Goal: Task Accomplishment & Management: Manage account settings

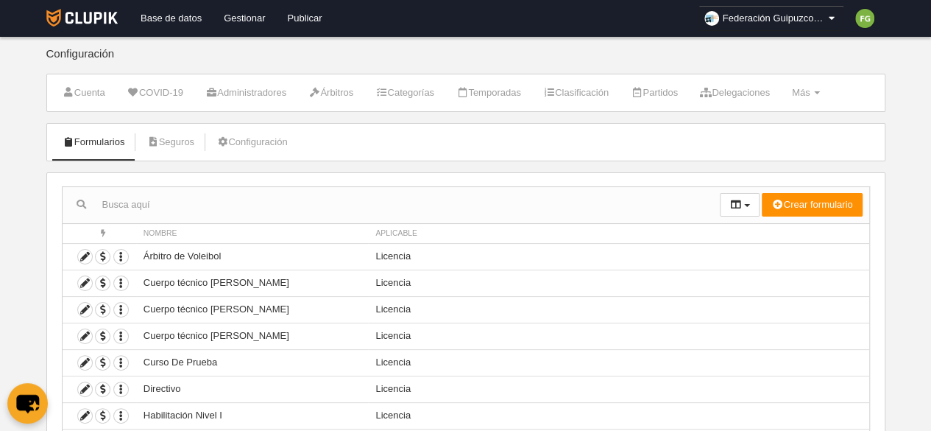
scroll to position [152, 0]
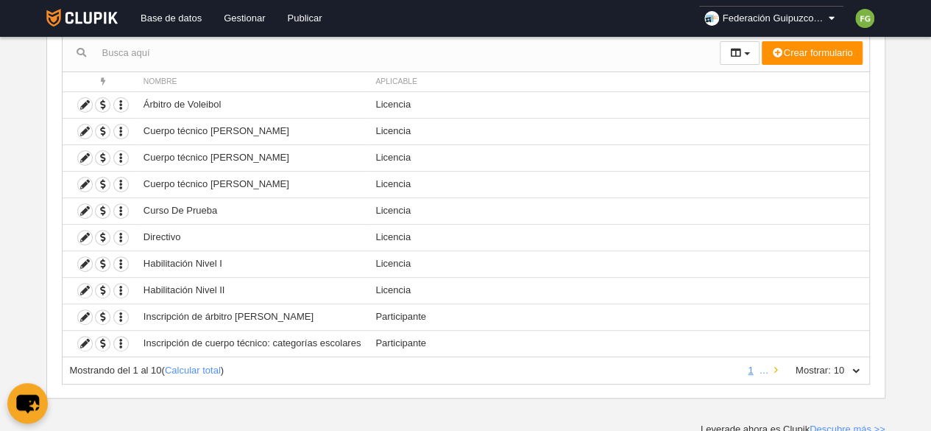
click at [777, 367] on icon at bounding box center [776, 370] width 4 height 10
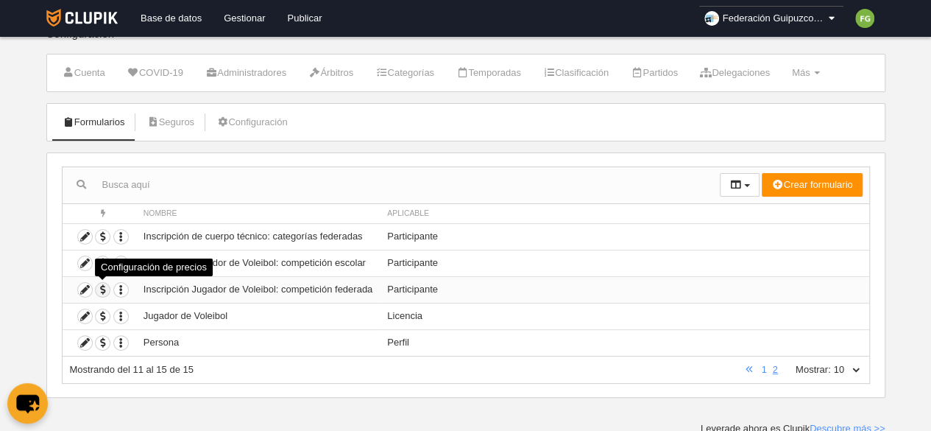
click at [106, 289] on span "button" at bounding box center [103, 290] width 14 height 14
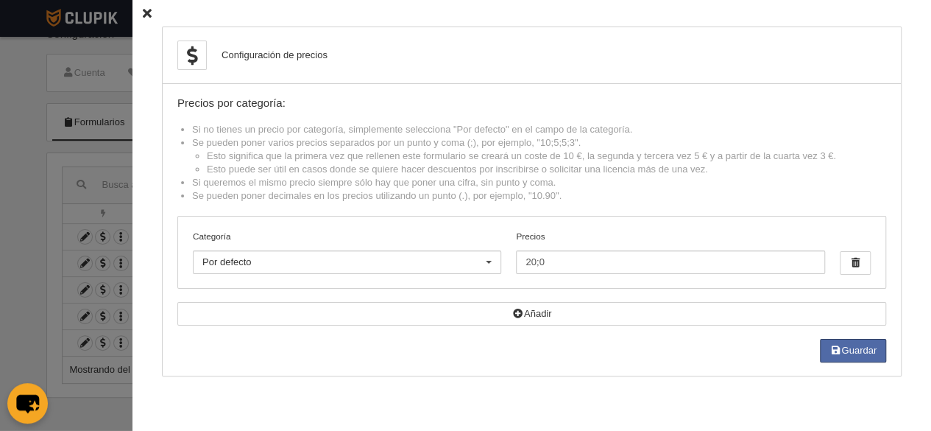
click at [143, 10] on icon at bounding box center [147, 14] width 9 height 10
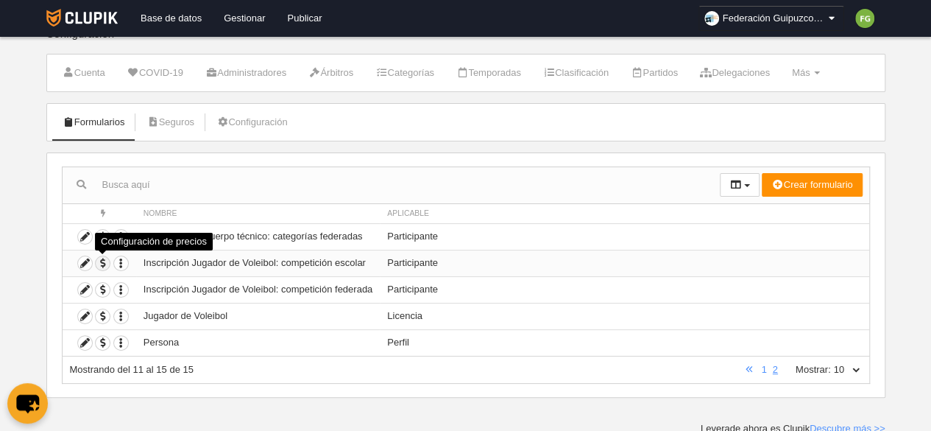
click at [101, 261] on span "button" at bounding box center [103, 263] width 14 height 14
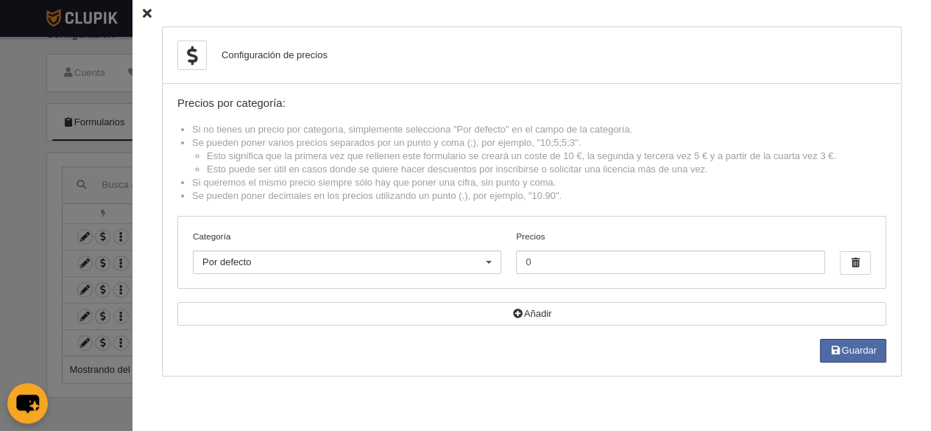
click at [143, 11] on icon at bounding box center [147, 14] width 9 height 10
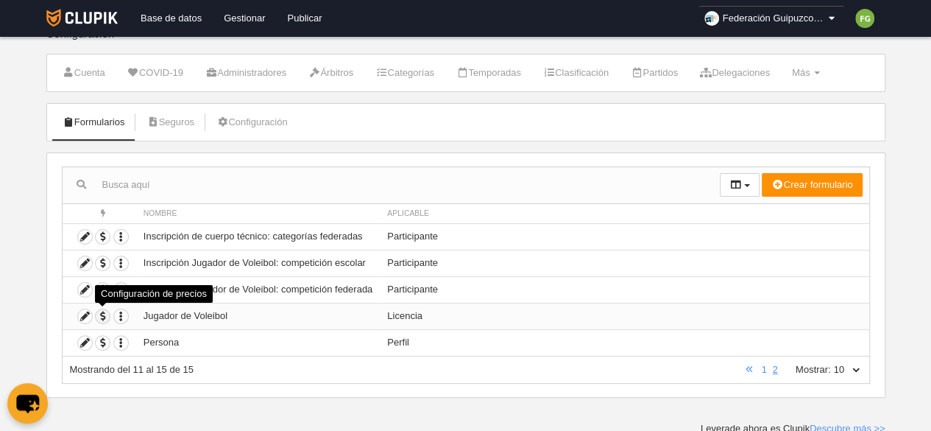
click at [103, 312] on span "button" at bounding box center [103, 316] width 14 height 14
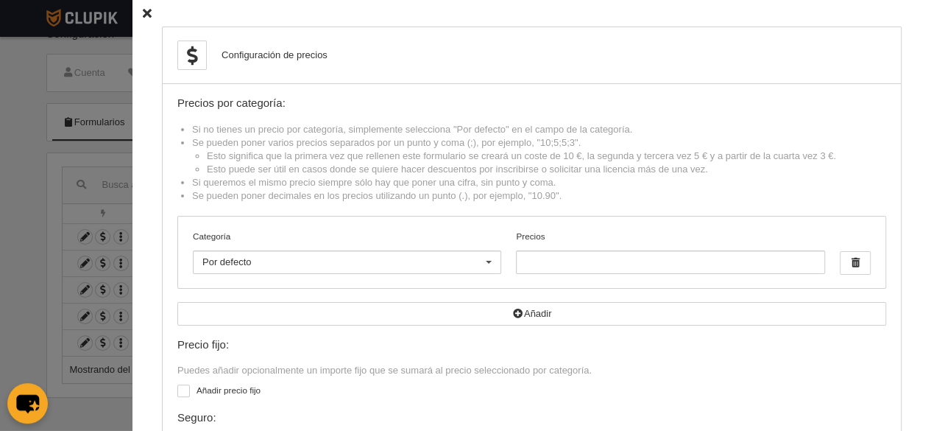
click at [143, 13] on icon at bounding box center [147, 14] width 9 height 10
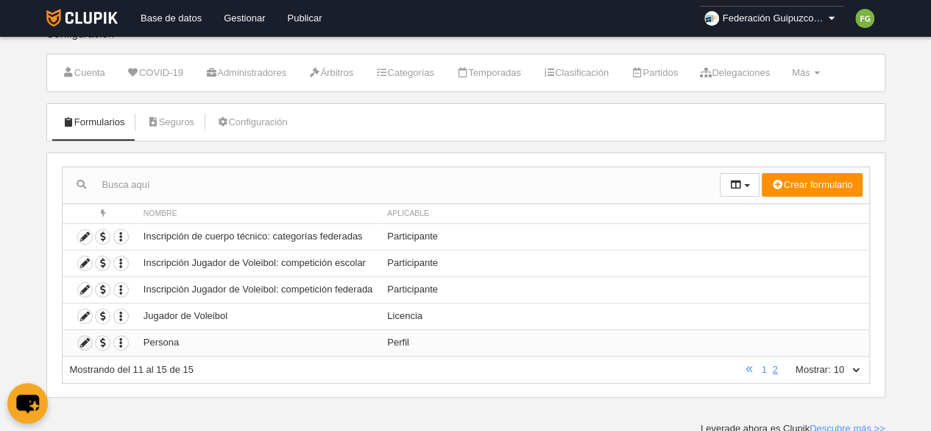
click at [84, 339] on icon at bounding box center [85, 343] width 14 height 14
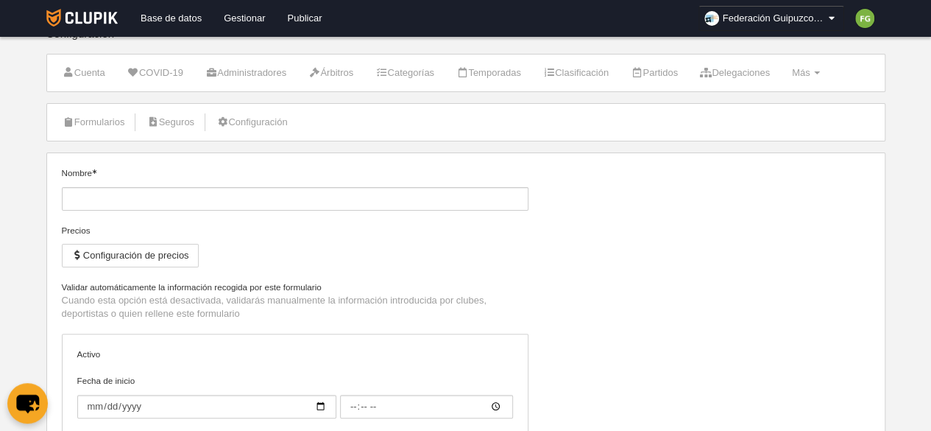
type input "Persona"
checkbox input "true"
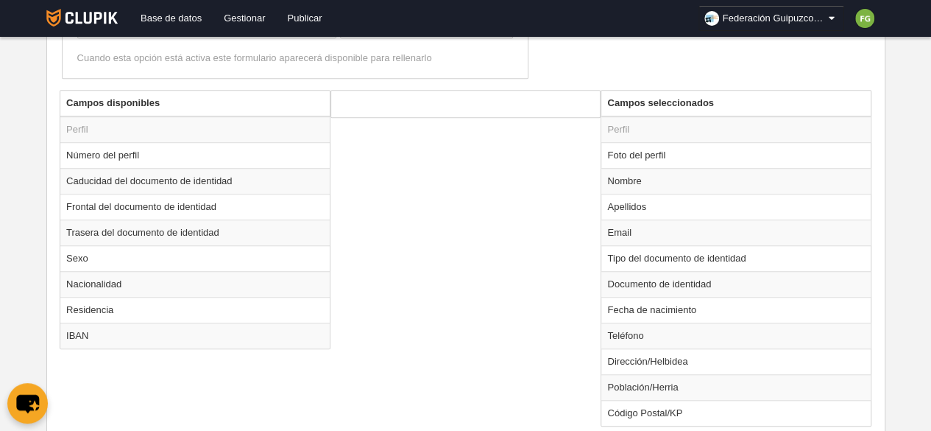
scroll to position [465, 0]
click at [662, 154] on td "Foto del perfil" at bounding box center [735, 154] width 269 height 26
radio input "true"
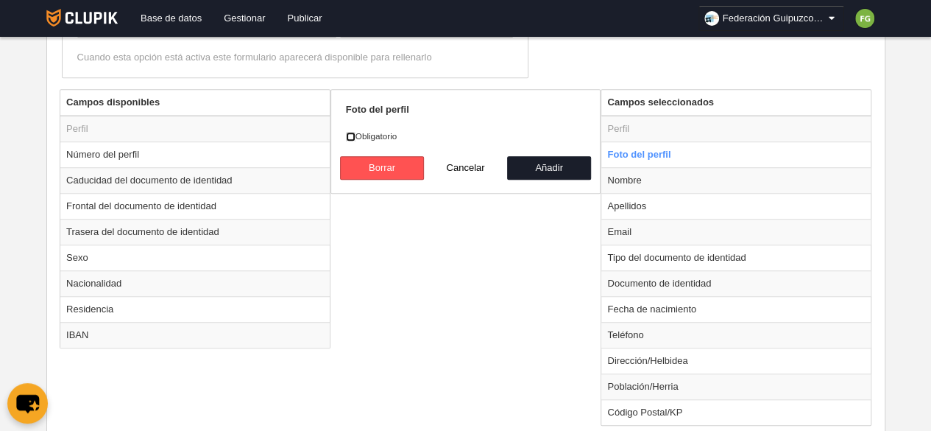
click at [349, 132] on input "Obligatorio" at bounding box center [351, 137] width 10 height 10
checkbox input "true"
click at [573, 159] on button "Añadir" at bounding box center [549, 168] width 84 height 24
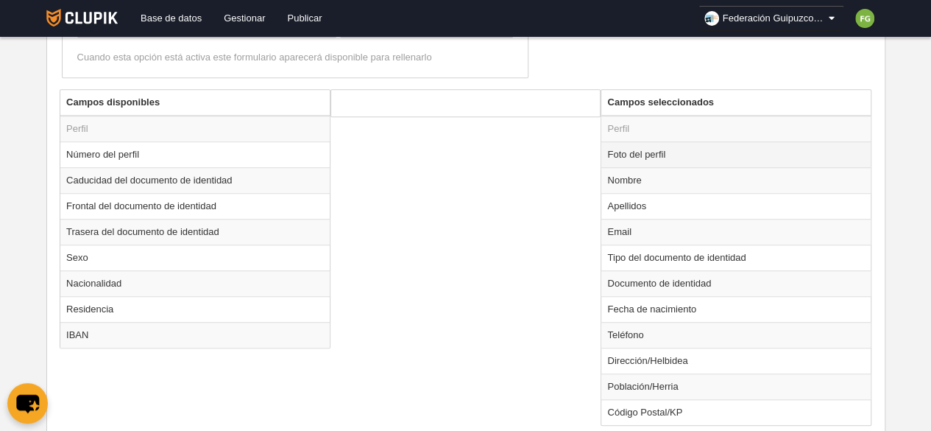
click at [638, 147] on td "Foto del perfil" at bounding box center [735, 154] width 269 height 26
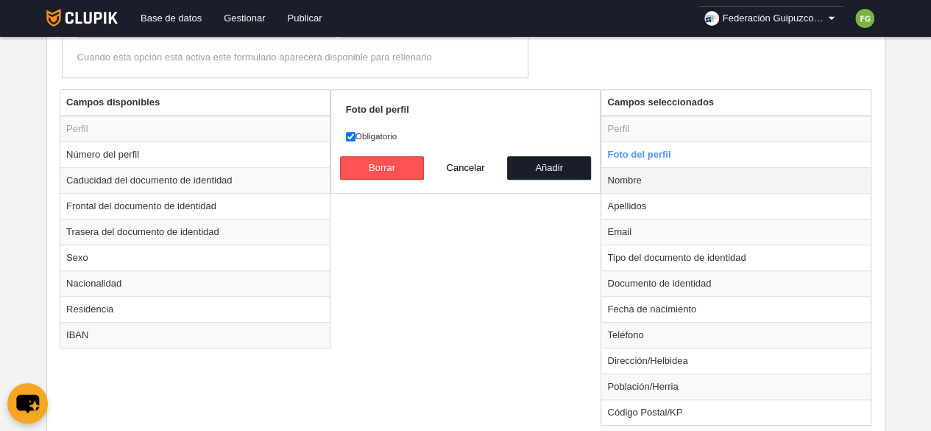
click at [632, 181] on td "Nombre" at bounding box center [735, 180] width 269 height 26
radio input "false"
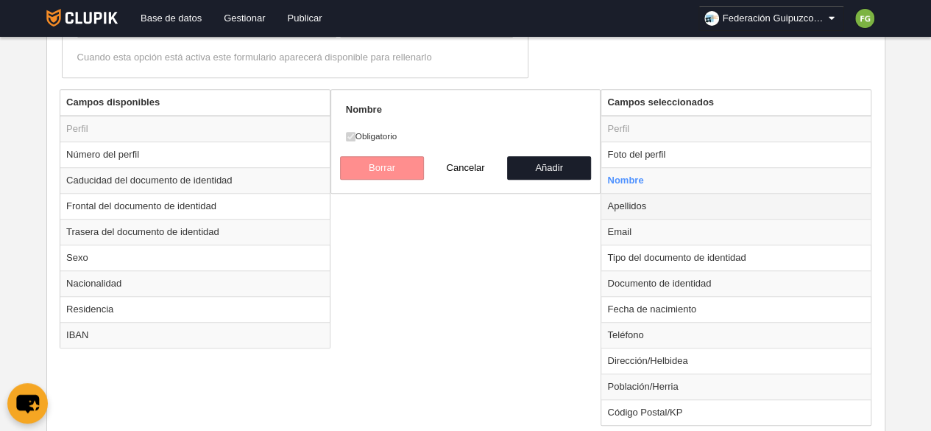
click at [635, 204] on td "Apellidos" at bounding box center [735, 206] width 269 height 26
radio input "false"
radio input "true"
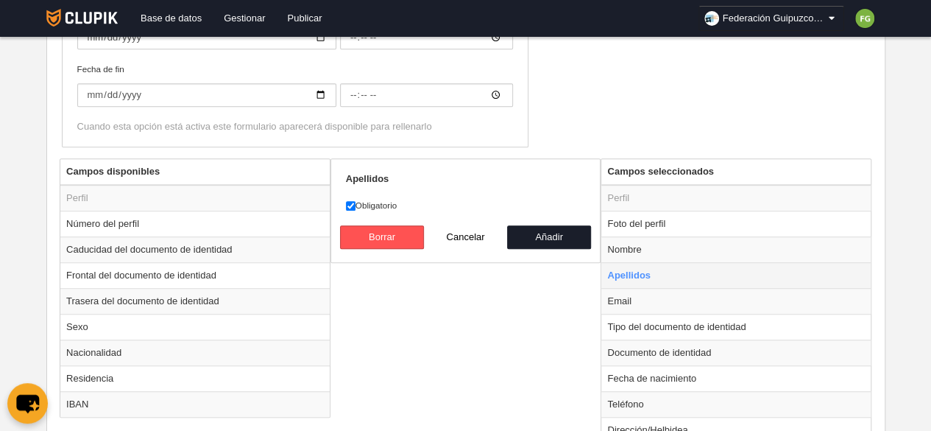
scroll to position [395, 0]
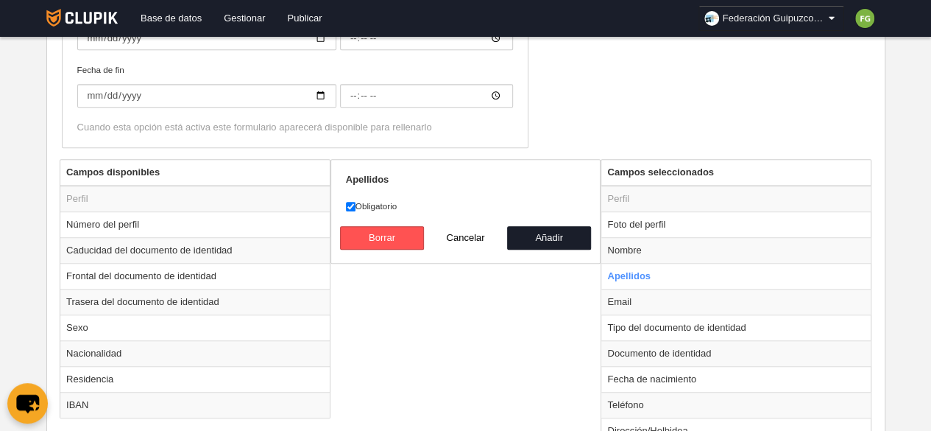
click at [830, 18] on icon at bounding box center [832, 18] width 13 height 15
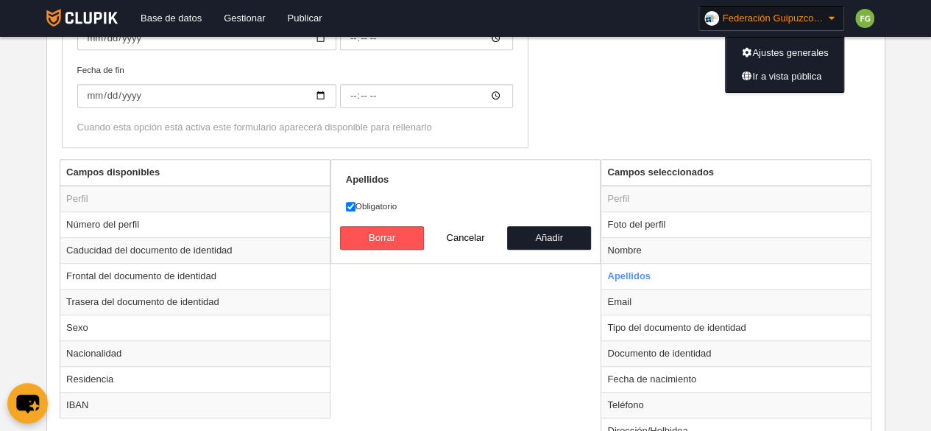
click at [835, 15] on icon at bounding box center [832, 18] width 13 height 15
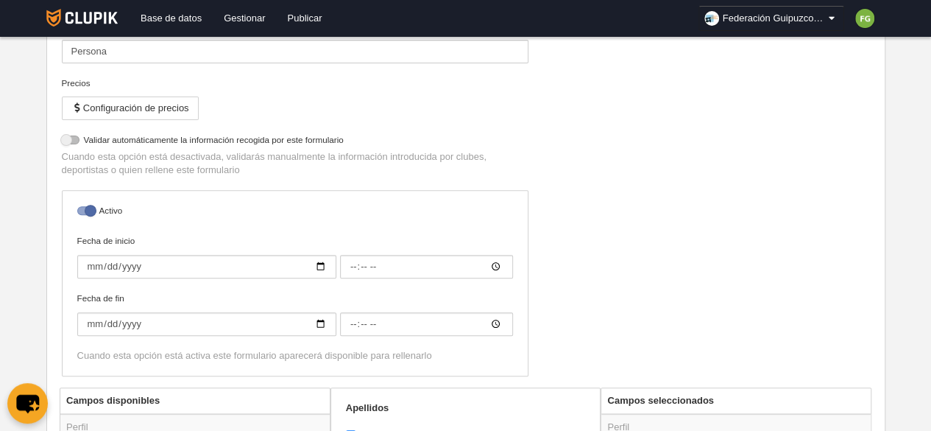
scroll to position [0, 0]
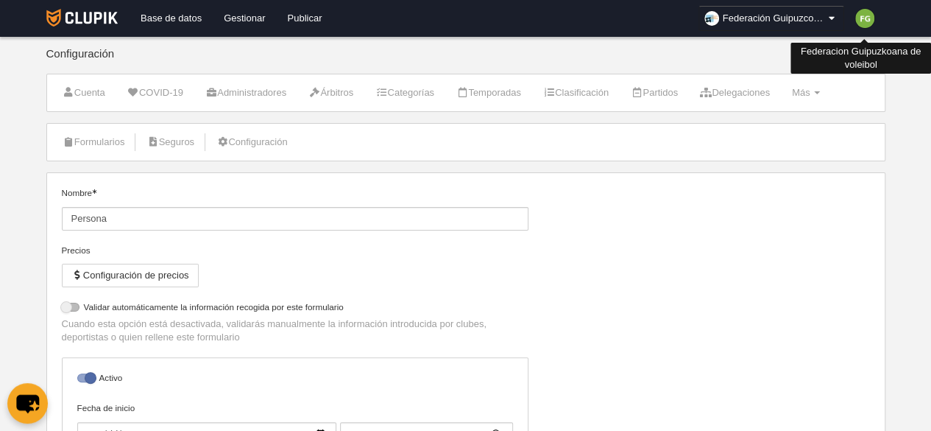
click at [869, 17] on img at bounding box center [864, 18] width 19 height 19
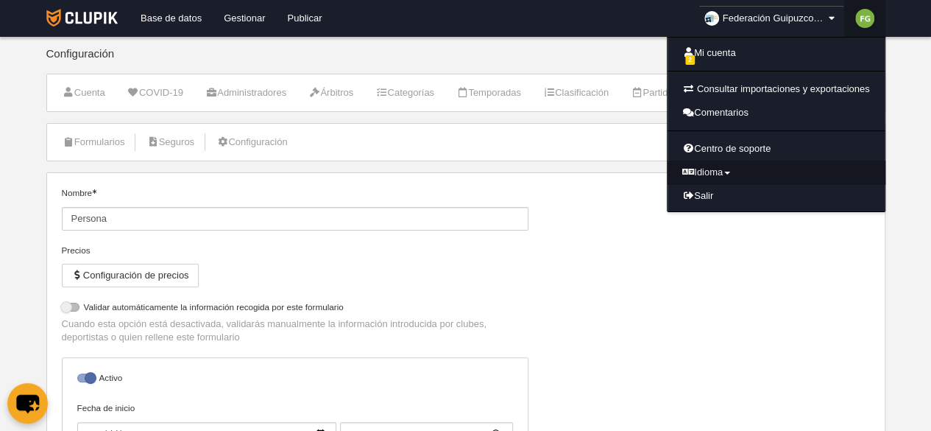
click at [721, 170] on link "Idioma" at bounding box center [776, 172] width 217 height 24
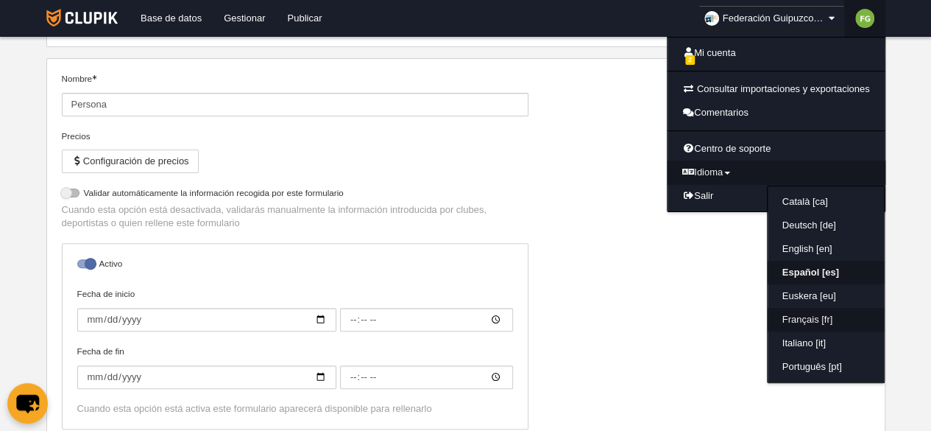
scroll to position [115, 0]
click at [819, 295] on link "Euskera [eu]" at bounding box center [826, 296] width 116 height 24
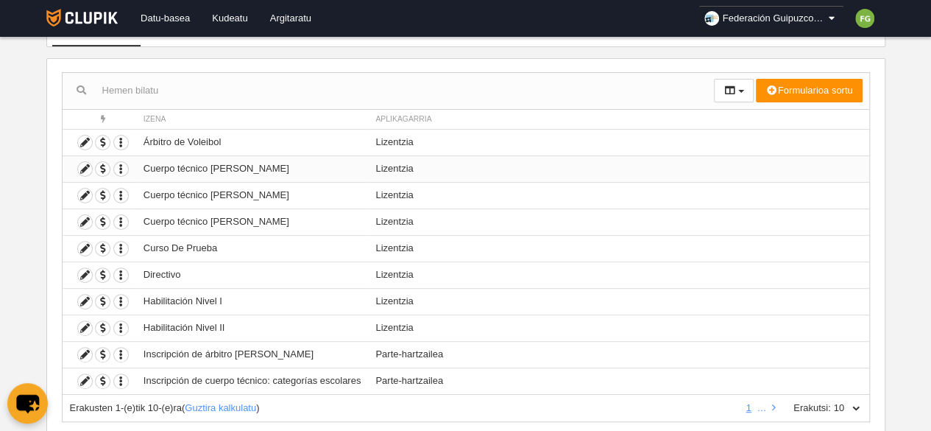
scroll to position [152, 0]
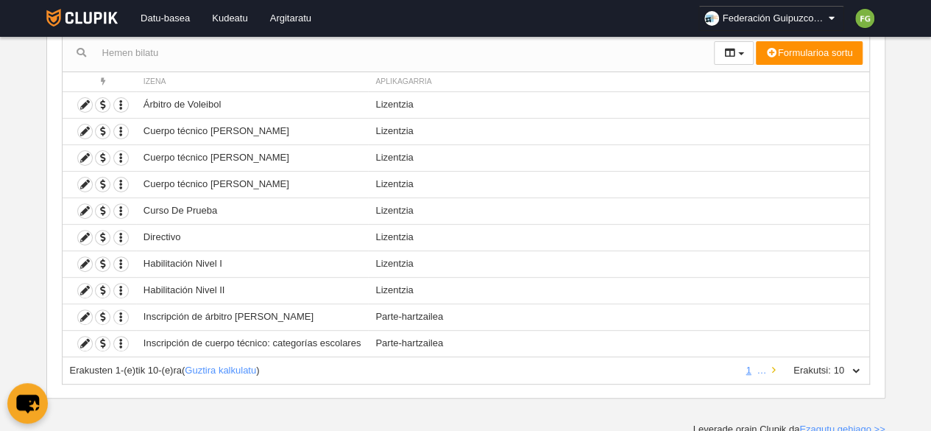
click at [777, 369] on link at bounding box center [774, 369] width 10 height 11
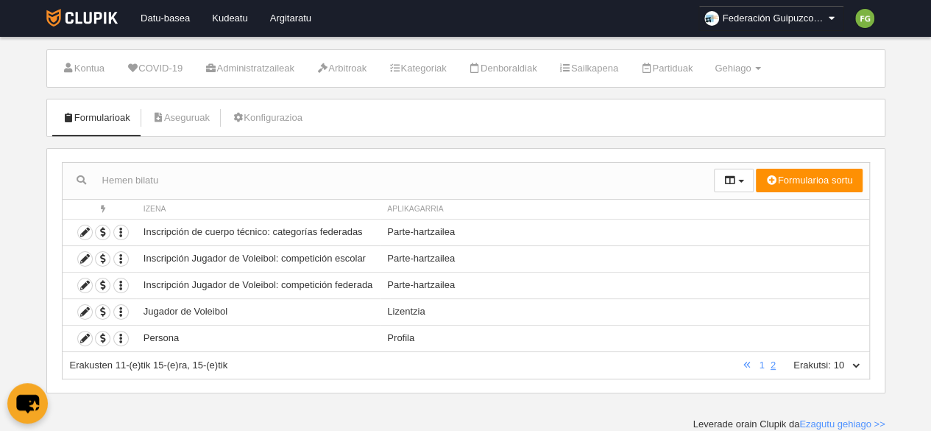
scroll to position [20, 0]
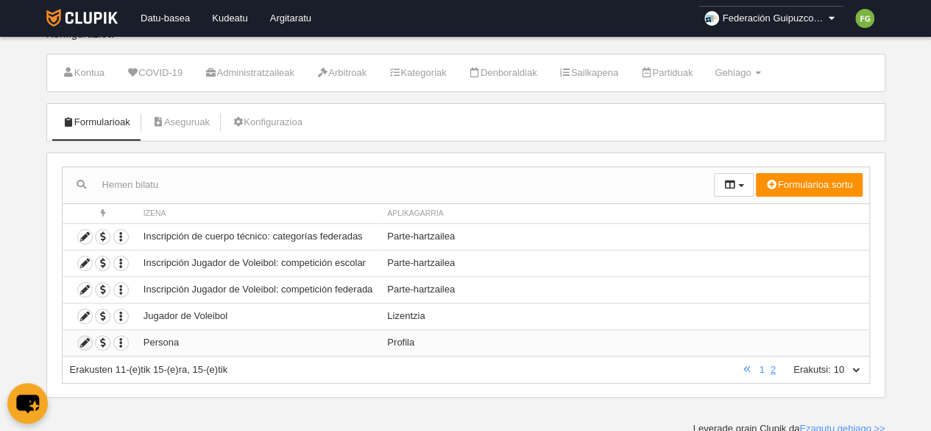
click at [85, 338] on icon at bounding box center [85, 343] width 14 height 14
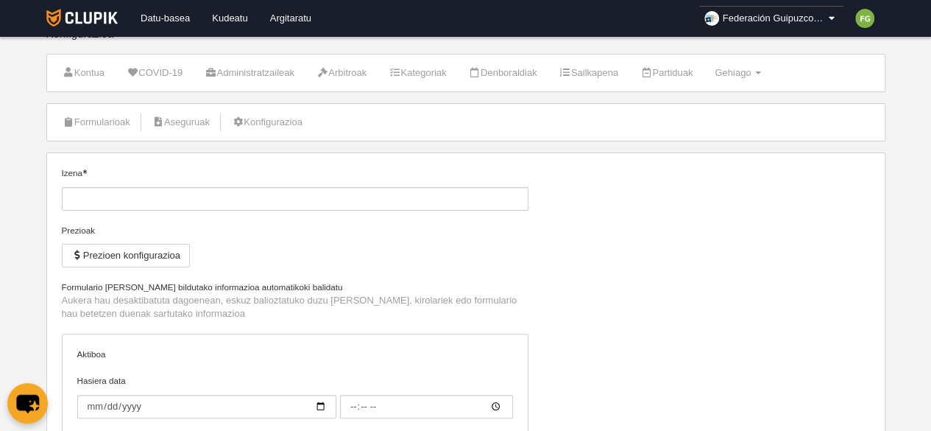
type input "Persona"
checkbox input "true"
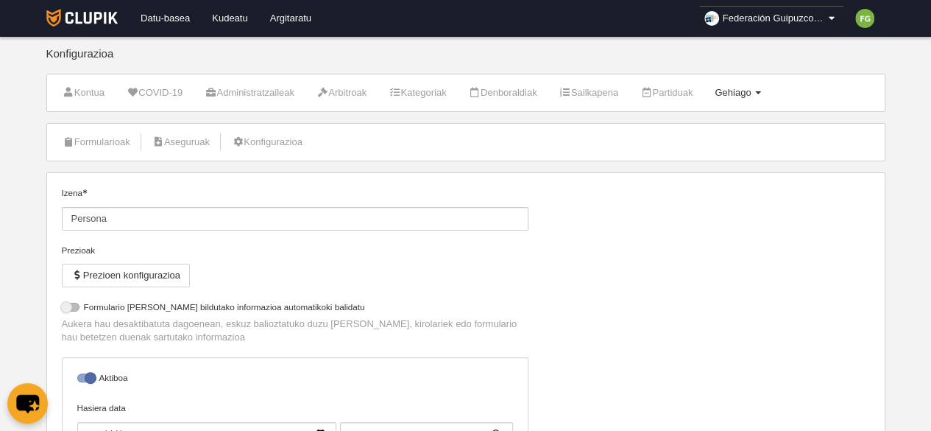
click at [751, 92] on span "Gehiago" at bounding box center [733, 92] width 36 height 11
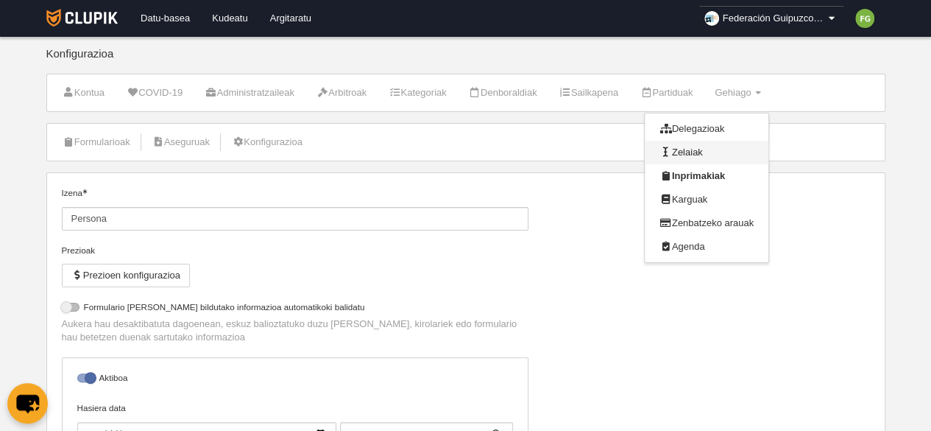
click at [707, 153] on link "Zelaiak" at bounding box center [707, 153] width 124 height 24
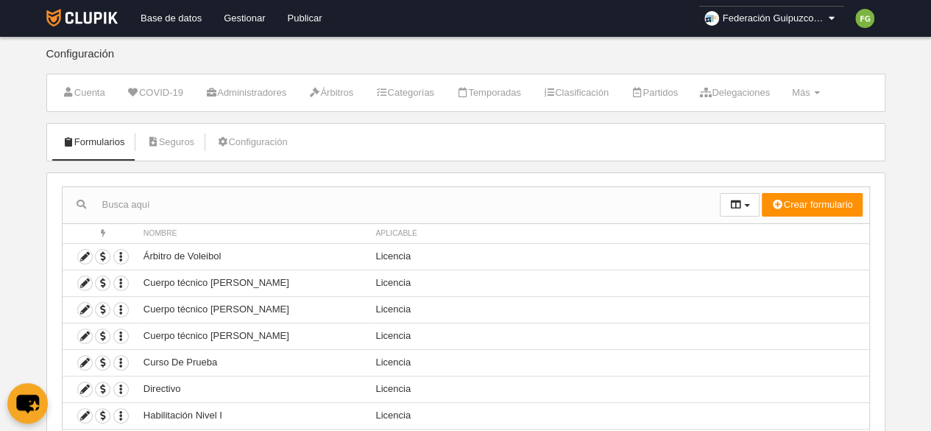
scroll to position [152, 0]
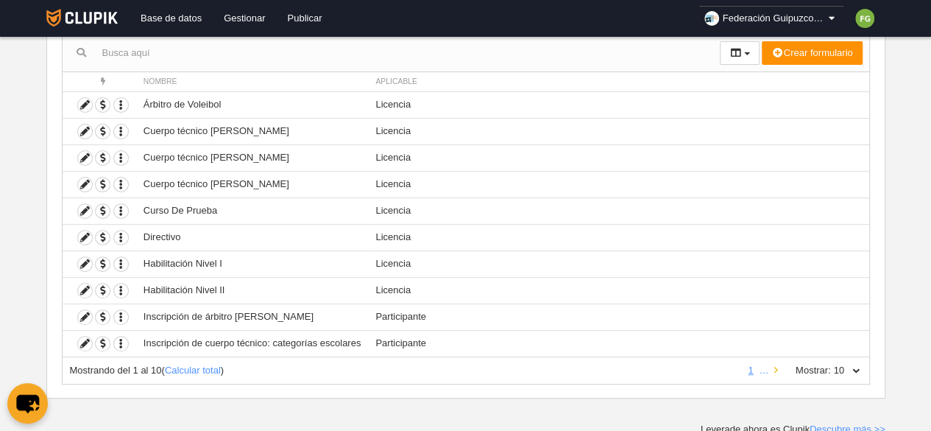
click at [774, 367] on link at bounding box center [777, 369] width 10 height 11
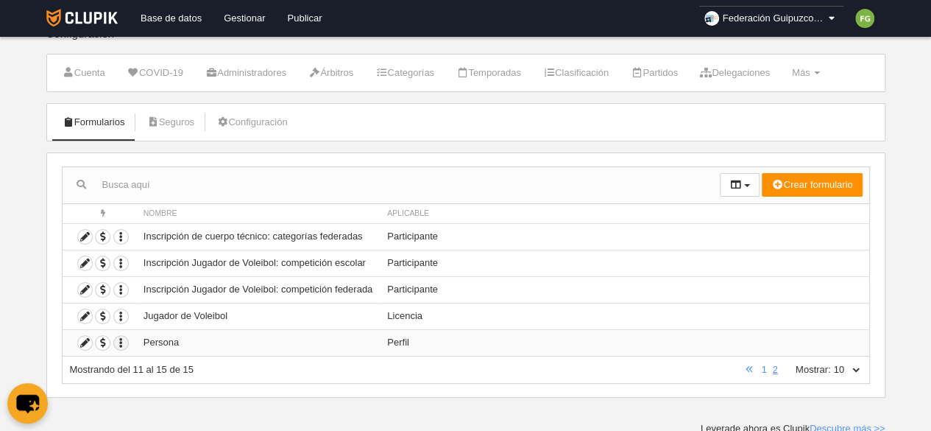
click at [120, 339] on icon "button" at bounding box center [121, 343] width 14 height 14
click at [82, 336] on icon at bounding box center [85, 343] width 14 height 14
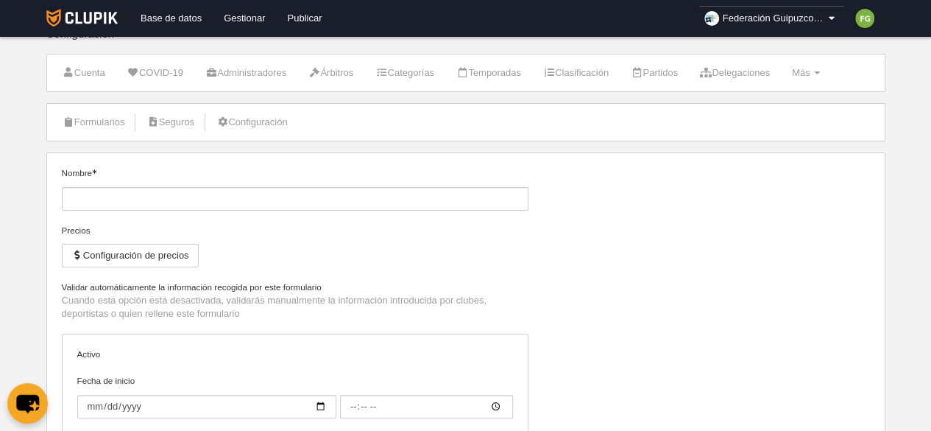
type input "Persona"
checkbox input "true"
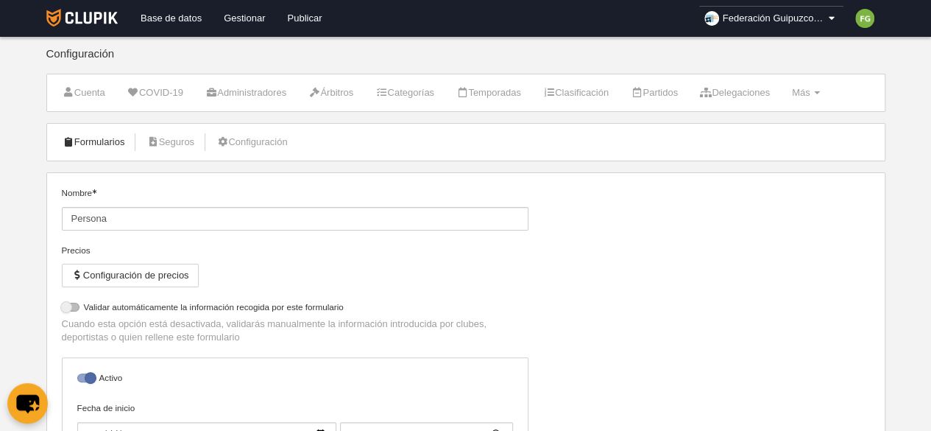
click at [87, 135] on link "Formularios" at bounding box center [93, 142] width 79 height 22
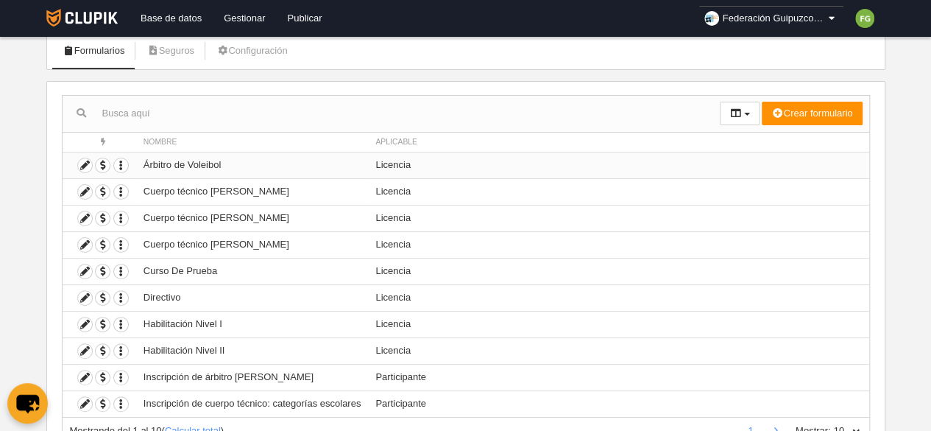
scroll to position [152, 0]
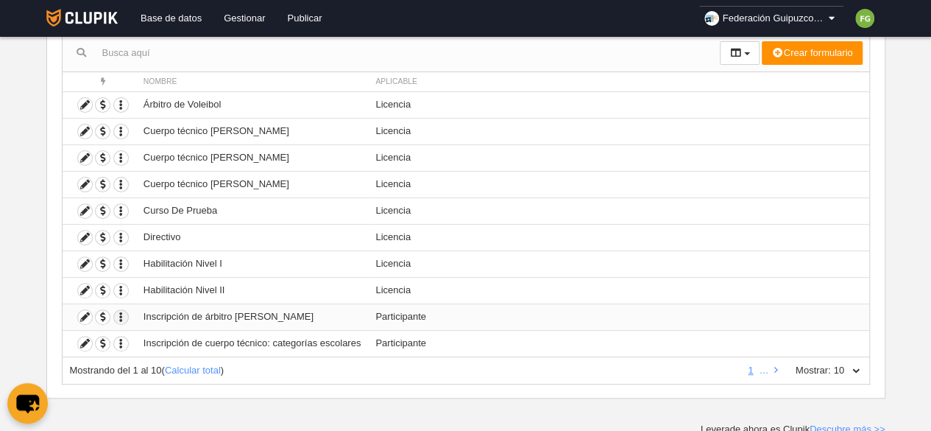
click at [120, 311] on icon "button" at bounding box center [121, 317] width 14 height 14
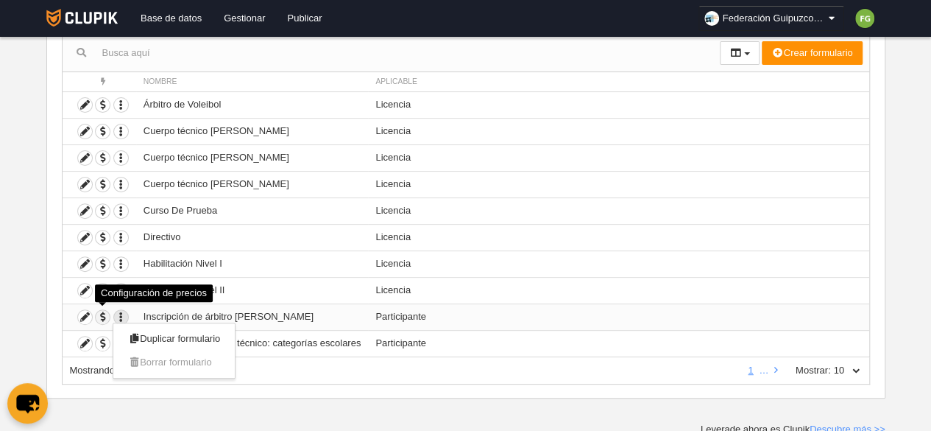
click at [99, 311] on span "button" at bounding box center [103, 317] width 14 height 14
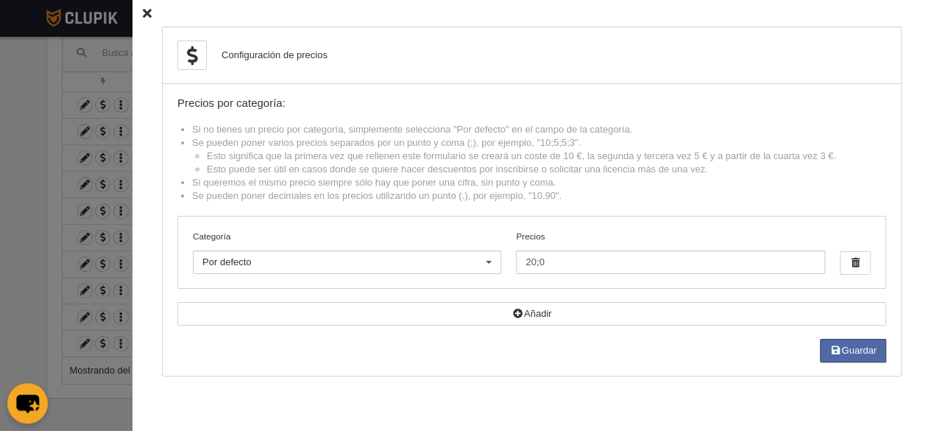
click at [141, 10] on div "Configuración de precios Precios por categoría: Si no tienes un precio por cate…" at bounding box center [532, 215] width 799 height 431
click at [143, 13] on icon at bounding box center [147, 14] width 9 height 10
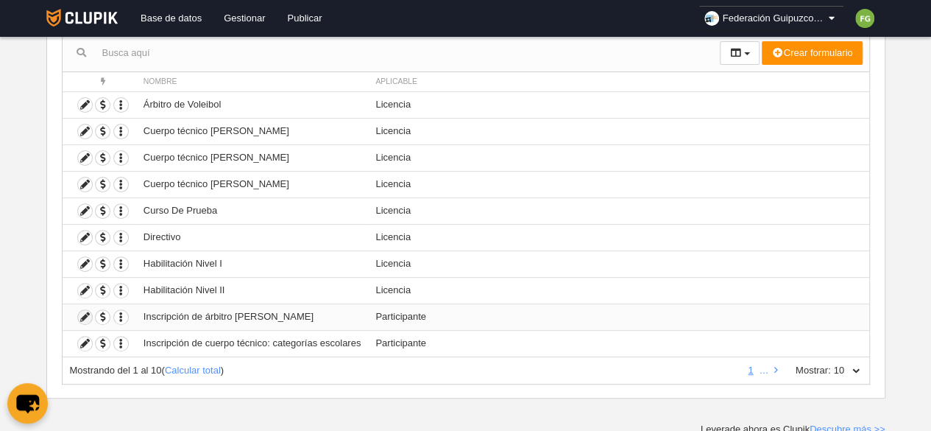
click at [85, 311] on icon at bounding box center [85, 317] width 14 height 14
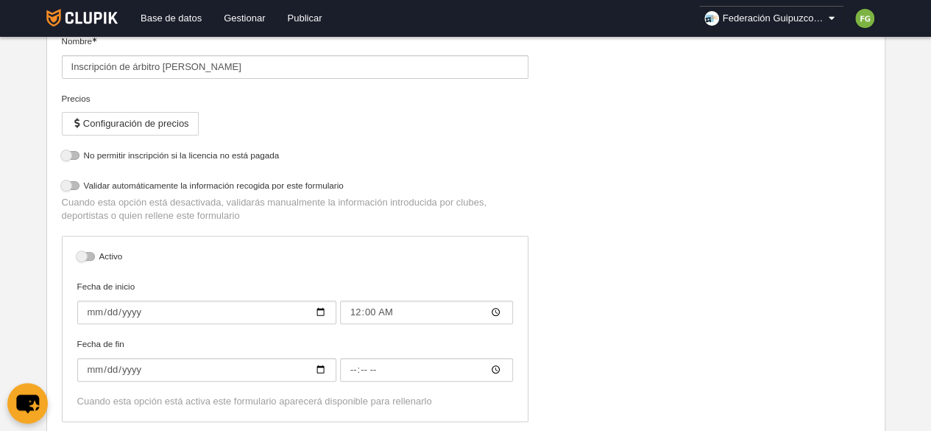
select select "selected"
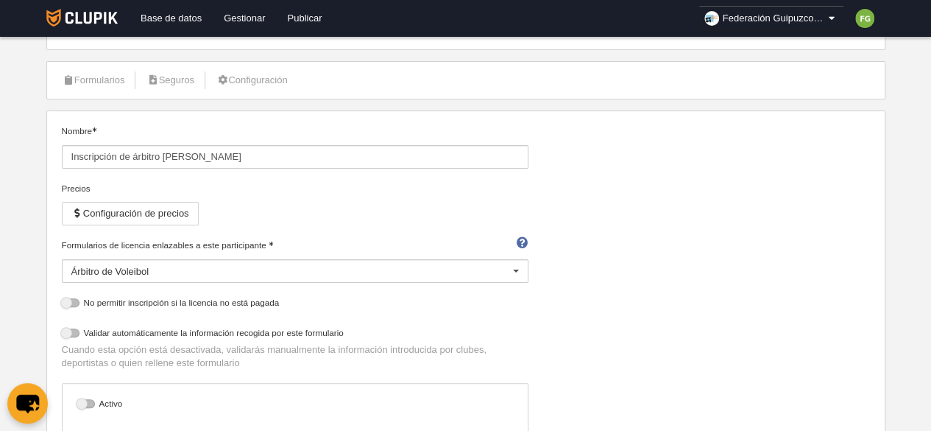
scroll to position [16, 0]
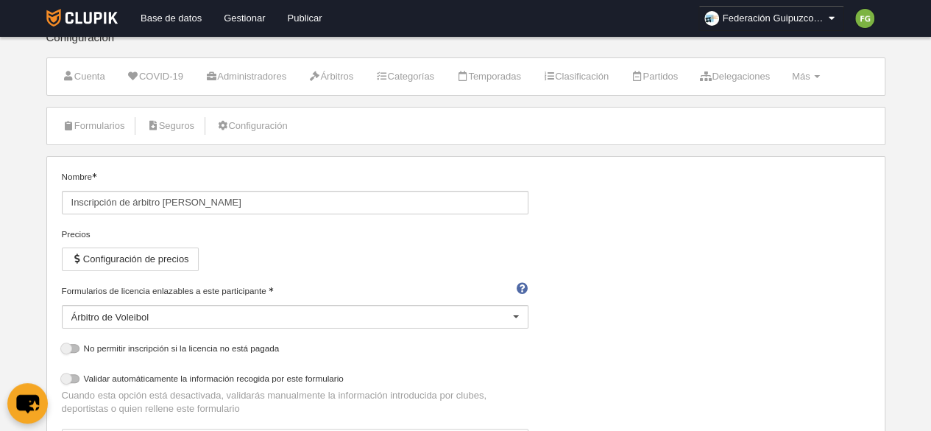
click at [307, 225] on div "Nombre Inscripción de árbitro Voleibol" at bounding box center [295, 198] width 478 height 57
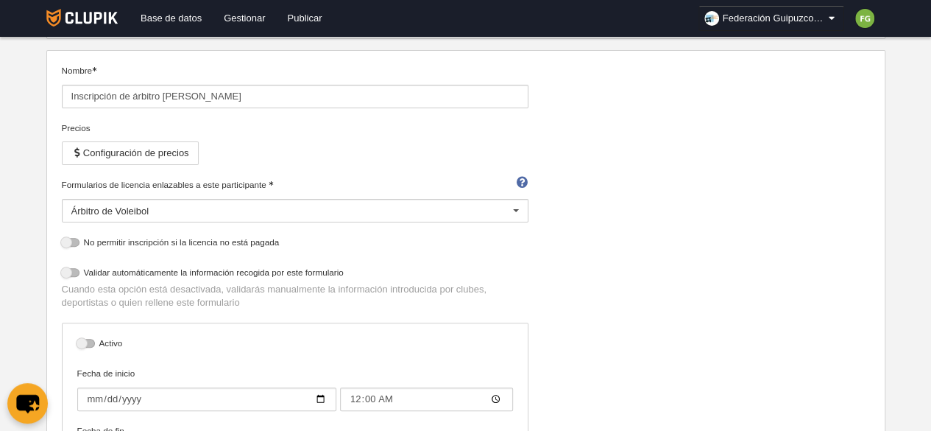
scroll to position [0, 0]
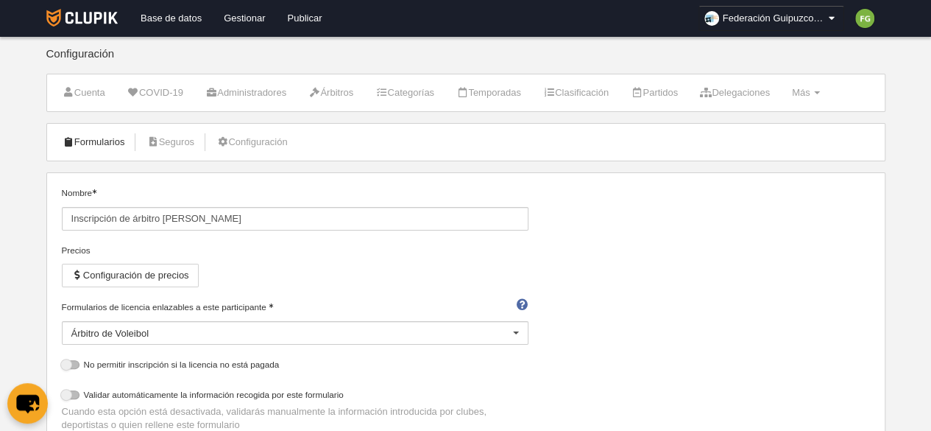
click at [105, 136] on link "Formularios" at bounding box center [93, 142] width 79 height 22
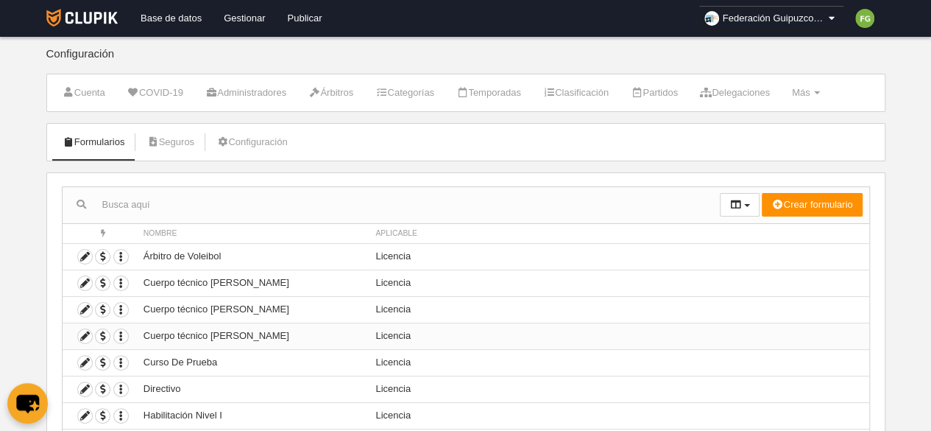
scroll to position [152, 0]
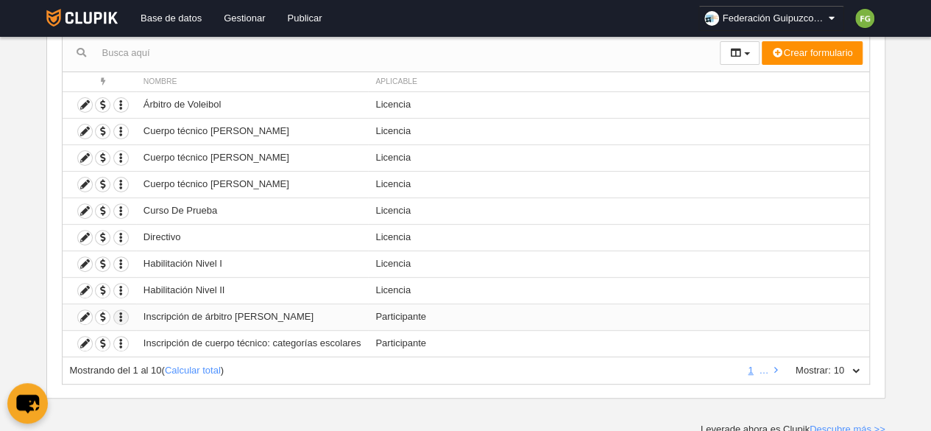
click at [117, 313] on icon "button" at bounding box center [121, 317] width 14 height 14
click at [143, 365] on span "Borrar formulario" at bounding box center [170, 361] width 84 height 11
click at [449, 312] on td "Participante" at bounding box center [618, 316] width 501 height 27
click at [121, 99] on icon "button" at bounding box center [121, 105] width 14 height 14
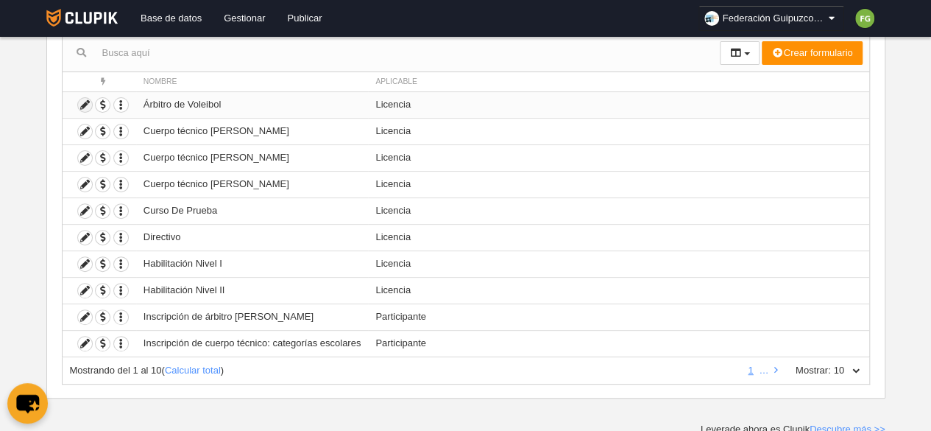
click at [83, 99] on icon at bounding box center [85, 105] width 14 height 14
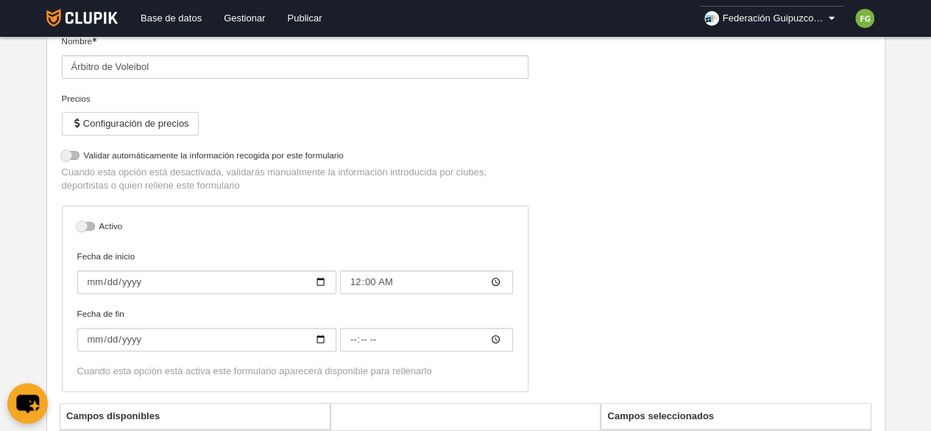
select select "selected"
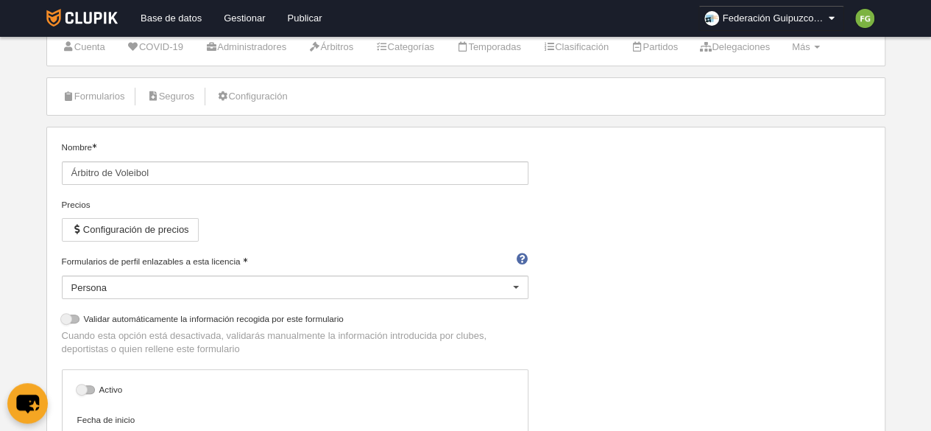
scroll to position [44, 0]
click at [158, 225] on button "Configuración de precios" at bounding box center [130, 231] width 137 height 24
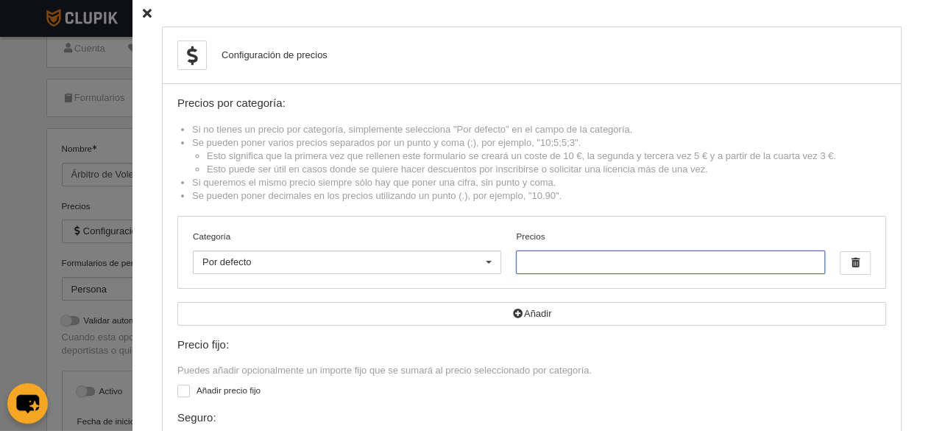
click at [545, 263] on input "Precios" at bounding box center [670, 262] width 308 height 24
click at [545, 263] on input "20" at bounding box center [670, 262] width 308 height 24
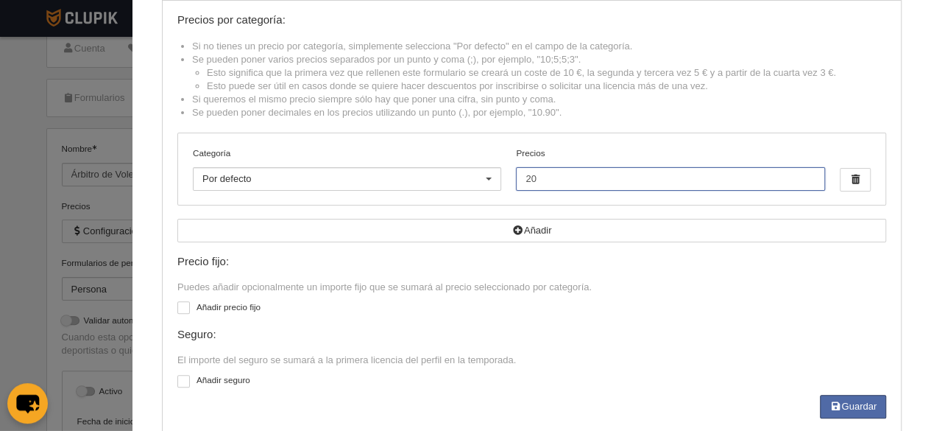
scroll to position [108, 0]
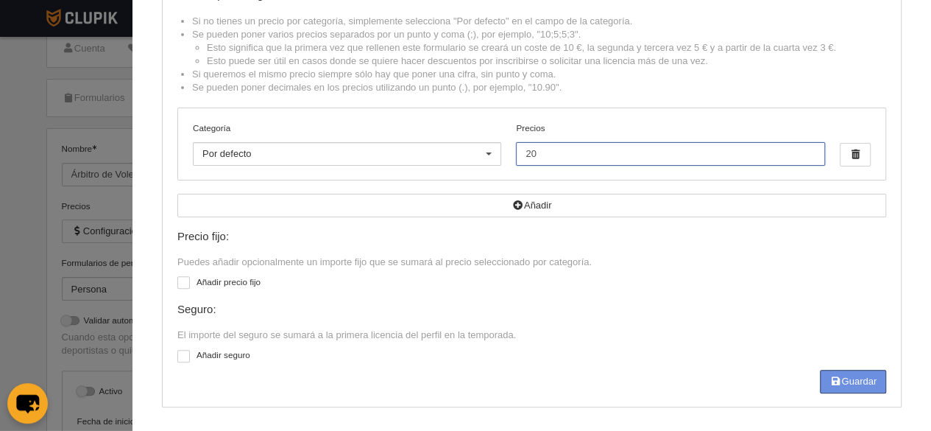
type input "20"
click at [851, 379] on button "Guardar" at bounding box center [853, 382] width 66 height 24
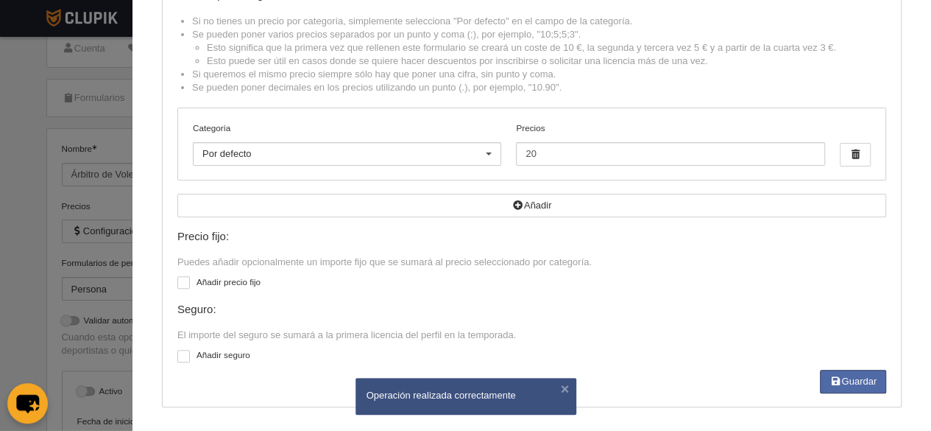
click at [52, 254] on div at bounding box center [465, 215] width 931 height 431
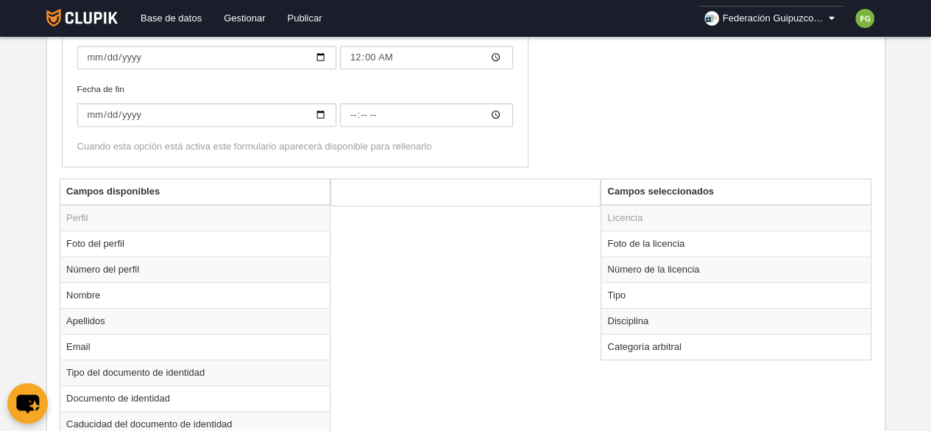
scroll to position [435, 0]
click at [627, 241] on td "Foto de la licencia" at bounding box center [735, 242] width 269 height 26
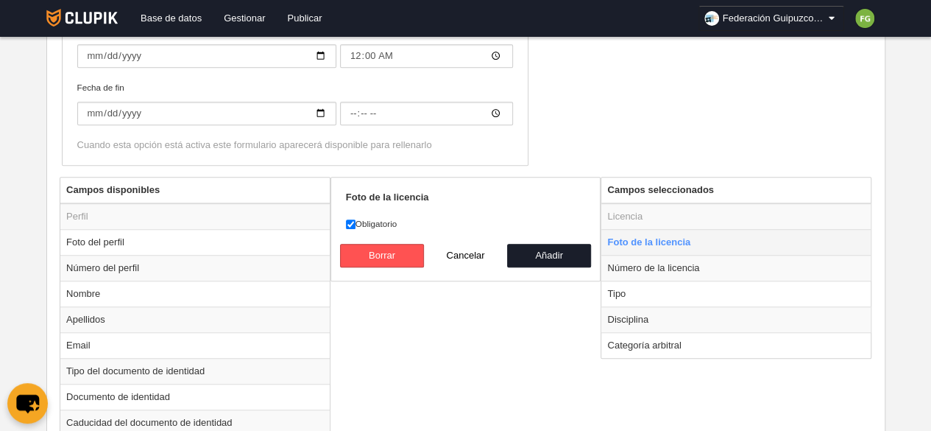
click at [627, 241] on td "Foto de la licencia" at bounding box center [735, 242] width 269 height 26
click at [623, 264] on td "Número de la licencia" at bounding box center [735, 268] width 269 height 26
radio input "false"
radio input "true"
checkbox input "false"
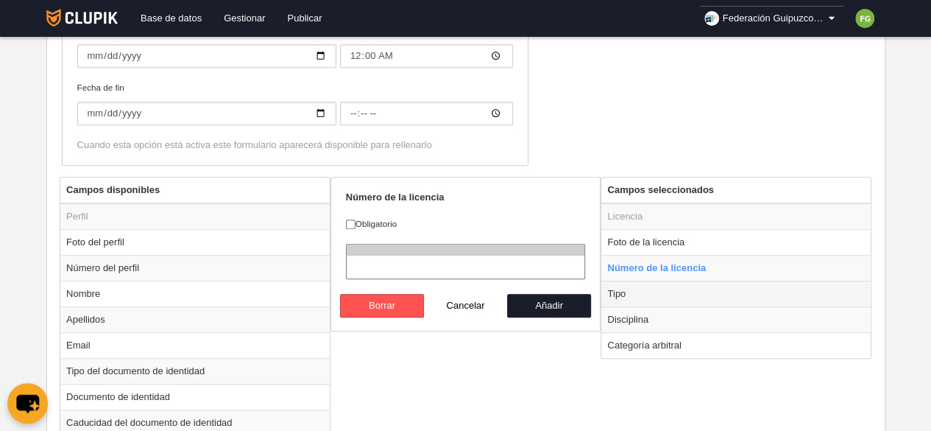
click at [617, 291] on td "Tipo" at bounding box center [735, 293] width 269 height 26
radio input "false"
radio input "true"
checkbox input "true"
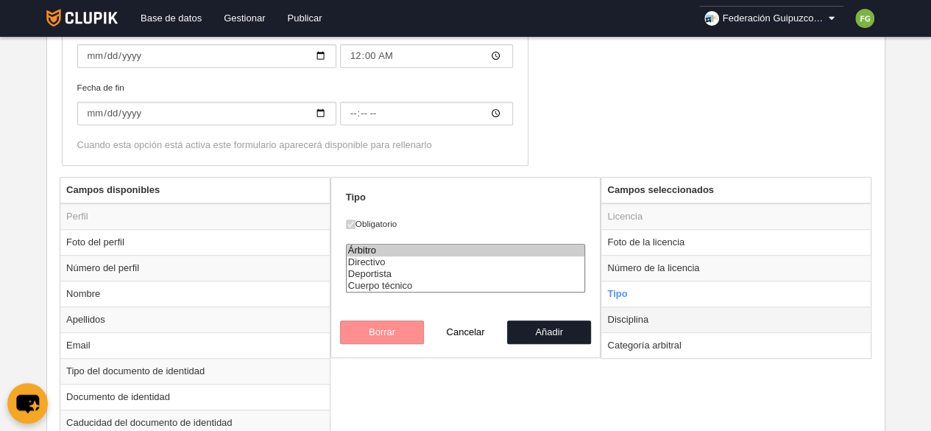
click at [618, 316] on td "Disciplina" at bounding box center [735, 319] width 269 height 26
radio input "false"
radio input "true"
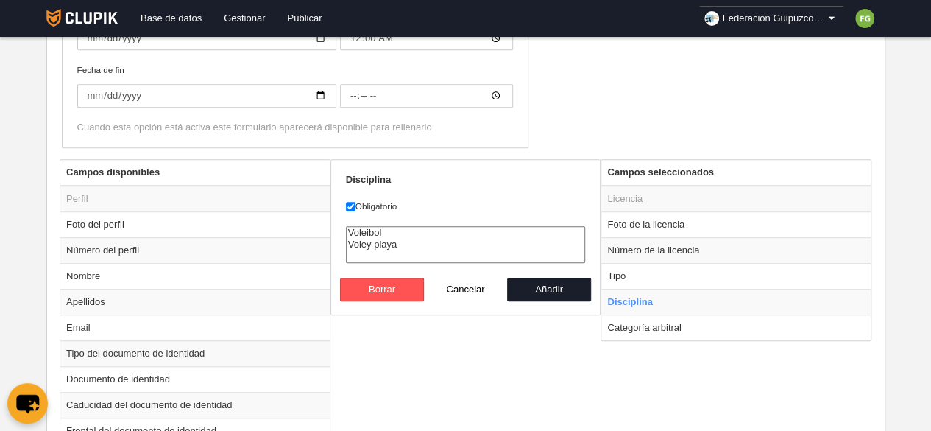
scroll to position [458, 0]
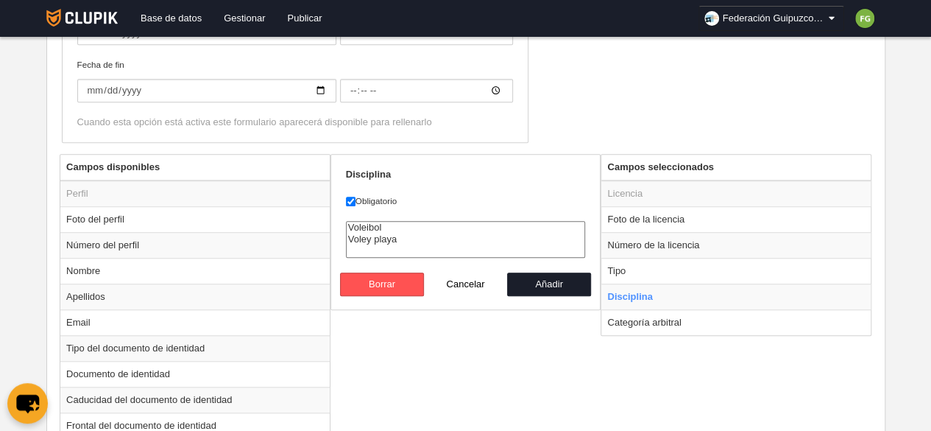
select select "11"
click at [367, 225] on option "Voleibol" at bounding box center [466, 228] width 239 height 12
click at [545, 283] on button "Añadir" at bounding box center [549, 284] width 84 height 24
radio input "false"
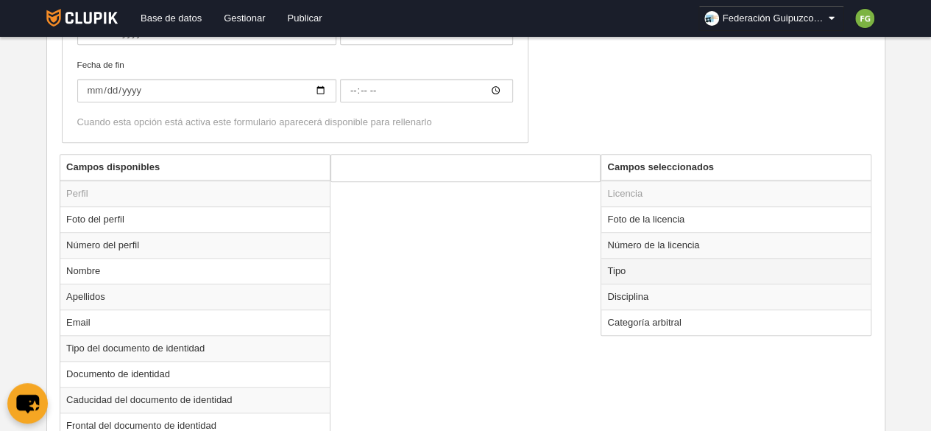
click at [646, 264] on td "Tipo" at bounding box center [735, 271] width 269 height 26
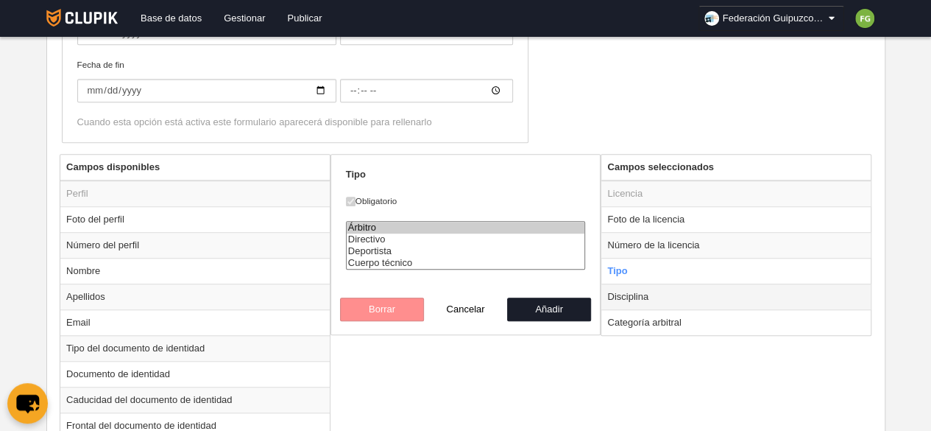
click at [646, 286] on td "Disciplina" at bounding box center [735, 296] width 269 height 26
radio input "false"
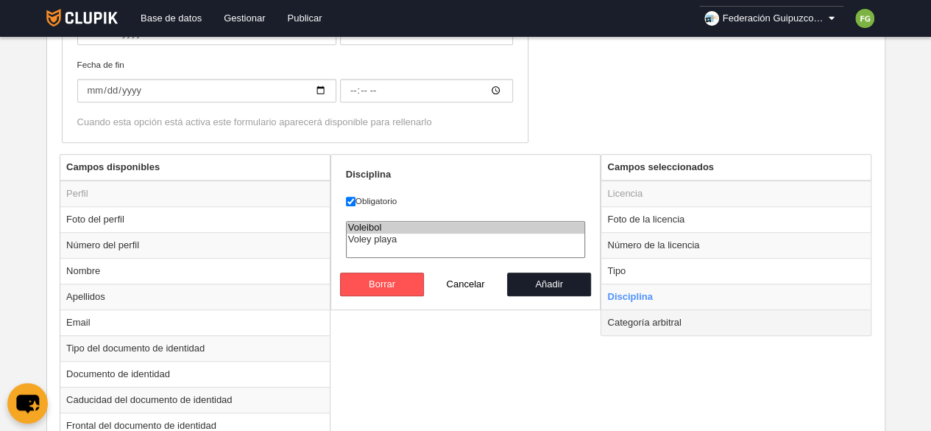
click at [655, 320] on td "Categoría arbitral" at bounding box center [735, 322] width 269 height 26
radio input "false"
radio input "true"
checkbox input "false"
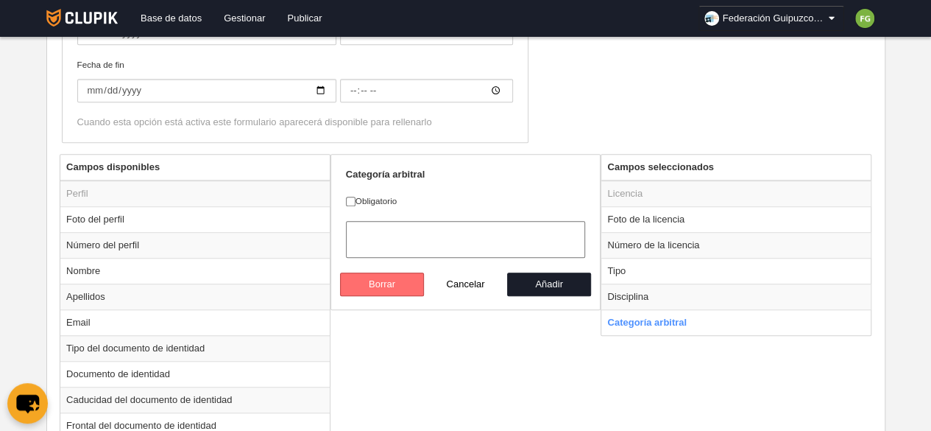
click at [408, 280] on button "Borrar" at bounding box center [382, 284] width 84 height 24
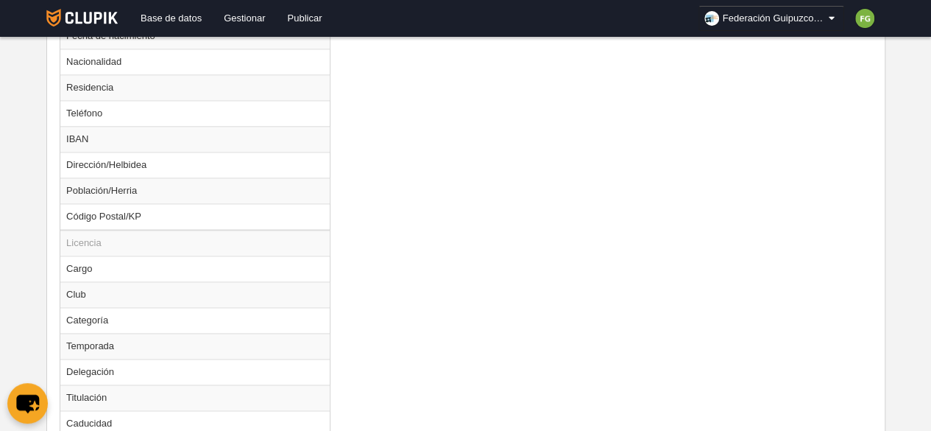
scroll to position [1031, 0]
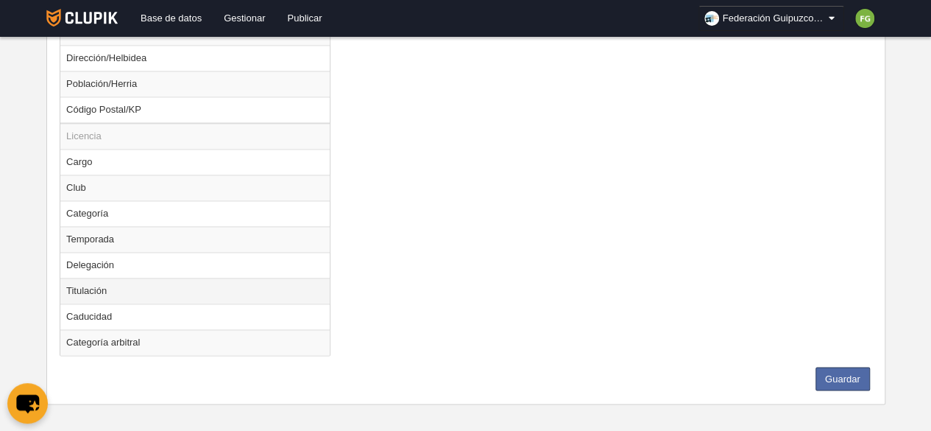
click at [94, 282] on td "Titulación" at bounding box center [194, 291] width 269 height 26
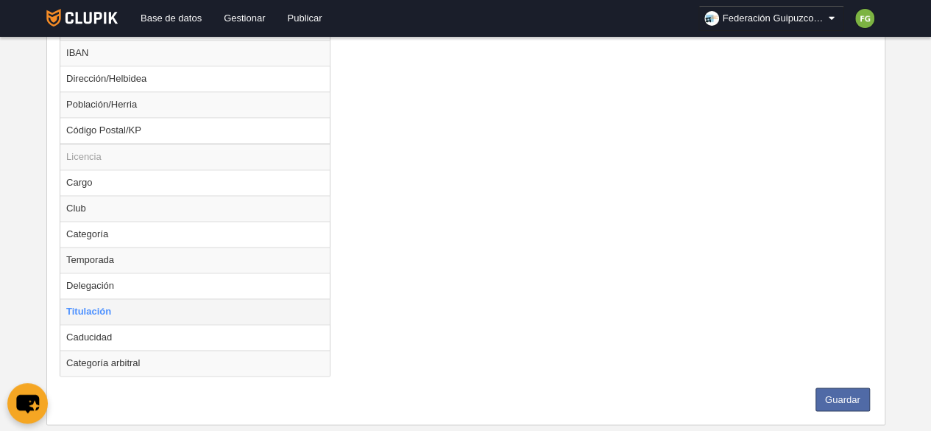
scroll to position [1011, 0]
click at [90, 329] on td "Caducidad" at bounding box center [194, 337] width 269 height 26
radio input "false"
radio input "true"
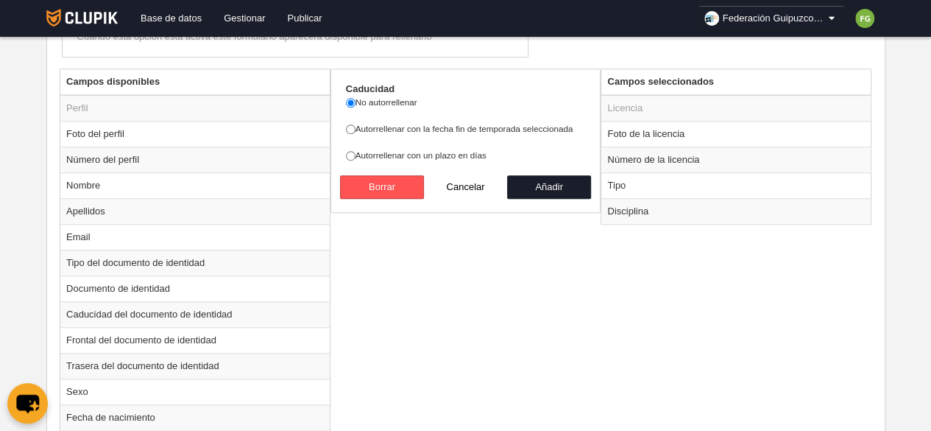
scroll to position [543, 0]
click at [350, 125] on input "Autorrellenar con la fecha fin de temporada seleccionada" at bounding box center [351, 130] width 10 height 10
radio input "true"
click at [555, 188] on button "Añadir" at bounding box center [549, 188] width 84 height 24
radio input "false"
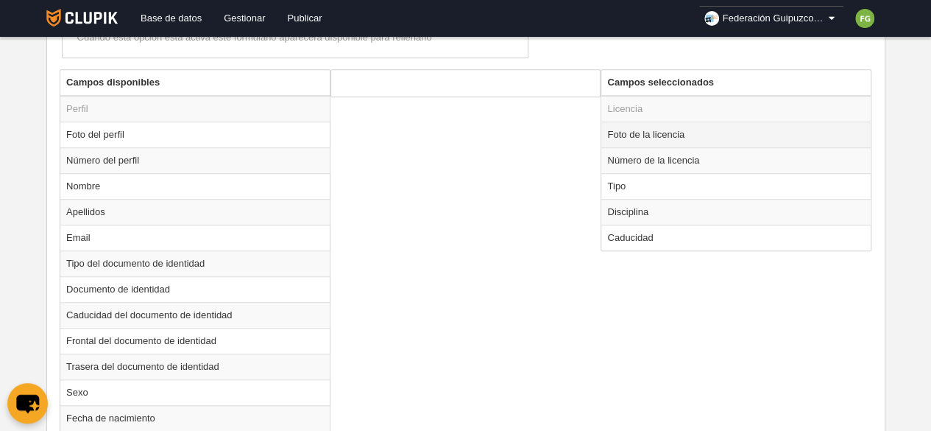
click at [654, 132] on td "Foto de la licencia" at bounding box center [735, 134] width 269 height 26
radio input "true"
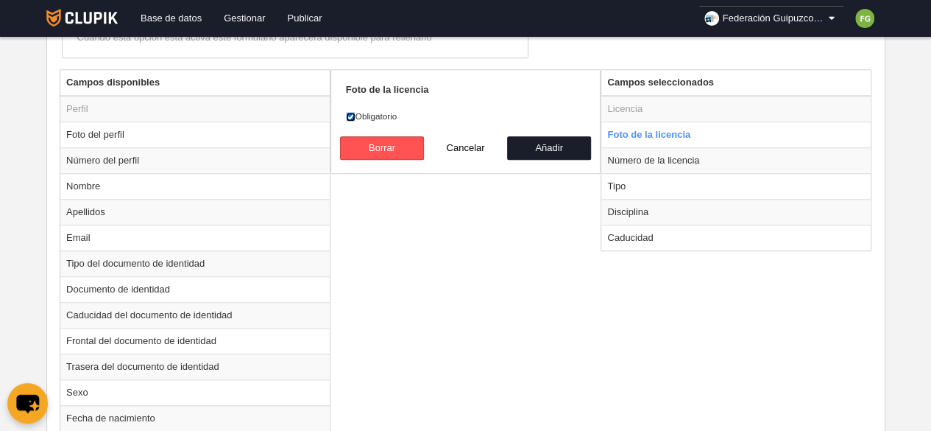
click at [347, 112] on input "Obligatorio" at bounding box center [351, 117] width 10 height 10
checkbox input "false"
click at [564, 141] on button "Añadir" at bounding box center [549, 148] width 84 height 24
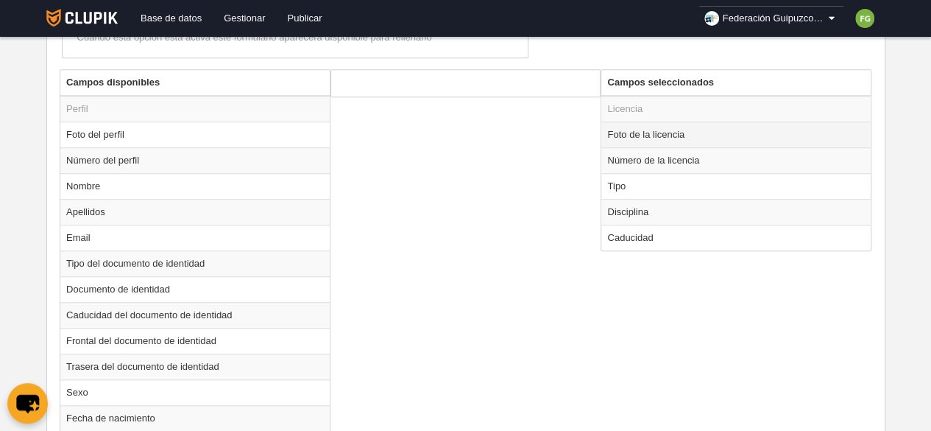
click at [629, 133] on td "Foto de la licencia" at bounding box center [735, 134] width 269 height 26
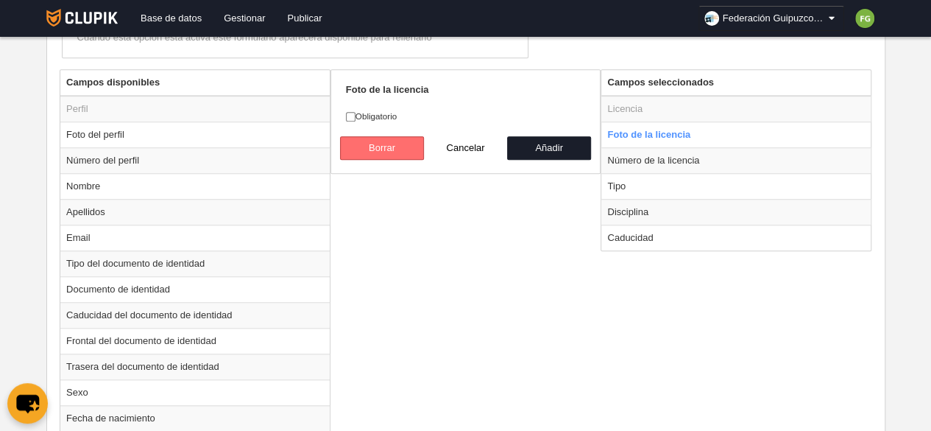
click at [384, 145] on button "Borrar" at bounding box center [382, 148] width 84 height 24
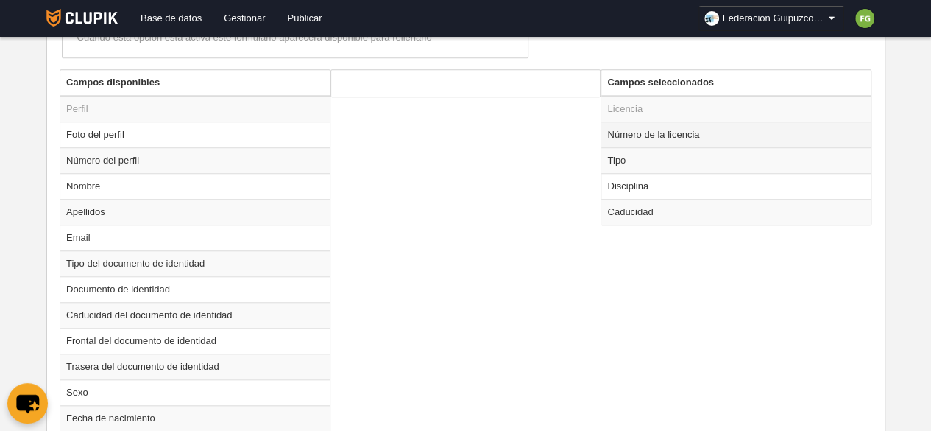
click at [671, 136] on td "Número de la licencia" at bounding box center [735, 134] width 269 height 26
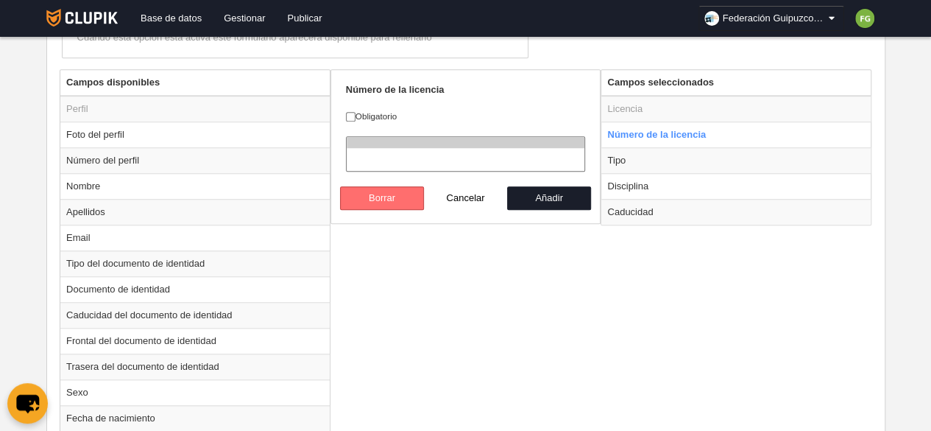
click at [368, 192] on button "Borrar" at bounding box center [382, 198] width 84 height 24
radio input "false"
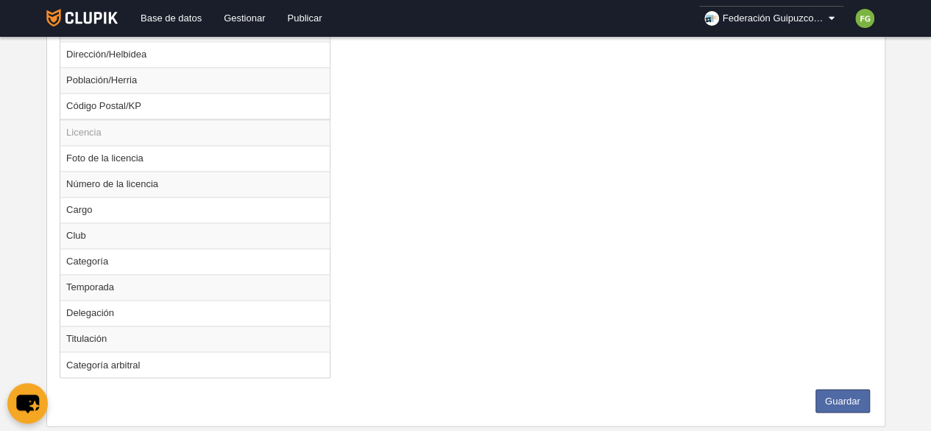
scroll to position [1057, 0]
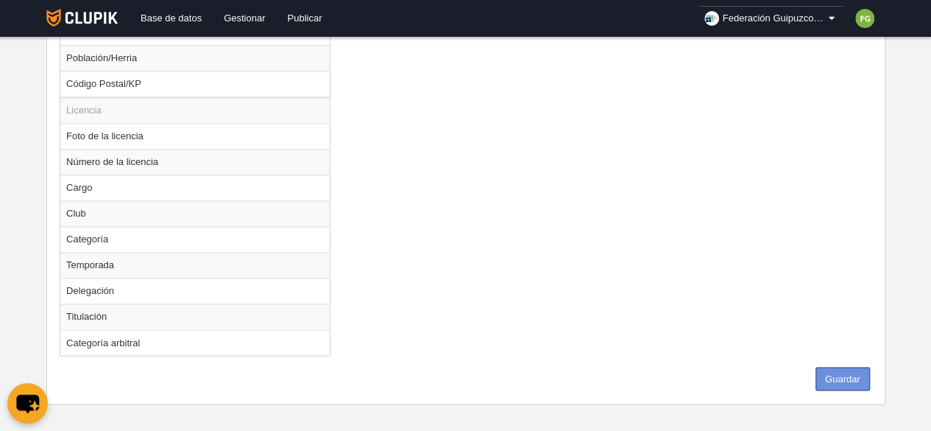
click at [847, 367] on button "Guardar" at bounding box center [843, 379] width 54 height 24
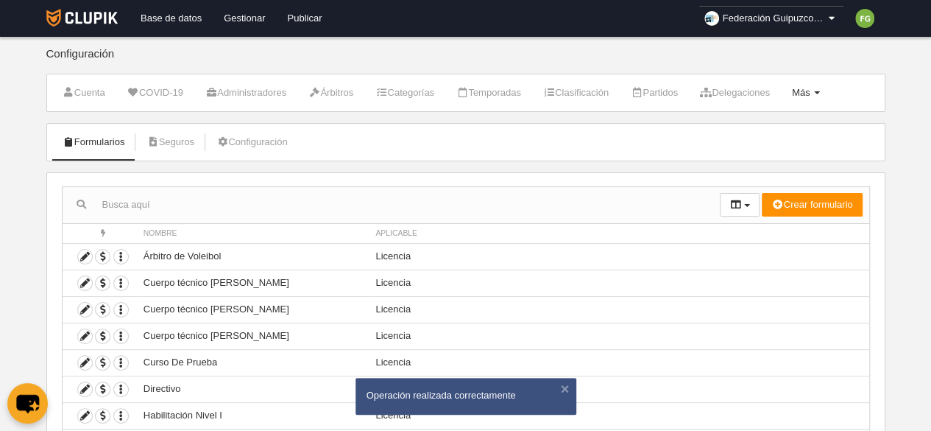
click at [811, 87] on span "Más" at bounding box center [801, 92] width 18 height 11
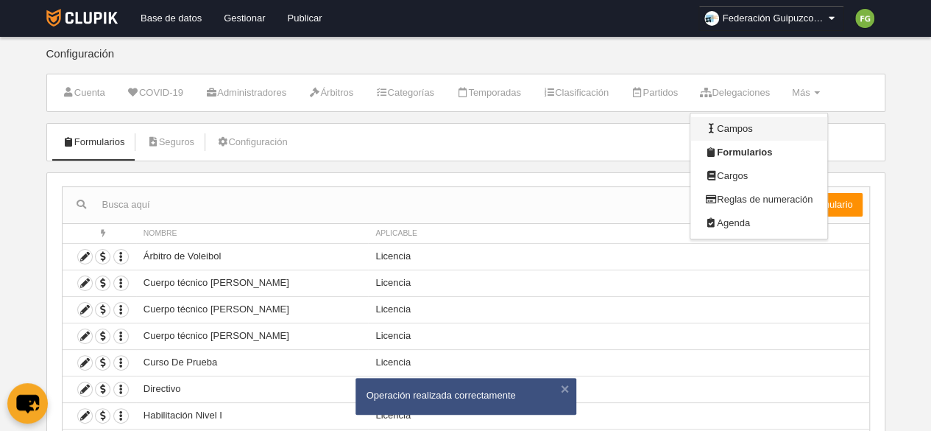
click at [763, 122] on link "Campos" at bounding box center [759, 129] width 137 height 24
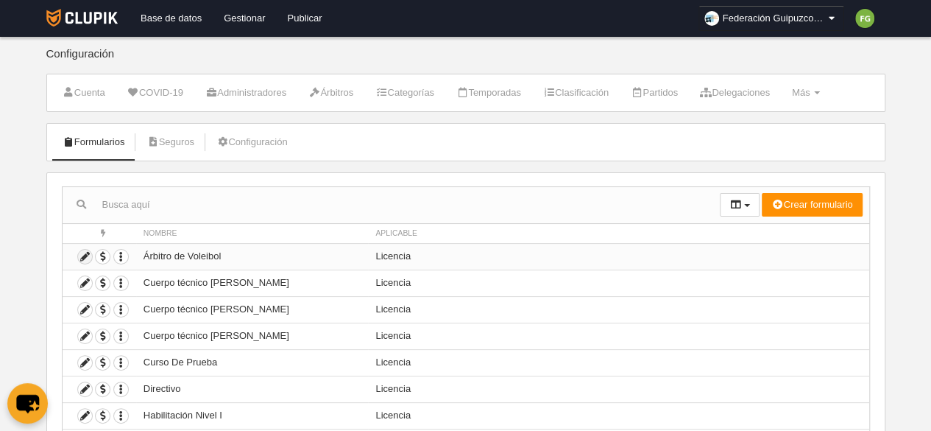
click at [85, 254] on icon at bounding box center [85, 257] width 14 height 14
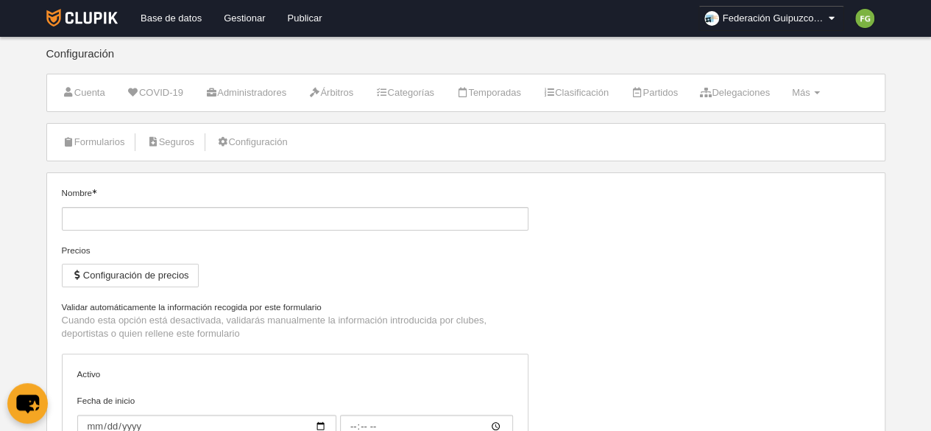
type input "Árbitro de Voleibol"
type input "2025-09-01"
type input "00:00"
select select "selected"
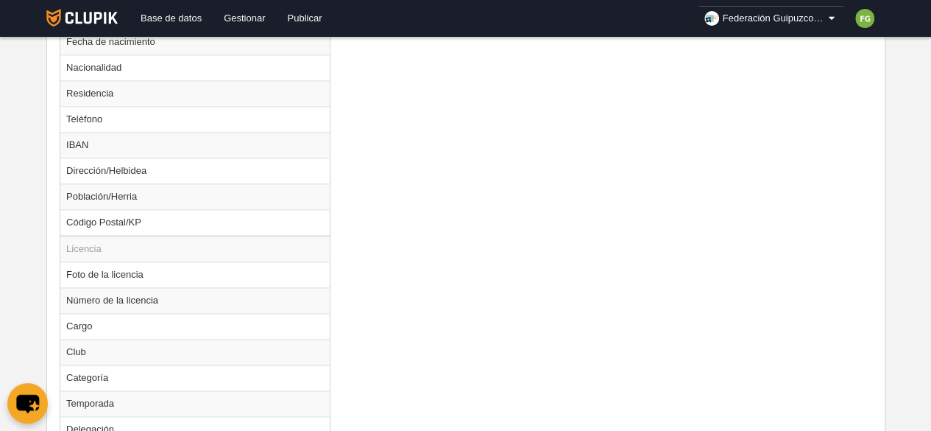
scroll to position [1082, 0]
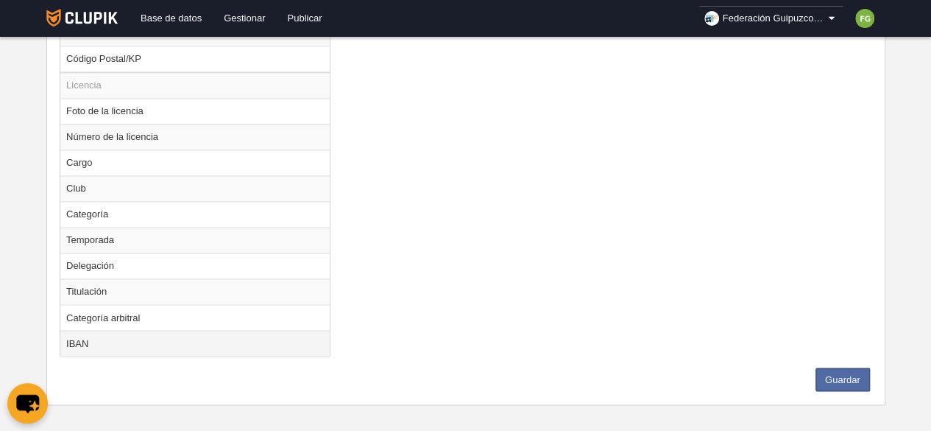
click at [79, 332] on td "IBAN" at bounding box center [194, 343] width 269 height 26
radio input "true"
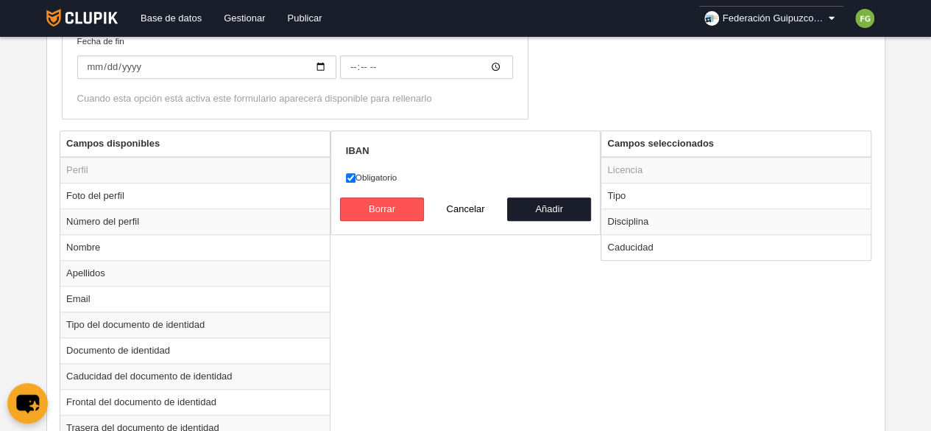
scroll to position [477, 0]
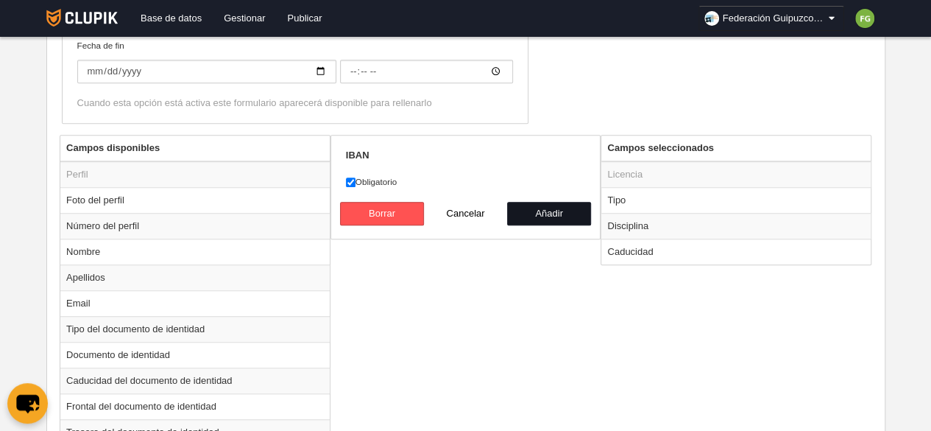
click at [544, 211] on button "Añadir" at bounding box center [549, 214] width 84 height 24
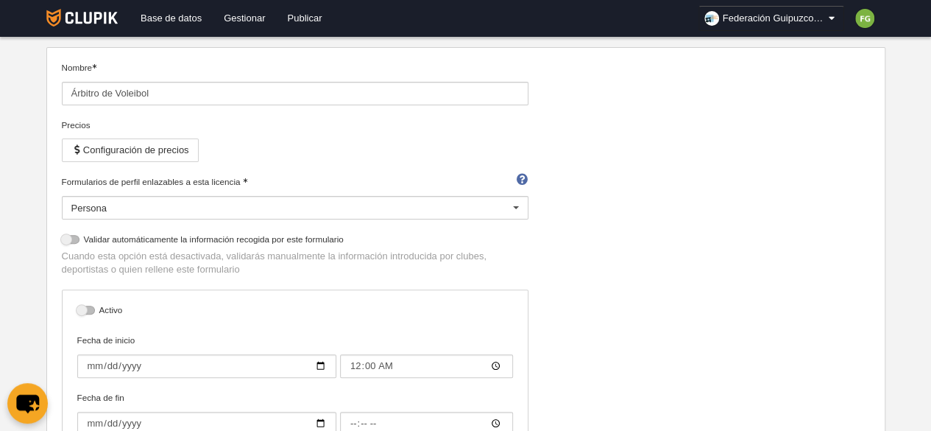
scroll to position [0, 0]
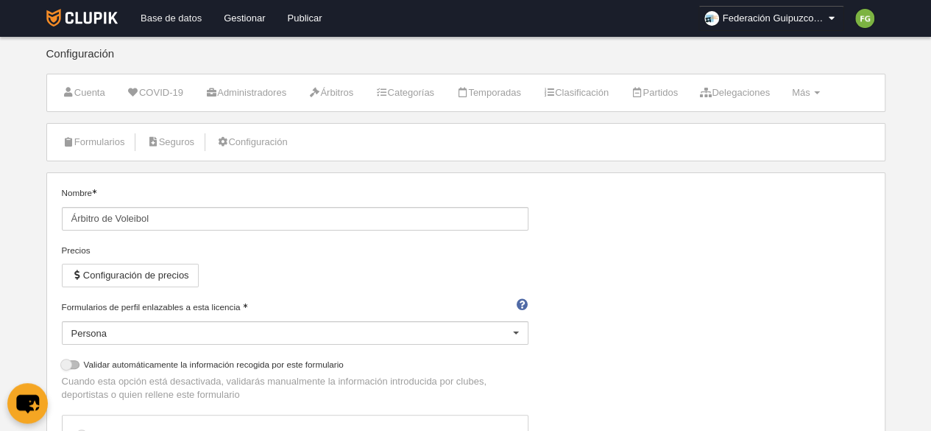
click at [197, 18] on link "Base de datos" at bounding box center [171, 18] width 83 height 37
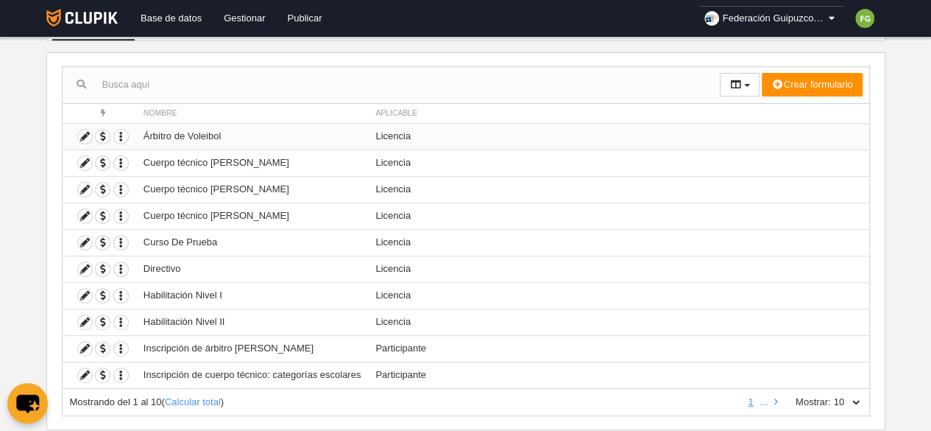
scroll to position [152, 0]
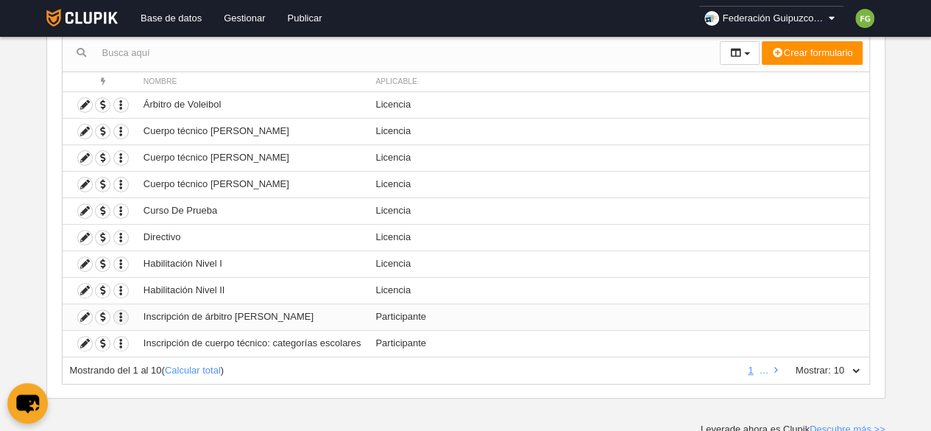
click at [119, 310] on icon "button" at bounding box center [121, 317] width 14 height 14
drag, startPoint x: 165, startPoint y: 363, endPoint x: 526, endPoint y: 81, distance: 458.4
click at [165, 363] on button "Borrar formulario" at bounding box center [174, 362] width 92 height 13
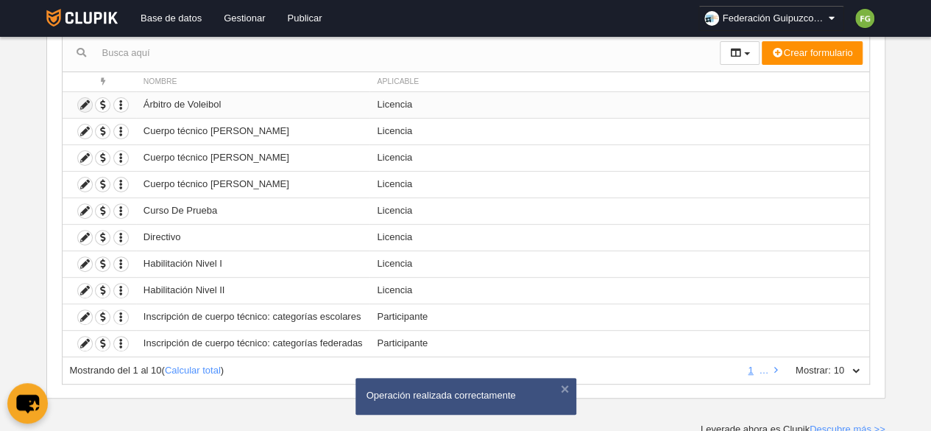
click at [84, 98] on icon at bounding box center [85, 105] width 14 height 14
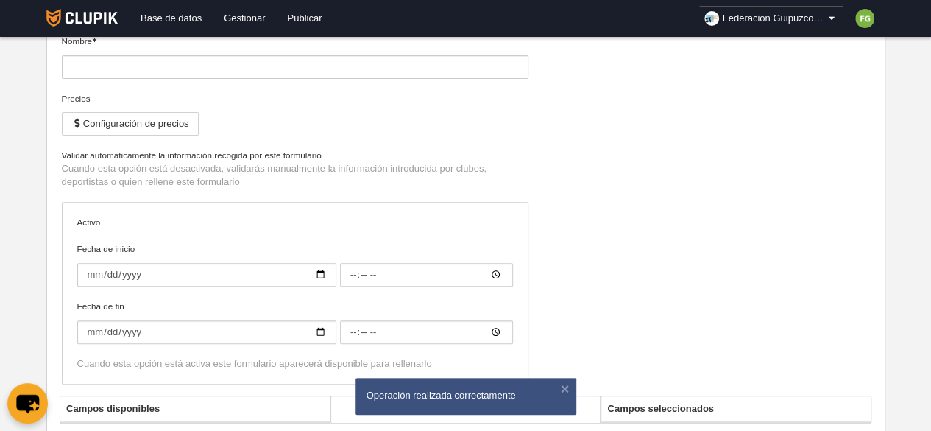
type input "Árbitro de Voleibol"
type input "2025-09-01"
type input "00:00"
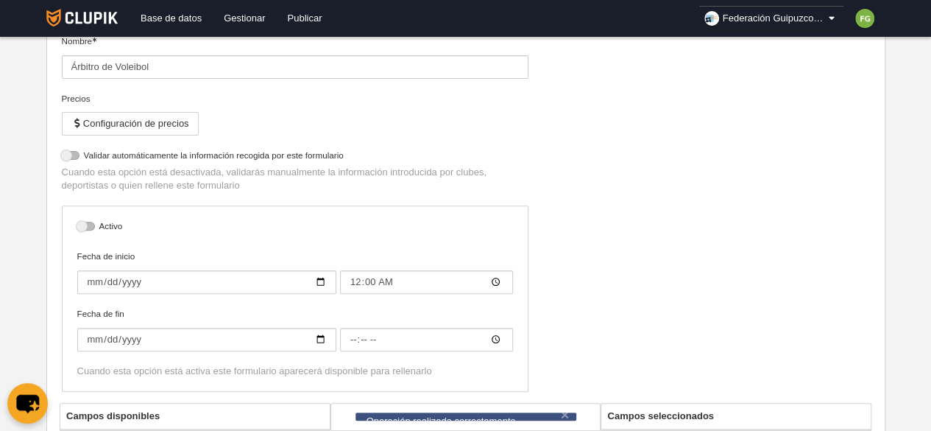
select select "selected"
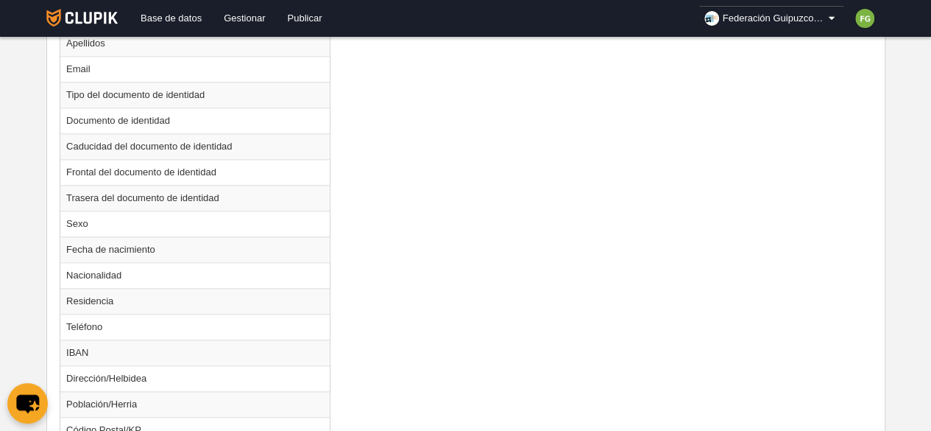
scroll to position [449, 0]
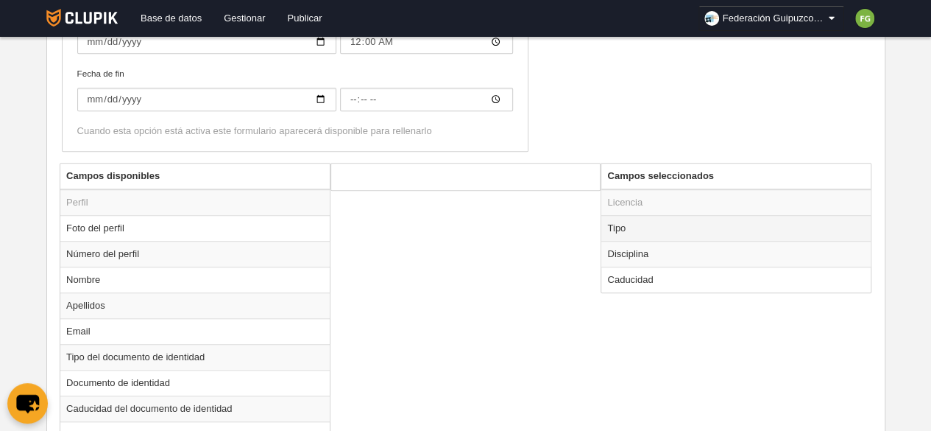
click at [659, 220] on td "Tipo" at bounding box center [735, 228] width 269 height 26
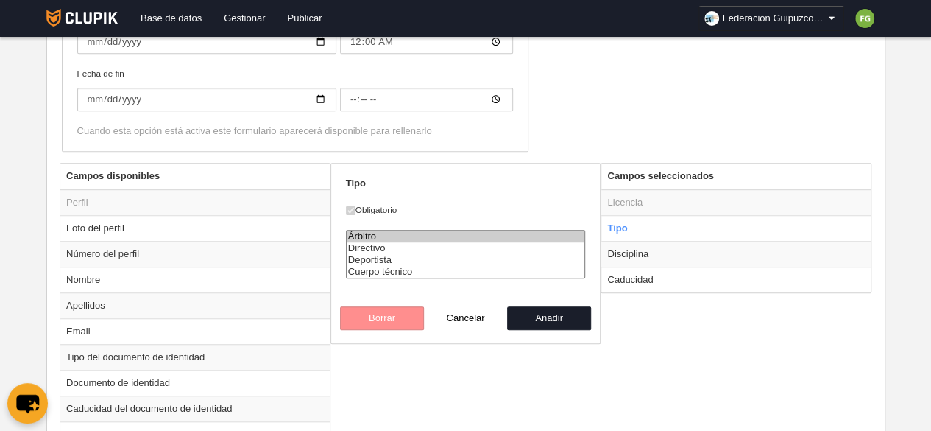
click at [477, 319] on button "Cancelar" at bounding box center [466, 318] width 84 height 24
radio input "false"
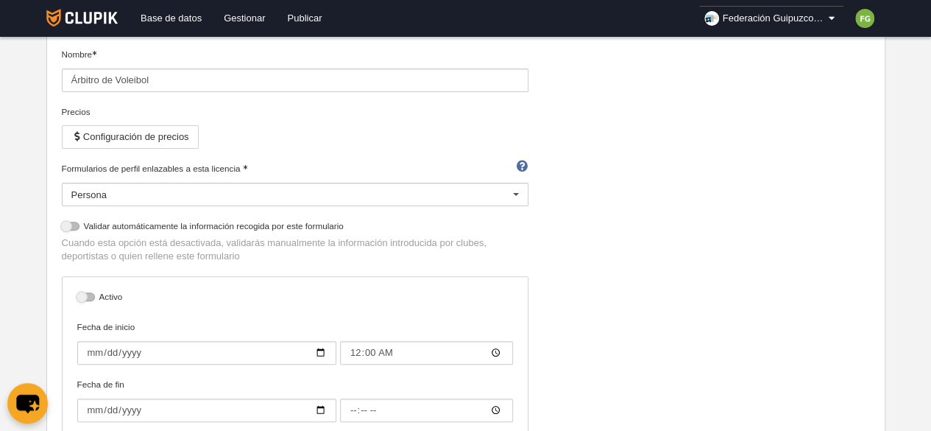
scroll to position [0, 0]
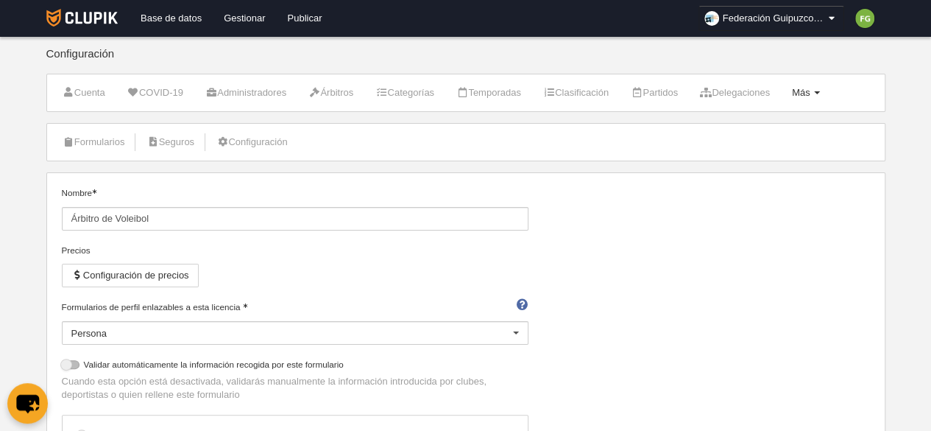
click at [811, 89] on span "Más" at bounding box center [801, 92] width 18 height 11
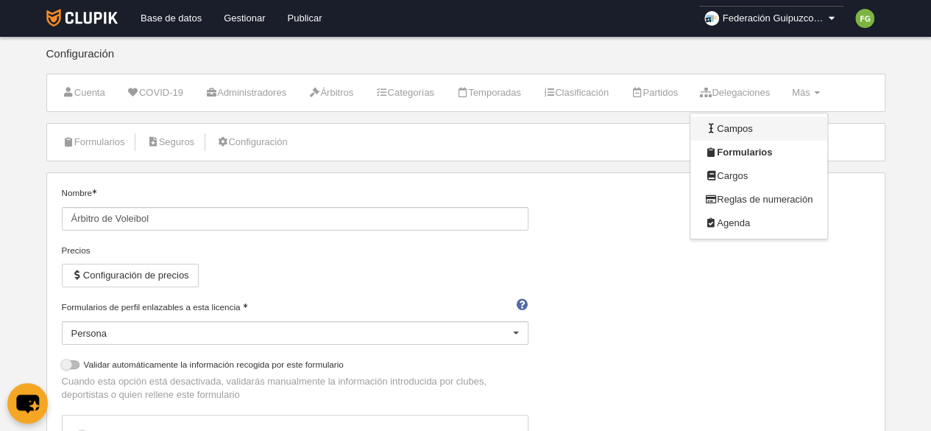
click at [761, 124] on link "Campos" at bounding box center [759, 129] width 137 height 24
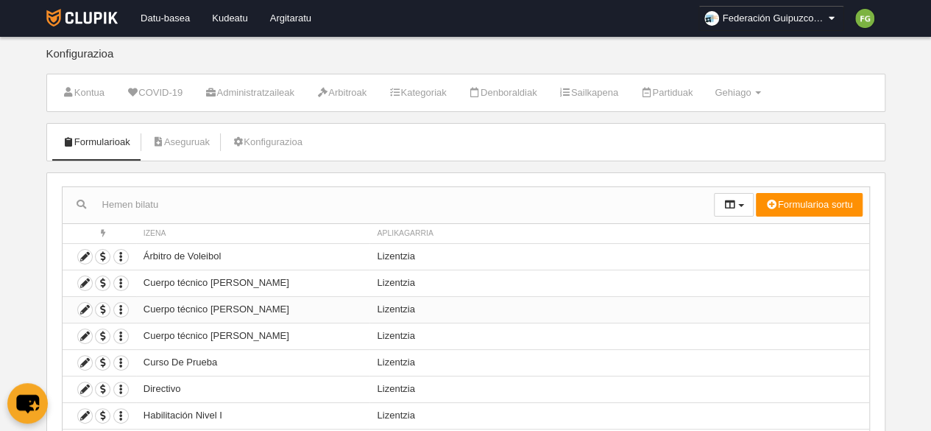
scroll to position [152, 0]
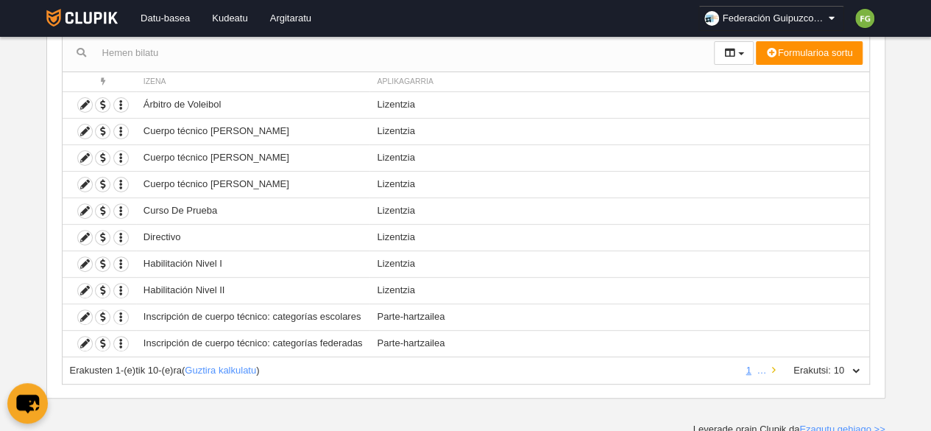
click at [776, 365] on icon at bounding box center [774, 370] width 4 height 10
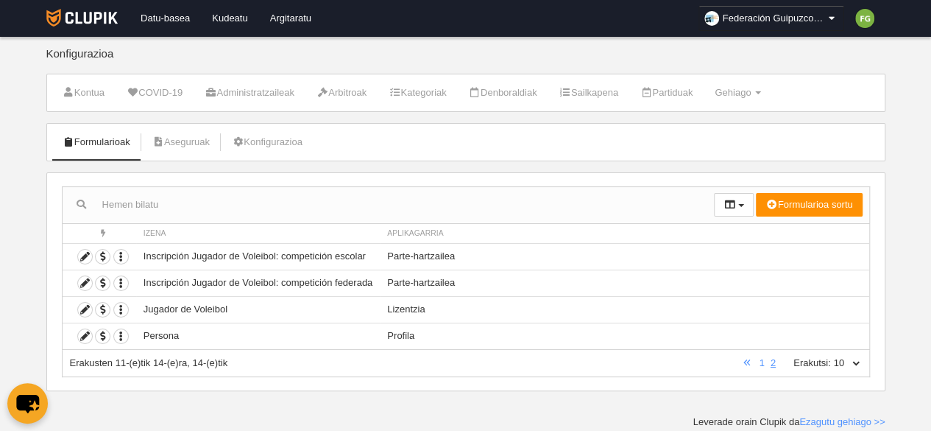
scroll to position [0, 0]
click at [81, 332] on icon at bounding box center [85, 336] width 14 height 14
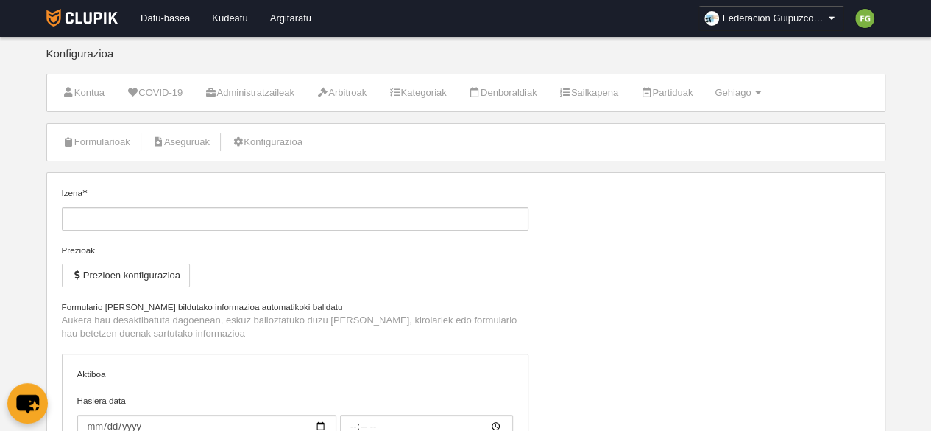
type input "Persona"
checkbox input "true"
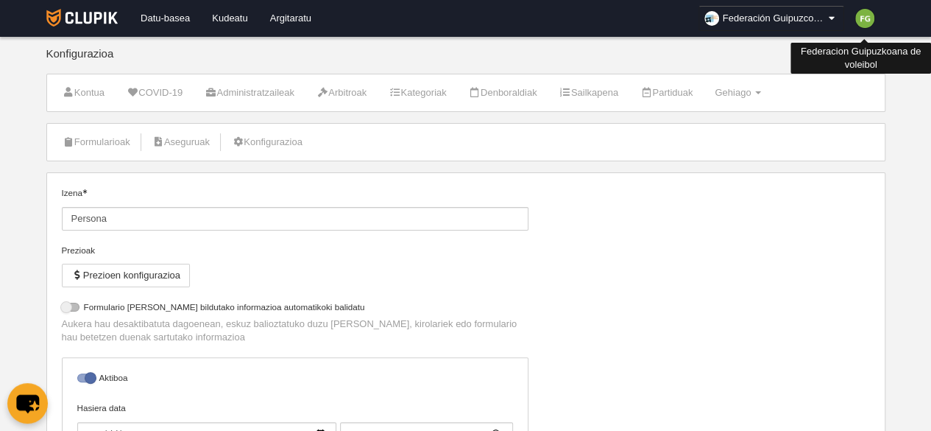
click at [868, 18] on img at bounding box center [864, 18] width 19 height 19
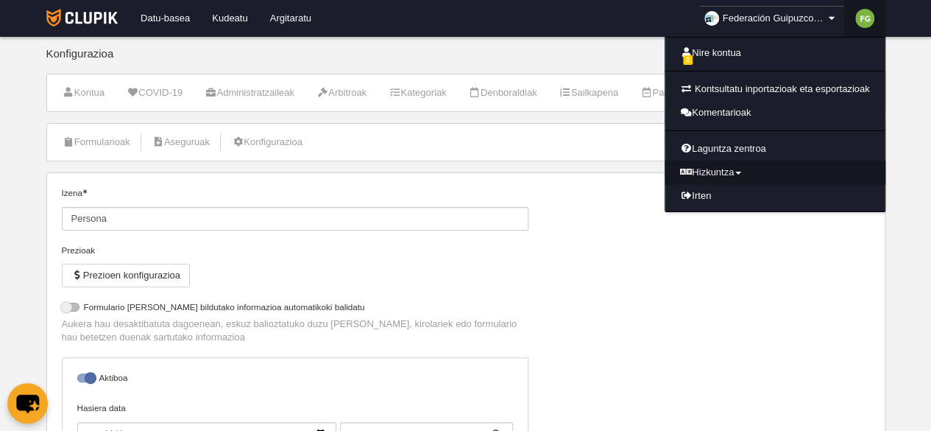
click at [721, 170] on link "Hizkuntza" at bounding box center [775, 172] width 219 height 24
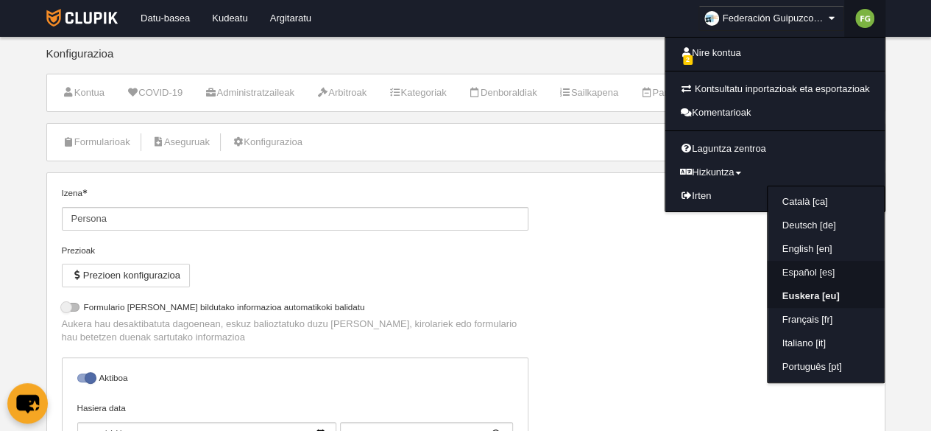
click at [791, 269] on link "Español [es]" at bounding box center [826, 273] width 116 height 24
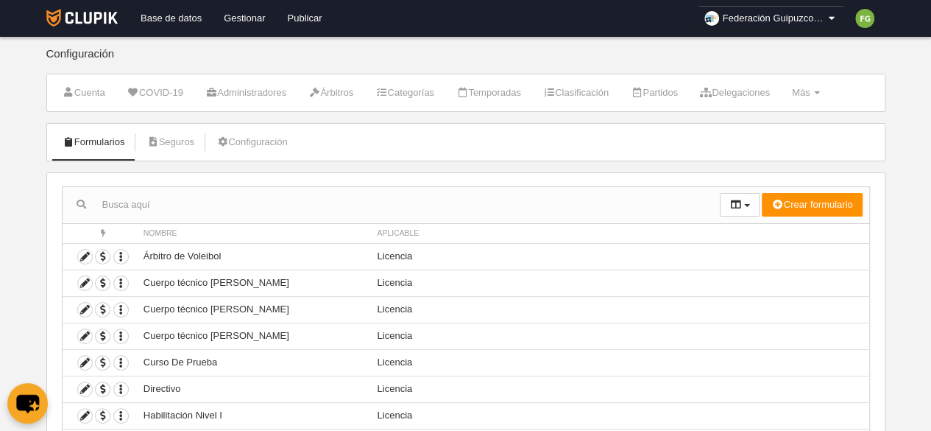
scroll to position [152, 0]
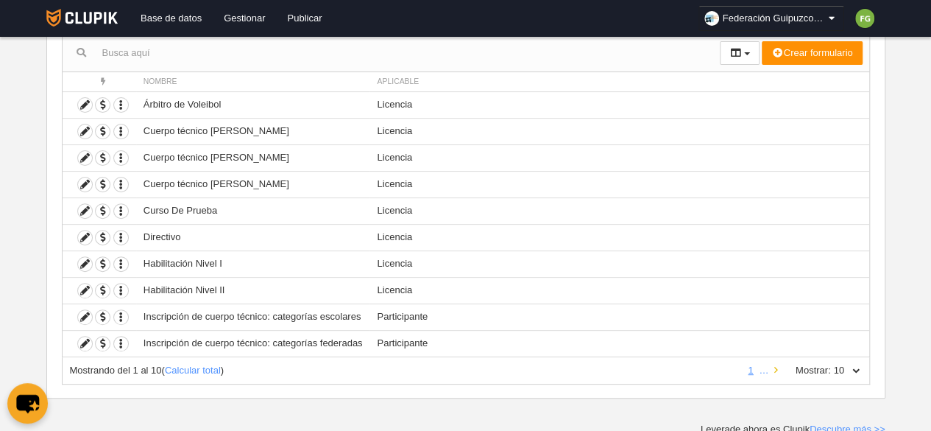
click at [777, 365] on icon at bounding box center [776, 370] width 4 height 10
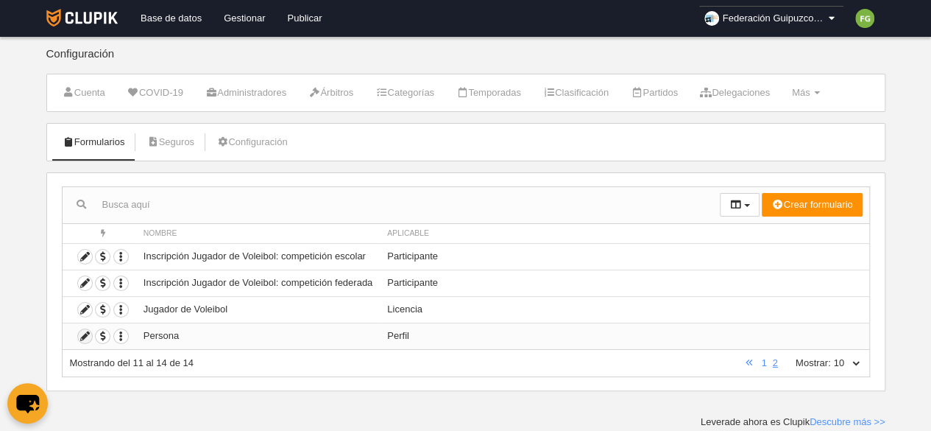
click at [85, 329] on icon at bounding box center [85, 336] width 14 height 14
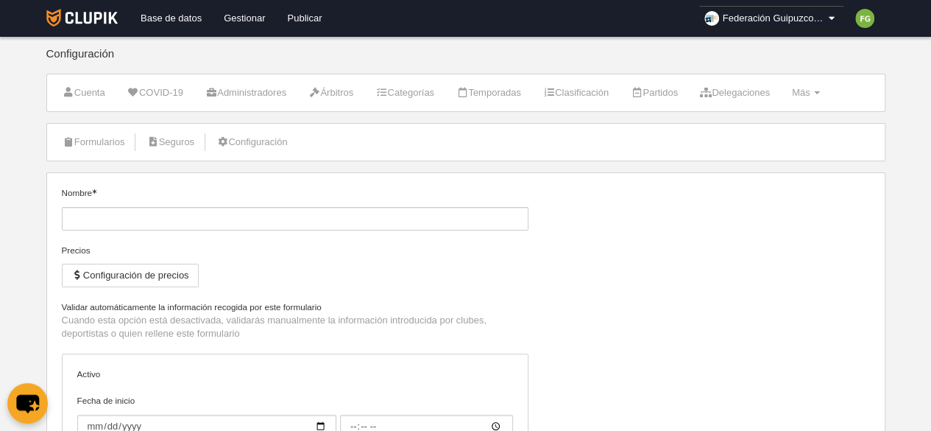
type input "Persona"
checkbox input "true"
click at [811, 91] on span "Más" at bounding box center [801, 92] width 18 height 11
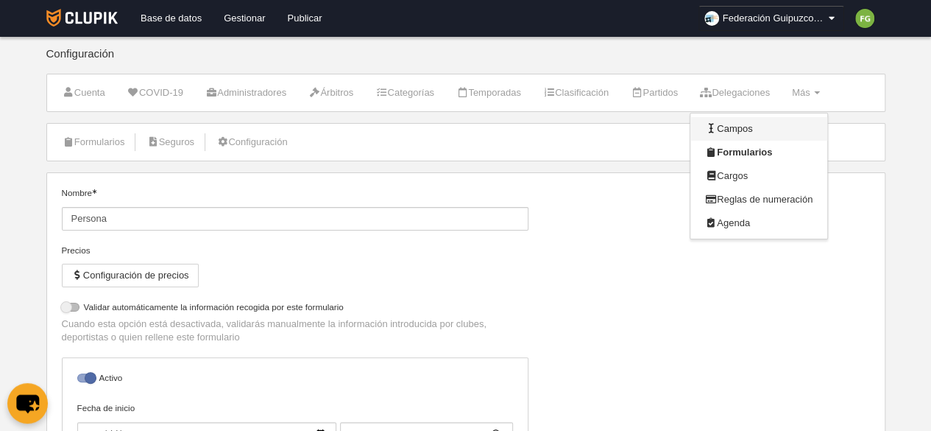
click at [757, 124] on link "Campos" at bounding box center [759, 129] width 137 height 24
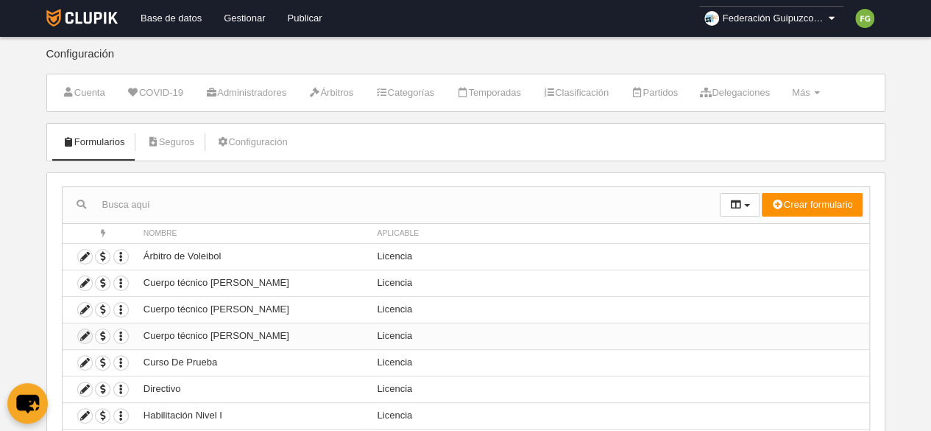
click at [87, 332] on icon at bounding box center [85, 336] width 14 height 14
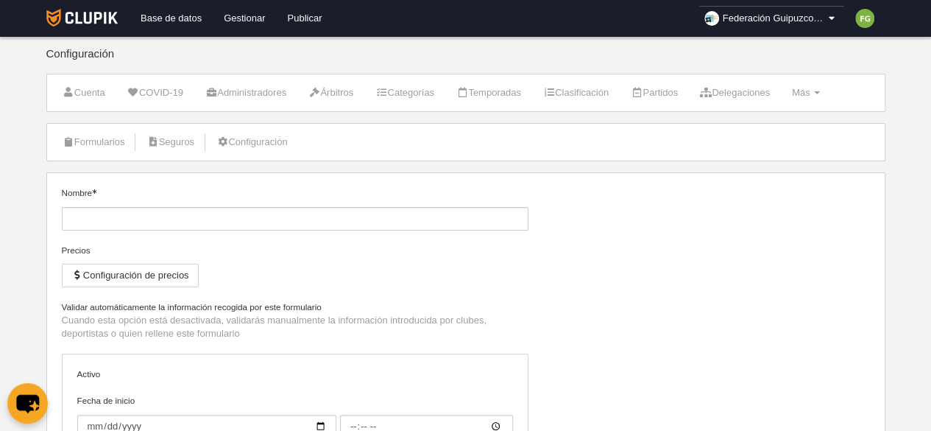
type input "Cuerpo técnico [PERSON_NAME]"
checkbox input "true"
type input "2025-09-01"
type input "00:00"
type input "2025-10-15"
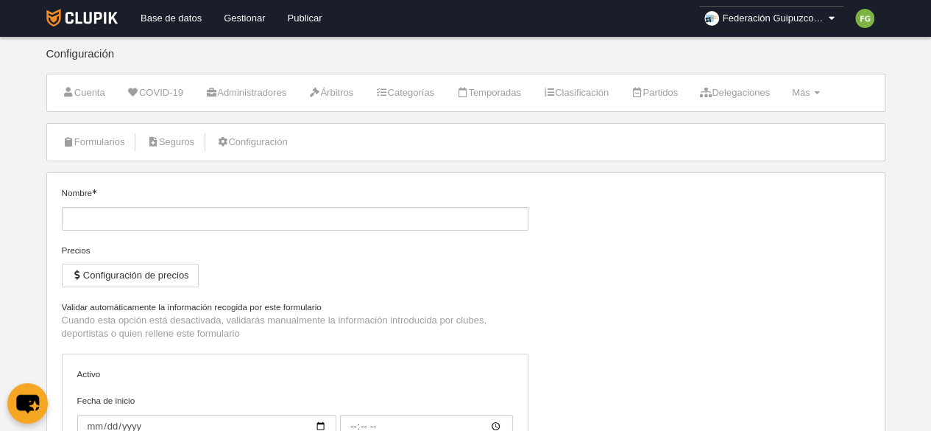
type input "00:00"
select select "selected"
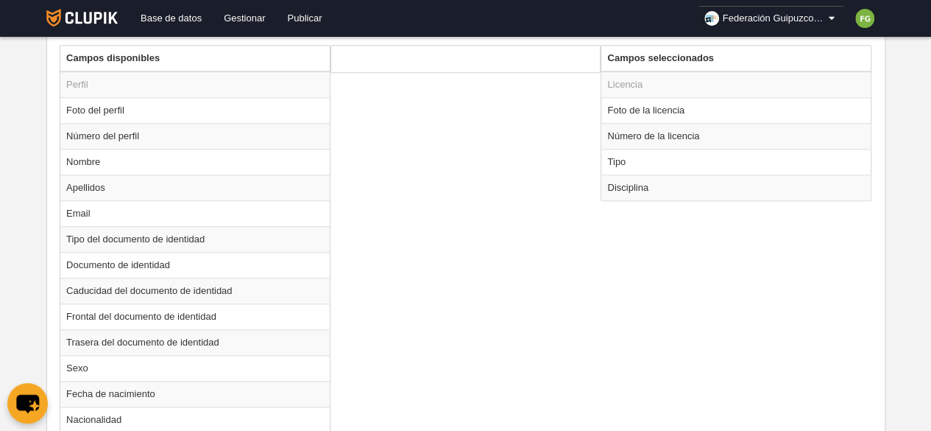
scroll to position [568, 0]
click at [654, 107] on td "Foto de la licencia" at bounding box center [735, 109] width 269 height 26
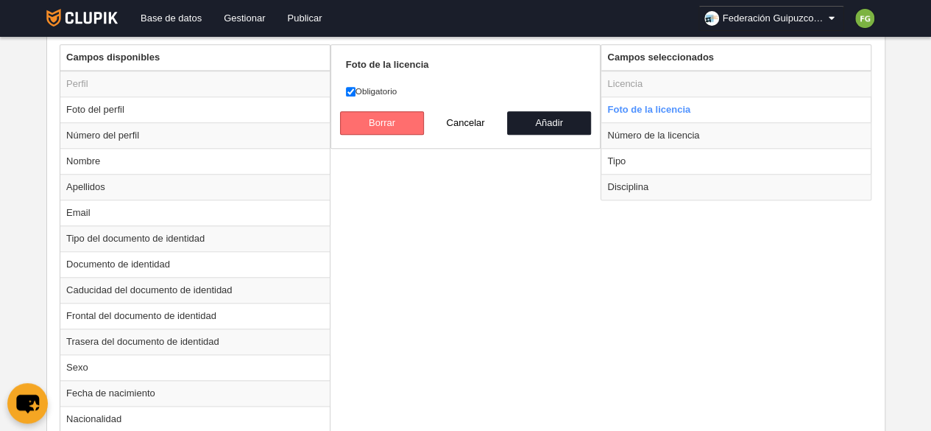
click at [401, 113] on button "Borrar" at bounding box center [382, 123] width 84 height 24
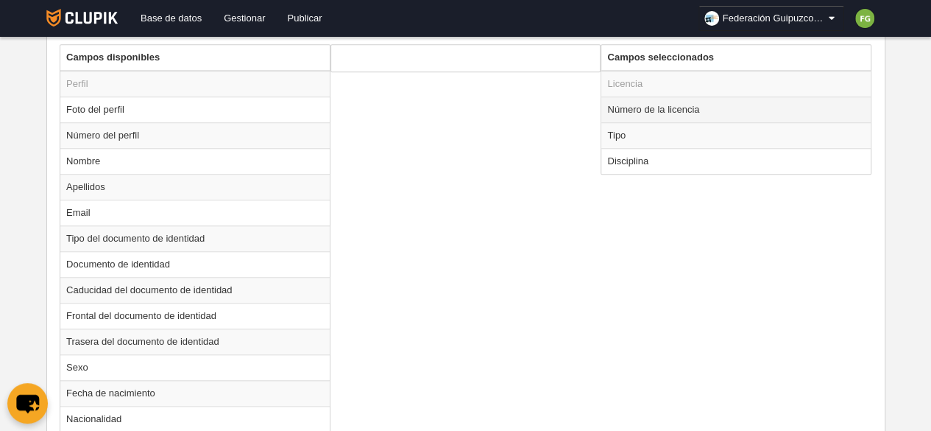
click at [615, 105] on td "Número de la licencia" at bounding box center [735, 109] width 269 height 26
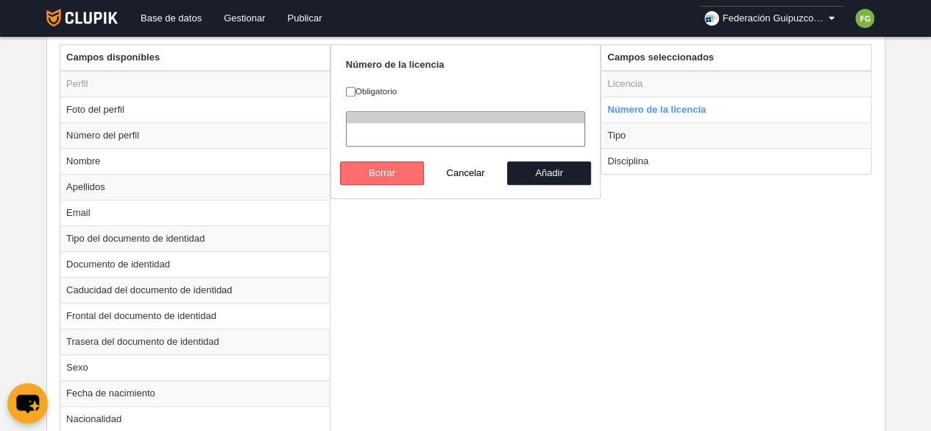
click at [399, 172] on button "Borrar" at bounding box center [382, 173] width 84 height 24
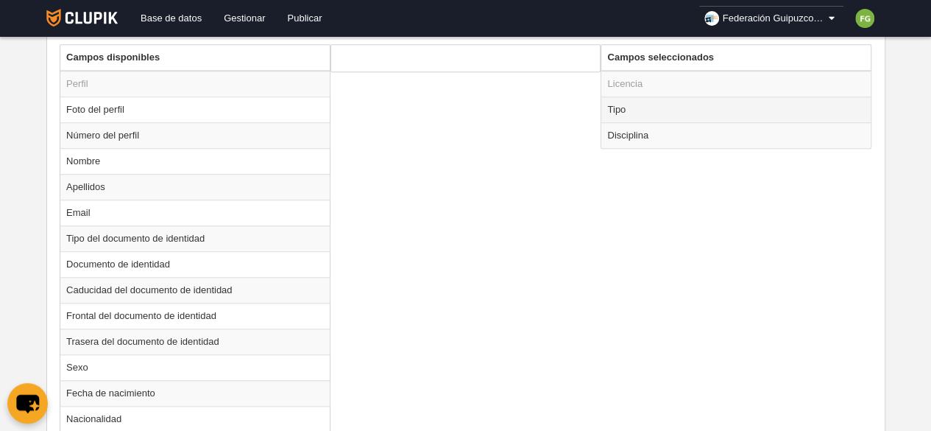
click at [618, 102] on td "Tipo" at bounding box center [735, 109] width 269 height 26
radio input "true"
select select "staff"
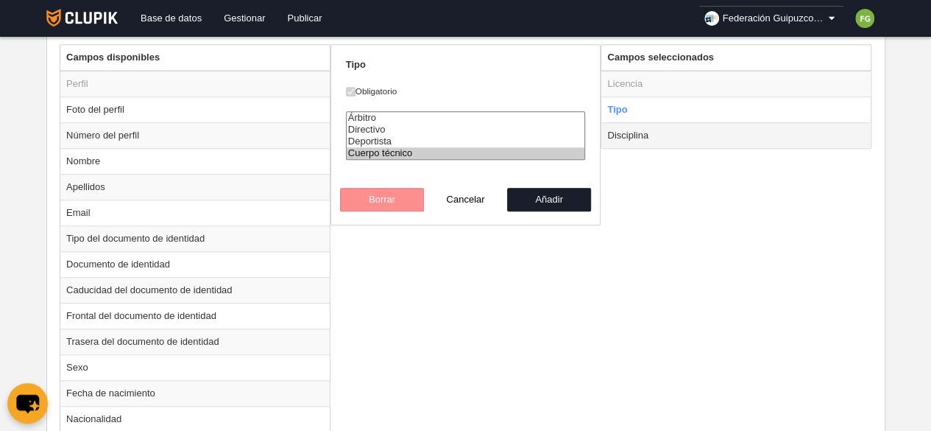
click at [633, 129] on td "Disciplina" at bounding box center [735, 135] width 269 height 26
radio input "false"
radio input "true"
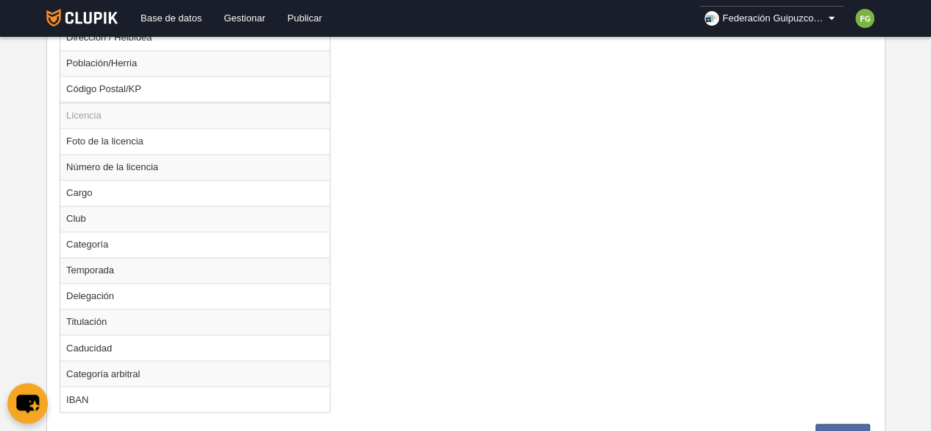
scroll to position [1108, 0]
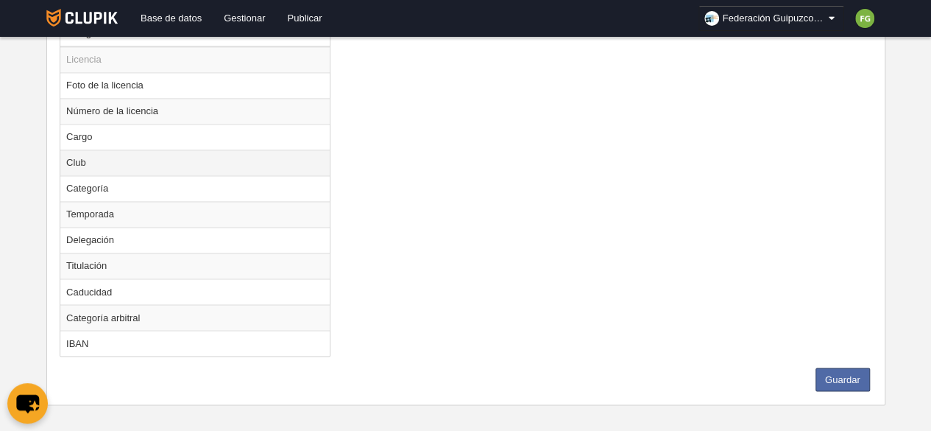
click at [86, 152] on td "Club" at bounding box center [194, 162] width 269 height 26
radio input "true"
select select
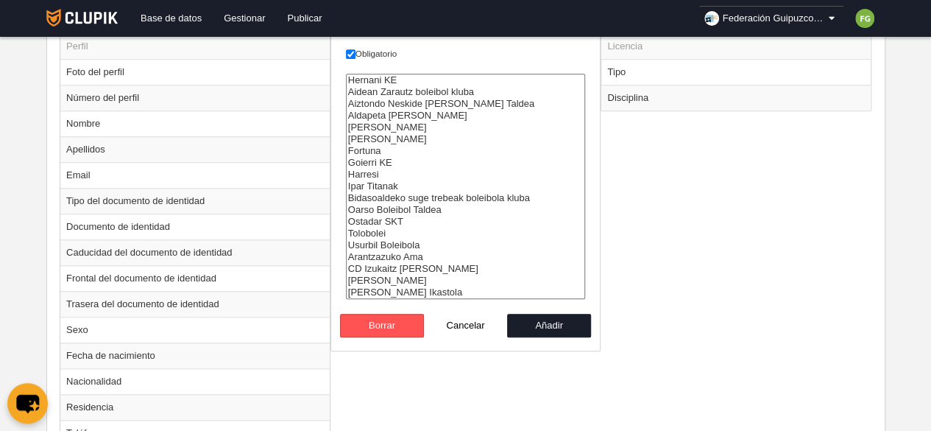
scroll to position [604, 0]
click at [564, 331] on button "Añadir" at bounding box center [549, 326] width 84 height 24
radio input "false"
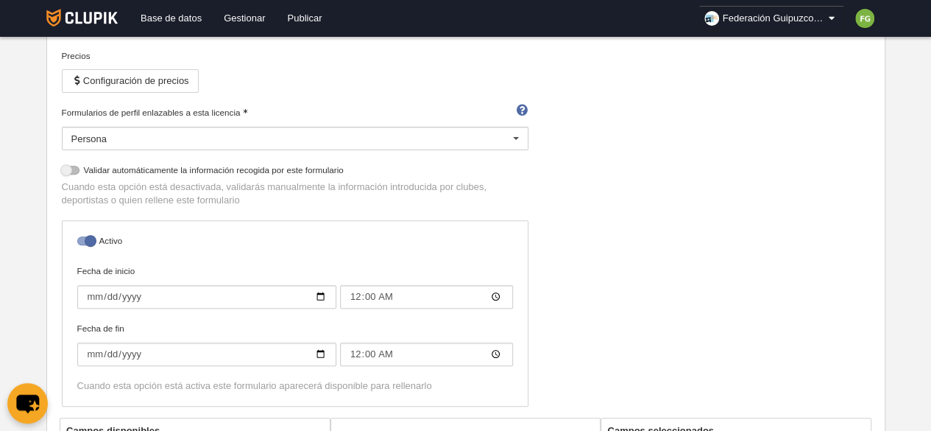
scroll to position [193, 0]
click at [776, 8] on link "Federación Guipuzcoana de Voleibol" at bounding box center [772, 18] width 146 height 25
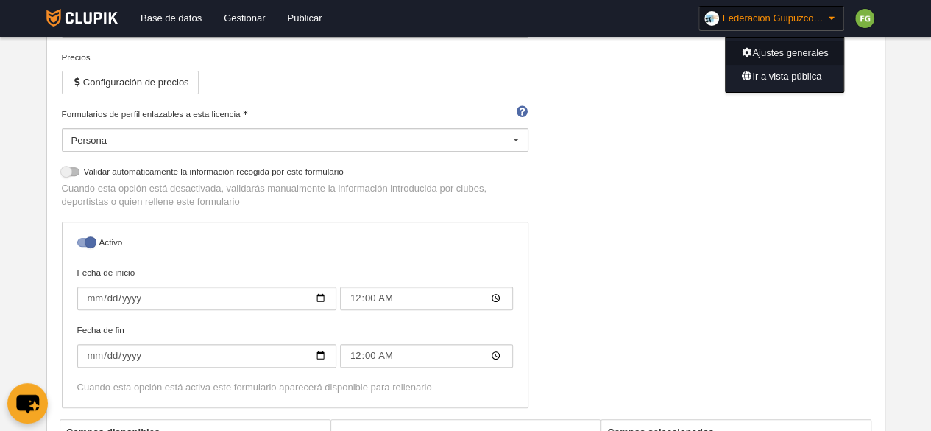
click at [775, 49] on link "Ajustes generales" at bounding box center [785, 53] width 118 height 24
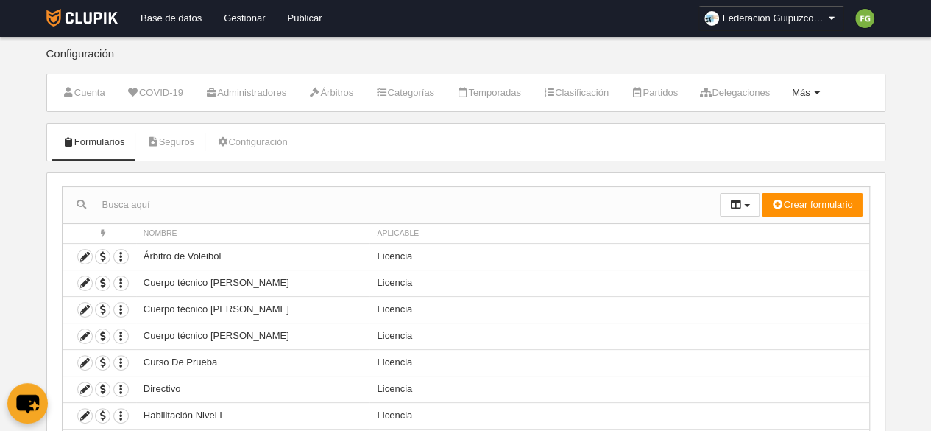
click at [811, 91] on span "Más" at bounding box center [801, 92] width 18 height 11
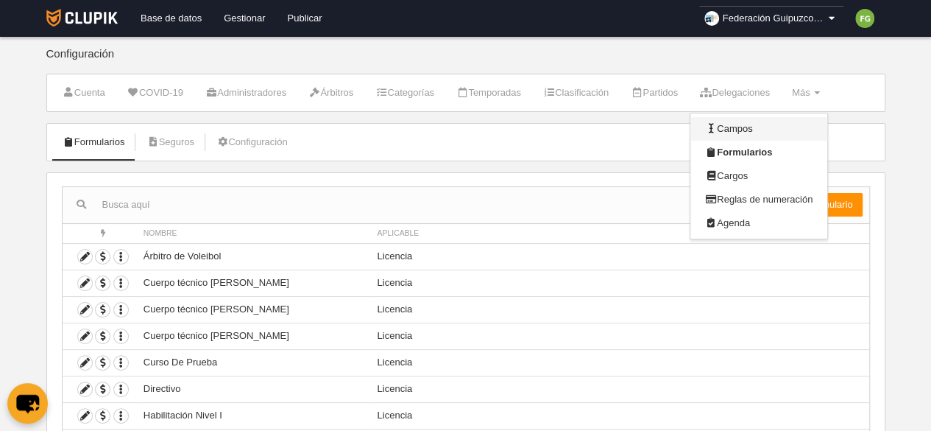
click at [769, 130] on link "Campos" at bounding box center [759, 129] width 137 height 24
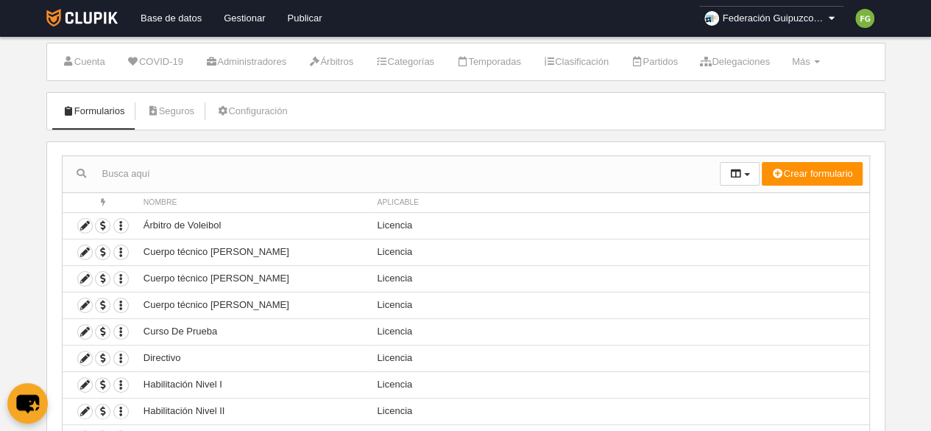
scroll to position [32, 0]
click at [82, 299] on icon at bounding box center [85, 304] width 14 height 14
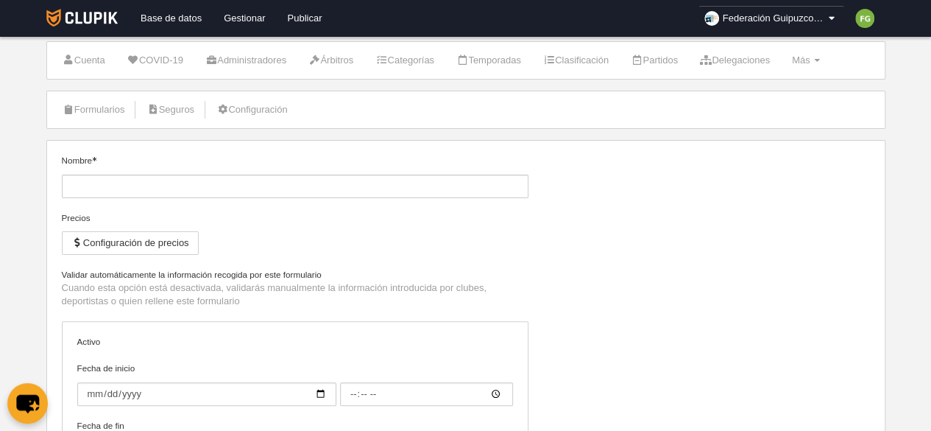
type input "Cuerpo técnico [PERSON_NAME]"
checkbox input "true"
type input "[DATE]"
type input "00:00"
type input "[DATE]"
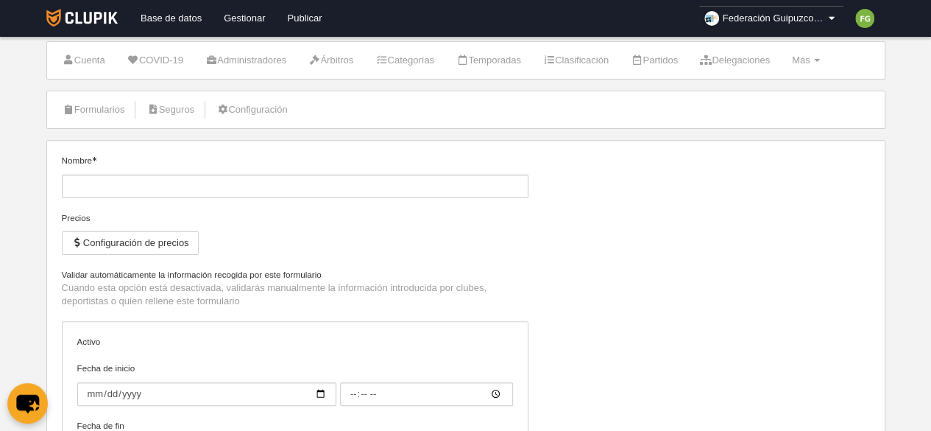
type input "00:00"
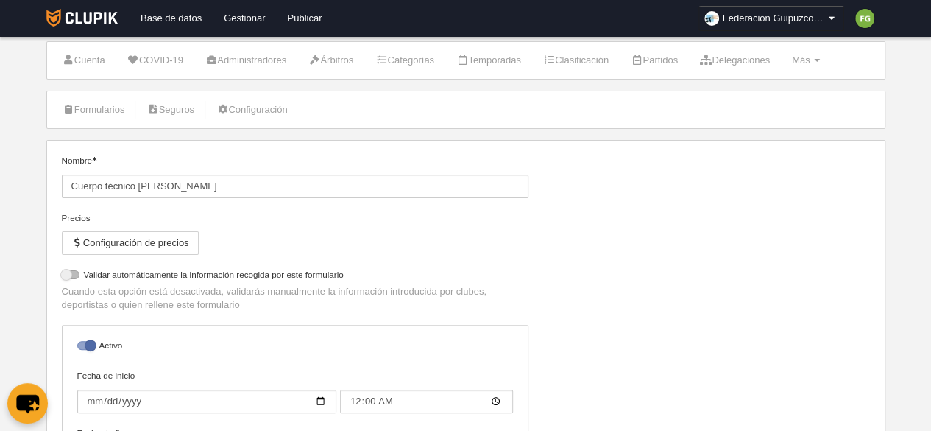
select select "selected"
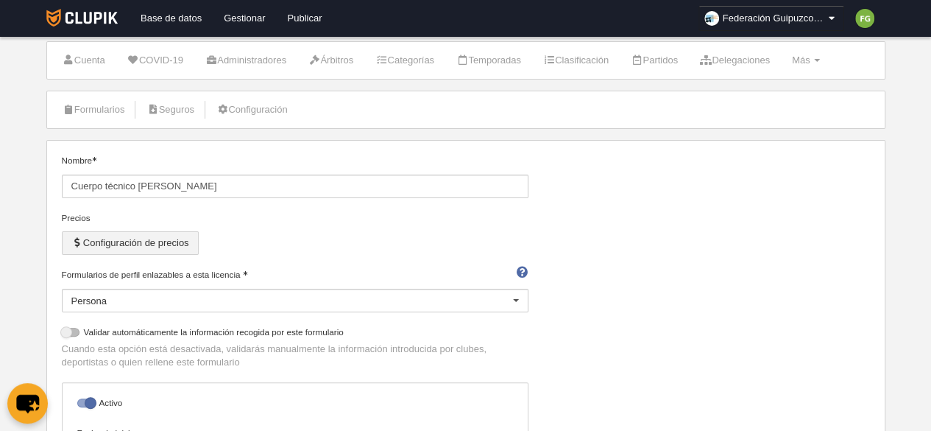
click at [173, 244] on button "Configuración de precios" at bounding box center [130, 243] width 137 height 24
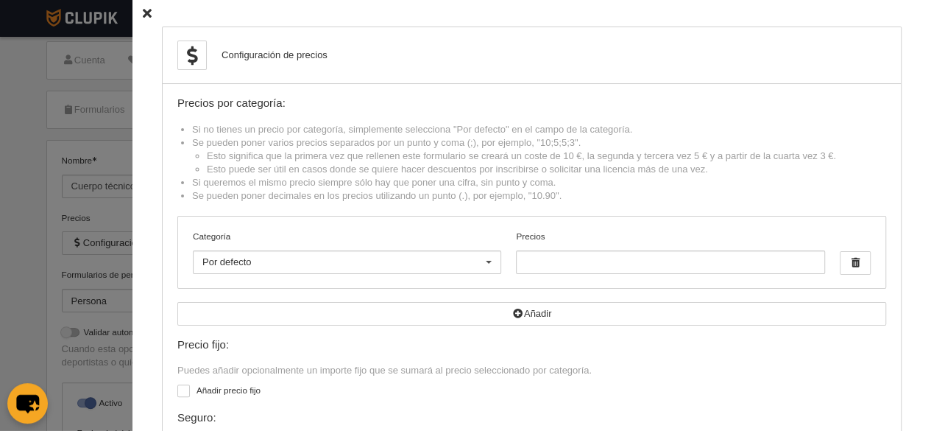
click at [143, 13] on icon at bounding box center [147, 14] width 9 height 10
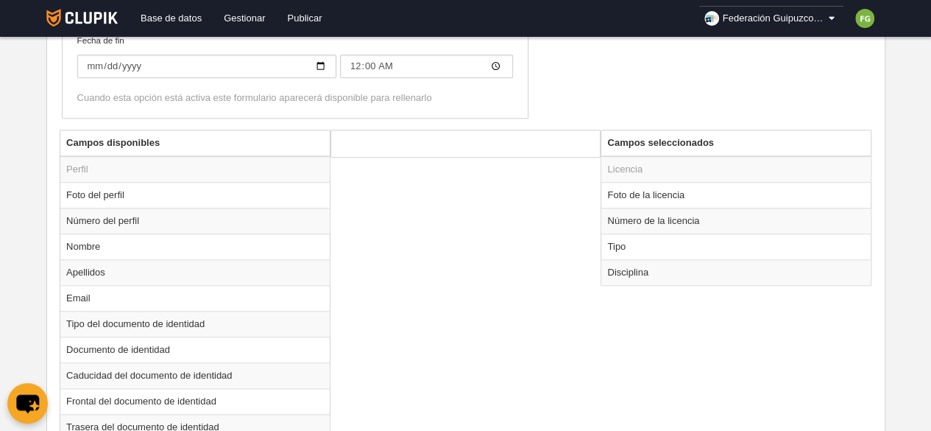
scroll to position [481, 0]
click at [675, 194] on td "Foto de la licencia" at bounding box center [735, 196] width 269 height 26
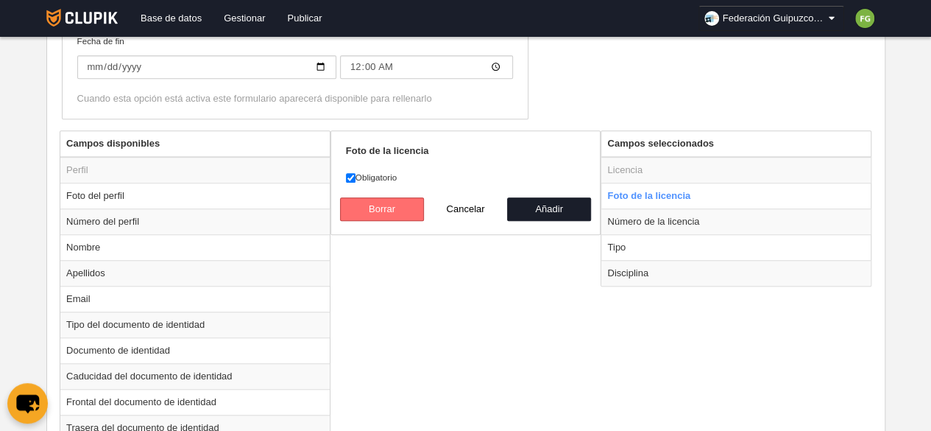
click at [386, 203] on button "Borrar" at bounding box center [382, 209] width 84 height 24
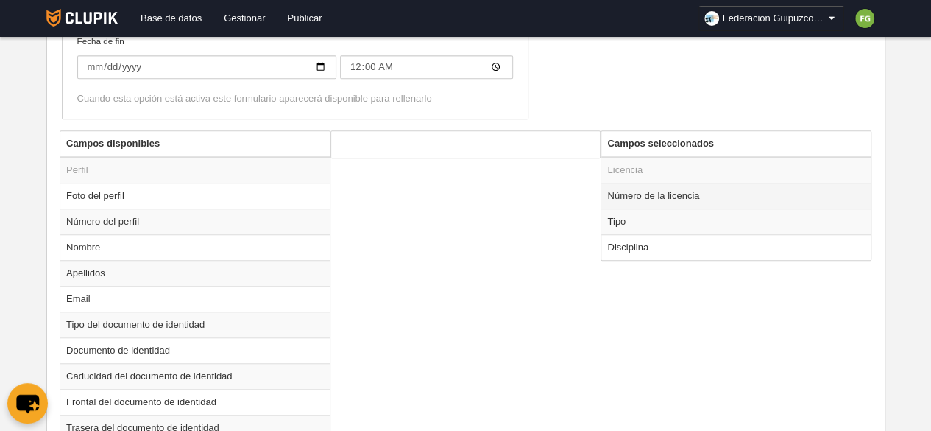
click at [641, 197] on td "Número de la licencia" at bounding box center [735, 196] width 269 height 26
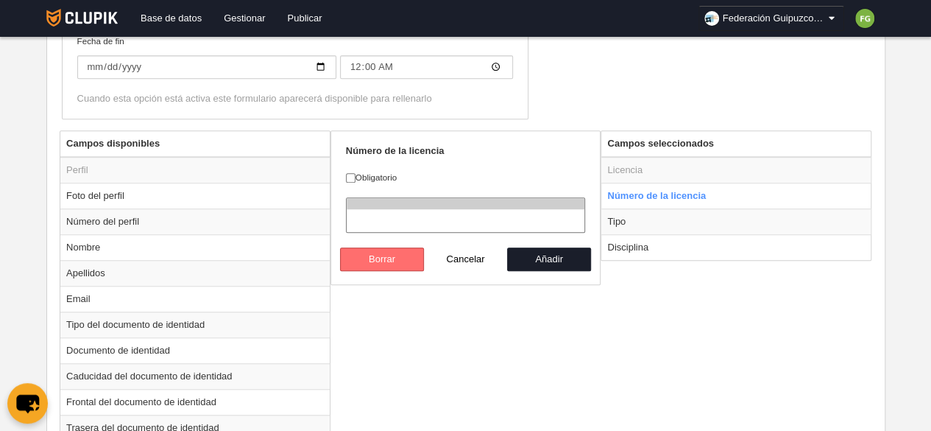
click at [389, 255] on button "Borrar" at bounding box center [382, 259] width 84 height 24
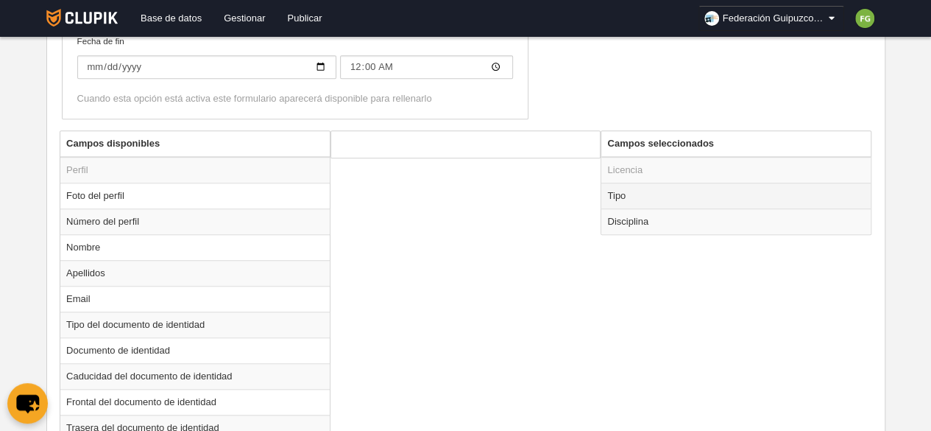
click at [638, 194] on td "Tipo" at bounding box center [735, 196] width 269 height 26
radio input "true"
select select "staff"
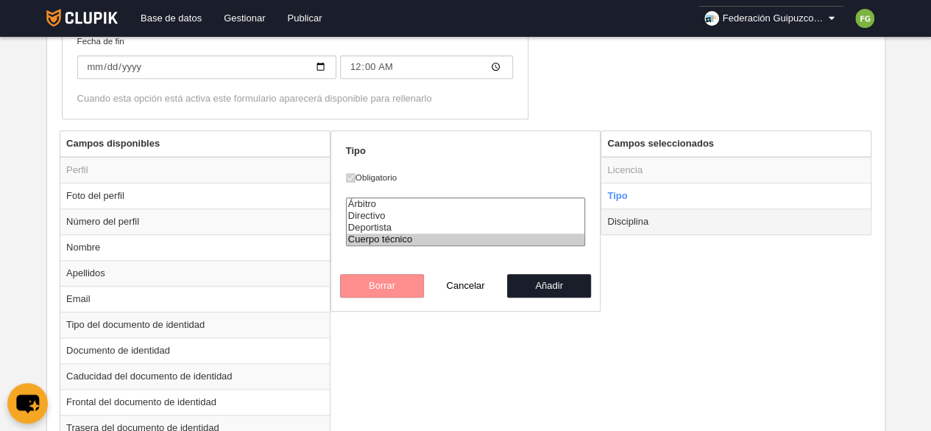
click at [630, 219] on td "Disciplina" at bounding box center [735, 221] width 269 height 26
radio input "false"
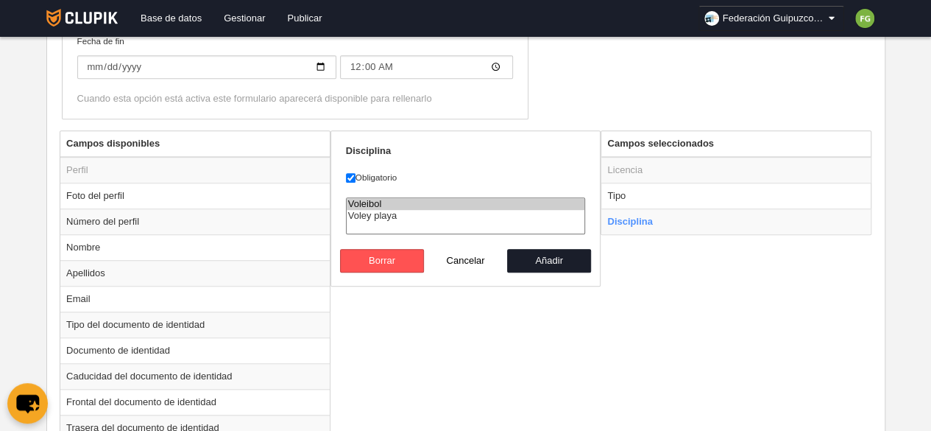
click at [462, 254] on button "Cancelar" at bounding box center [466, 261] width 84 height 24
radio input "false"
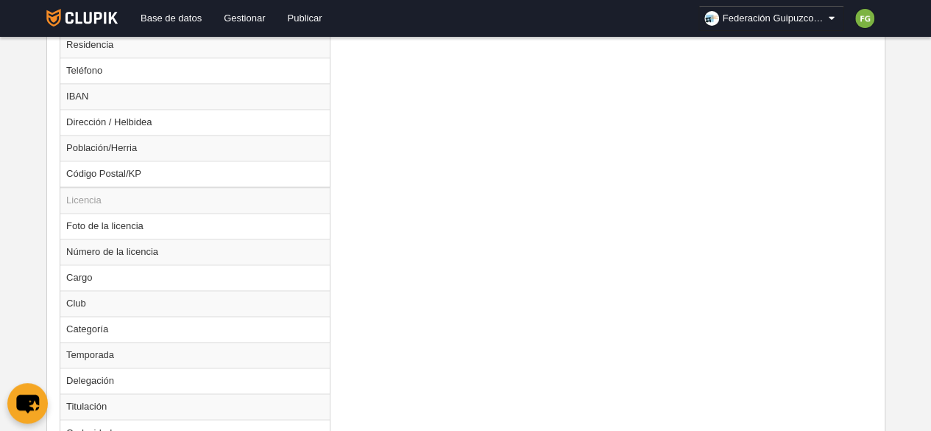
scroll to position [1034, 0]
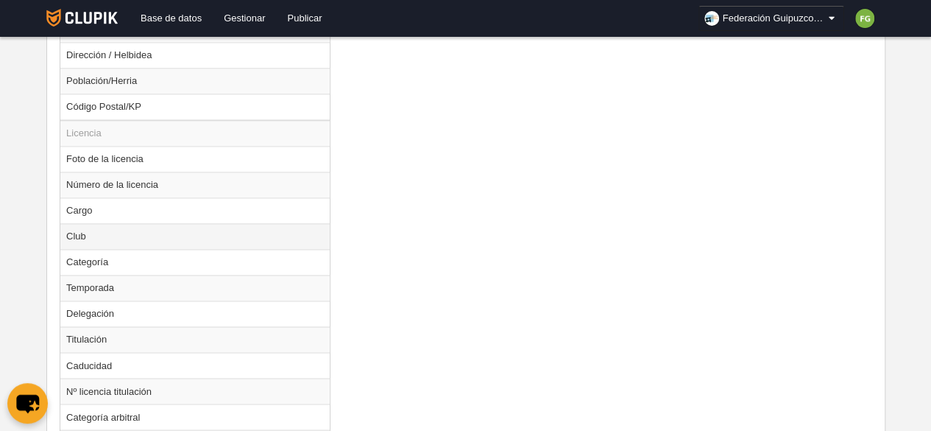
click at [104, 223] on td "Club" at bounding box center [194, 236] width 269 height 26
radio input "true"
select select
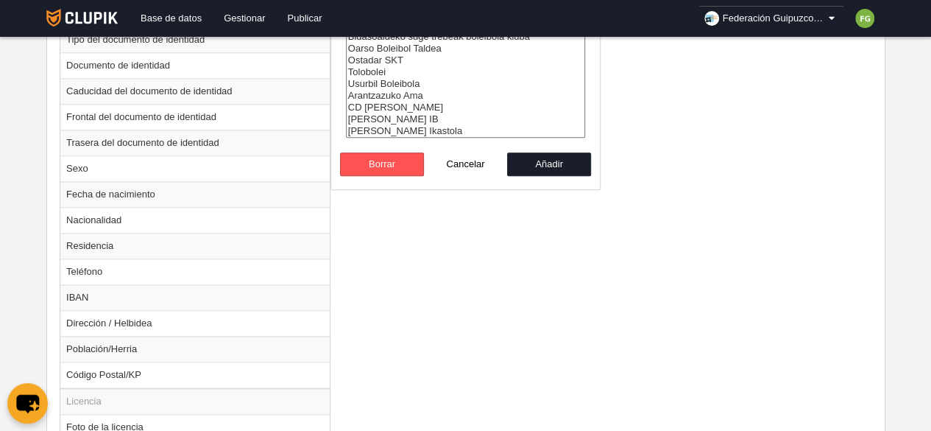
scroll to position [786, 0]
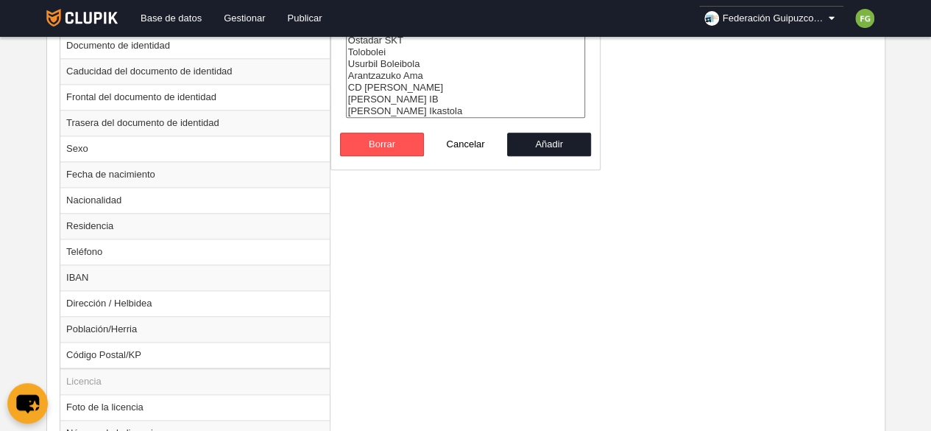
drag, startPoint x: 387, startPoint y: 261, endPoint x: 359, endPoint y: 240, distance: 35.2
click at [359, 240] on div "Campos disponibles Perfil Foto del perfil Número del perfil Nombre Apellidos Em…" at bounding box center [465, 283] width 819 height 915
click at [562, 145] on button "Añadir" at bounding box center [549, 145] width 84 height 24
radio input "false"
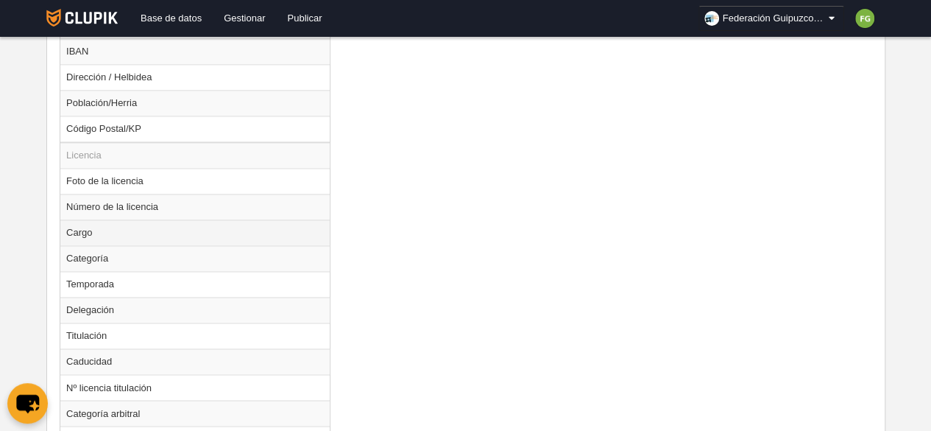
scroll to position [1061, 0]
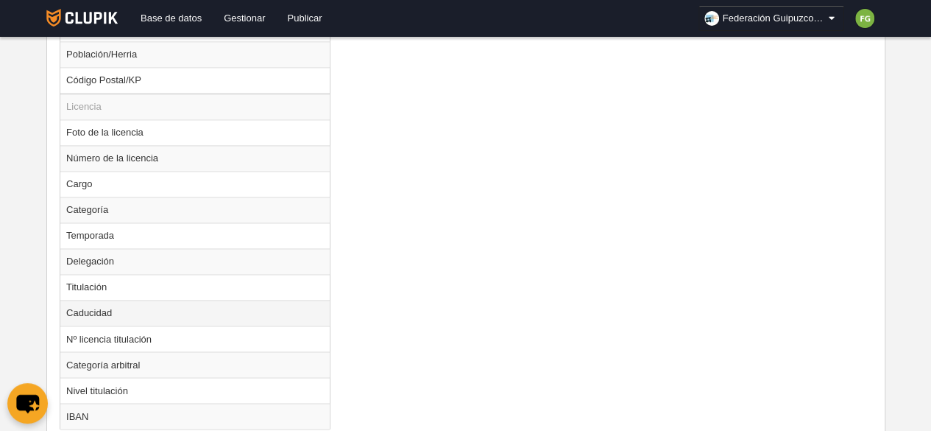
click at [148, 308] on td "Caducidad" at bounding box center [194, 313] width 269 height 26
radio input "true"
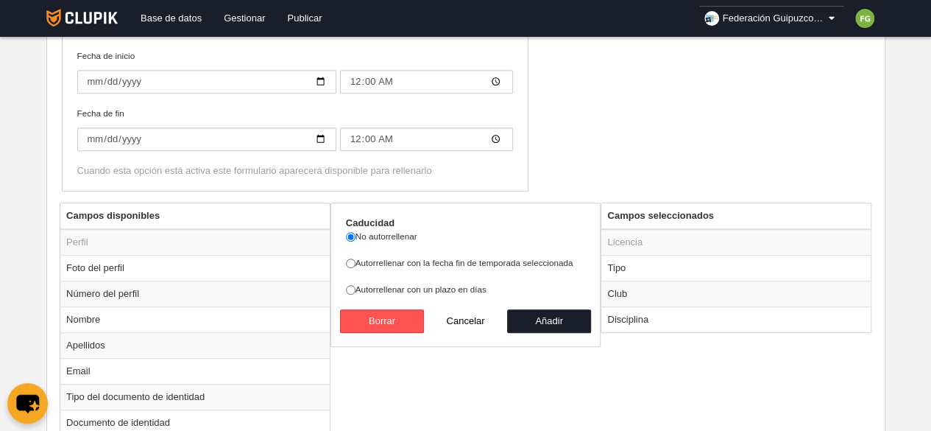
scroll to position [420, 0]
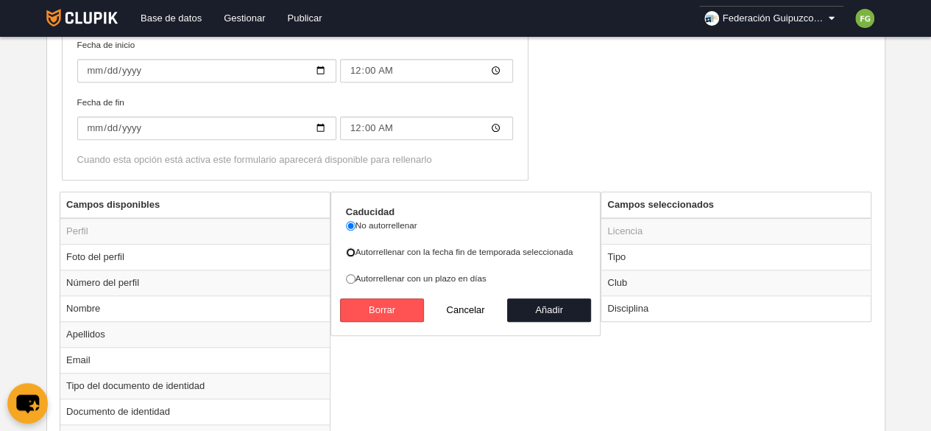
click at [346, 247] on input "Autorrellenar con la fecha fin de temporada seleccionada" at bounding box center [351, 252] width 10 height 10
radio input "true"
click at [528, 303] on button "Añadir" at bounding box center [549, 310] width 84 height 24
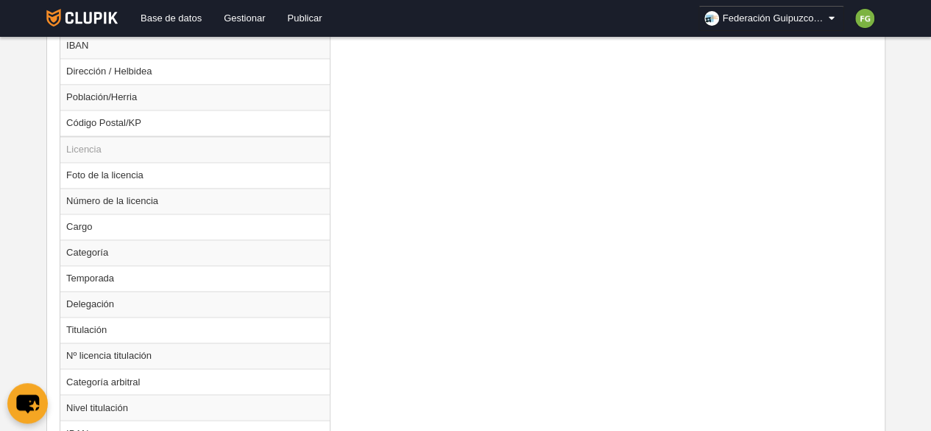
scroll to position [1108, 0]
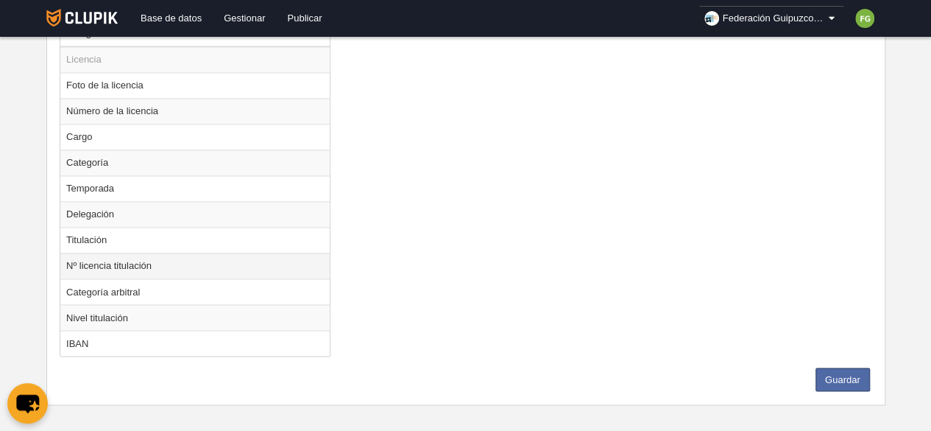
click at [180, 258] on td "Nº licencia titulación" at bounding box center [194, 266] width 269 height 26
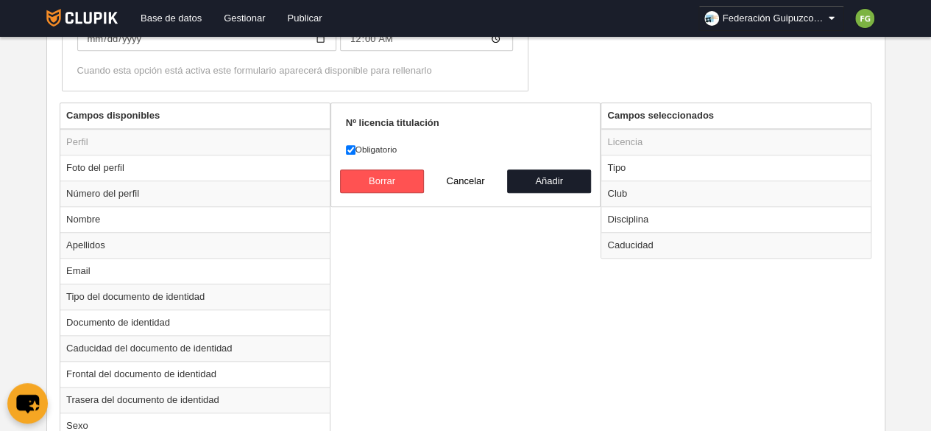
scroll to position [506, 0]
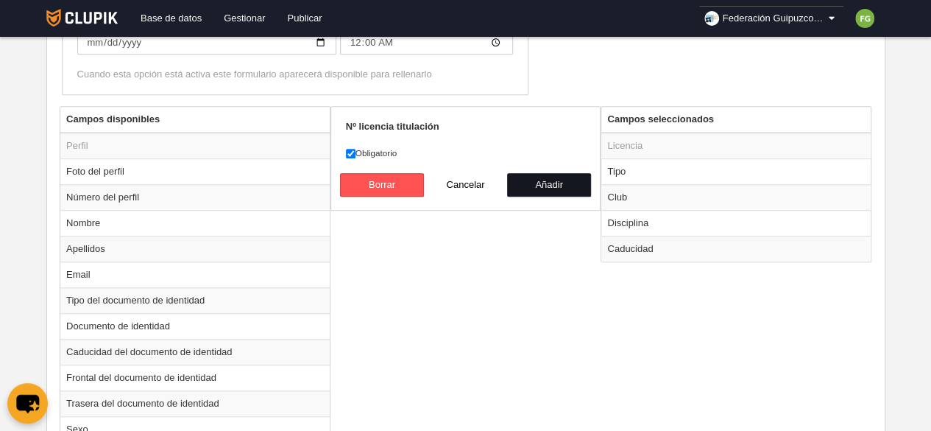
click at [549, 179] on button "Añadir" at bounding box center [549, 185] width 84 height 24
radio input "false"
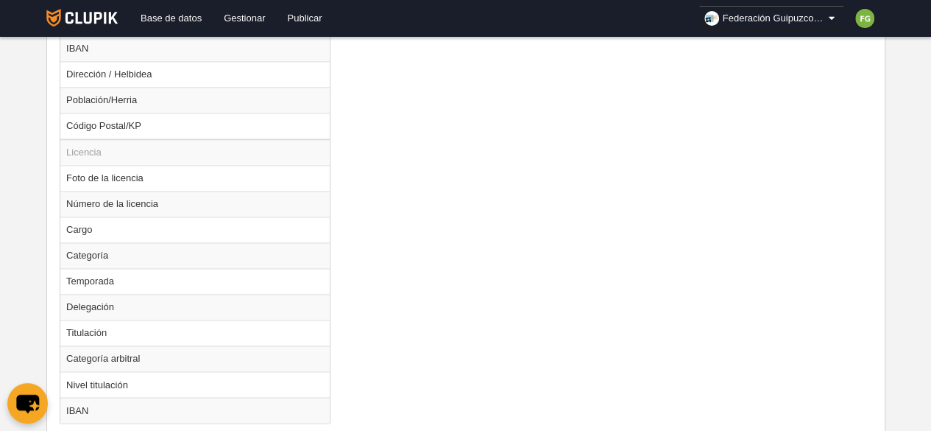
scroll to position [1082, 0]
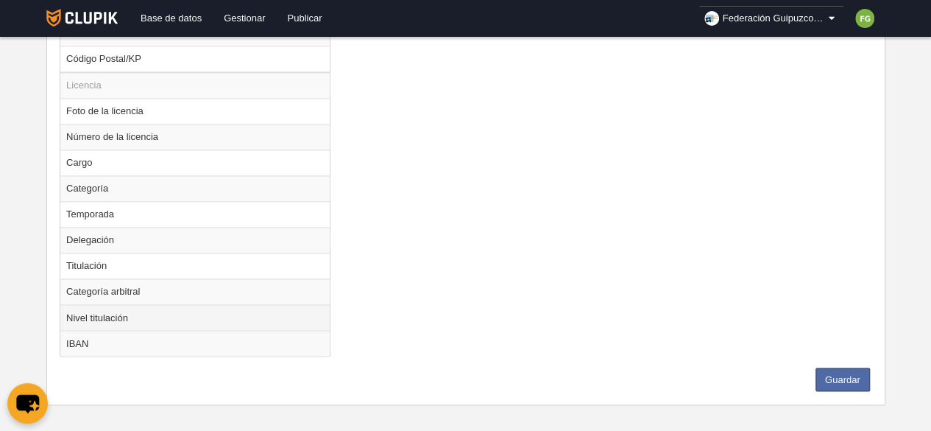
click at [171, 310] on td "Nivel titulación" at bounding box center [194, 317] width 269 height 26
radio input "true"
select select
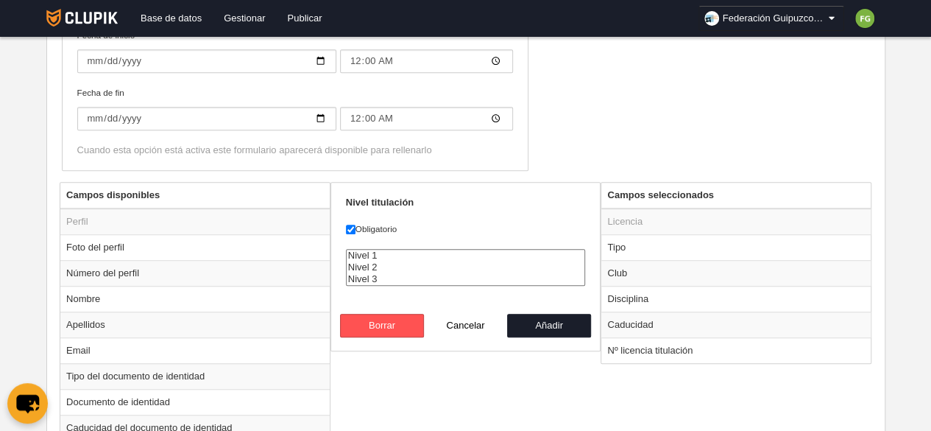
scroll to position [428, 0]
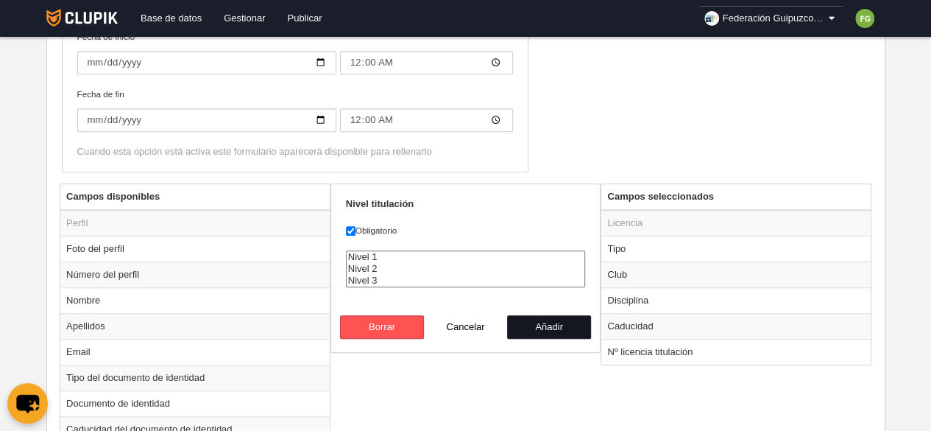
click at [537, 325] on button "Añadir" at bounding box center [549, 327] width 84 height 24
radio input "false"
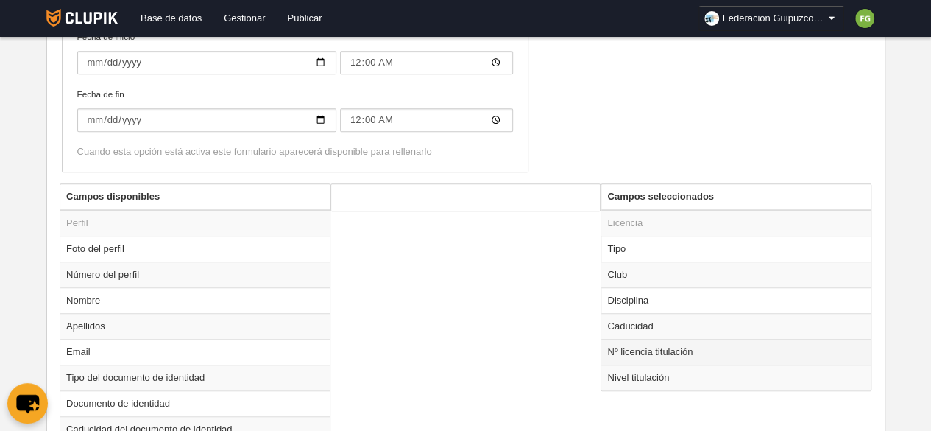
click at [641, 346] on td "Nº licencia titulación" at bounding box center [735, 352] width 269 height 26
radio input "true"
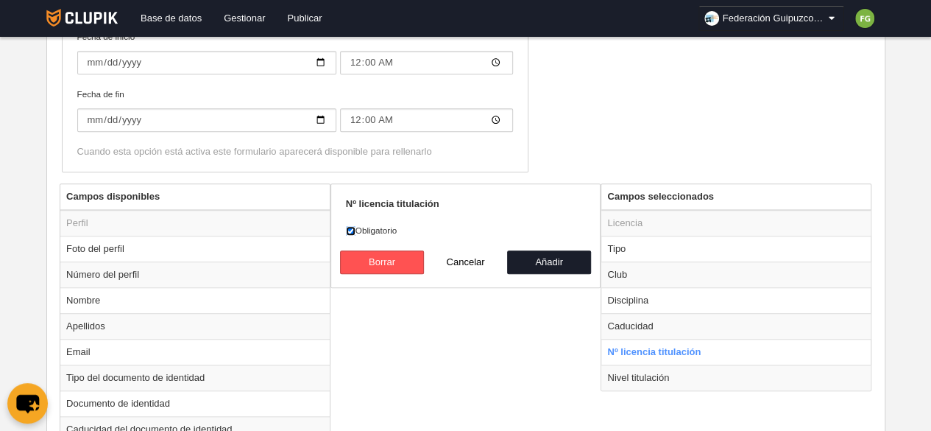
click at [350, 226] on input "Obligatorio" at bounding box center [351, 231] width 10 height 10
checkbox input "false"
click at [551, 256] on button "Añadir" at bounding box center [549, 262] width 84 height 24
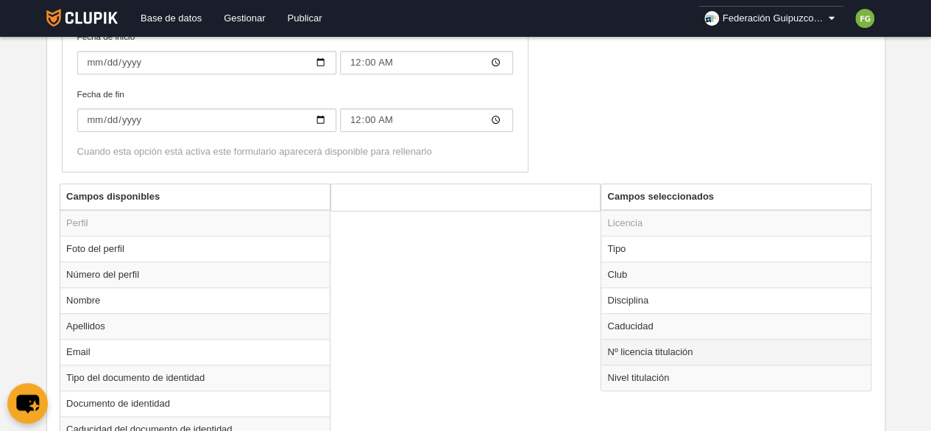
click at [667, 350] on td "Nº licencia titulación" at bounding box center [735, 352] width 269 height 26
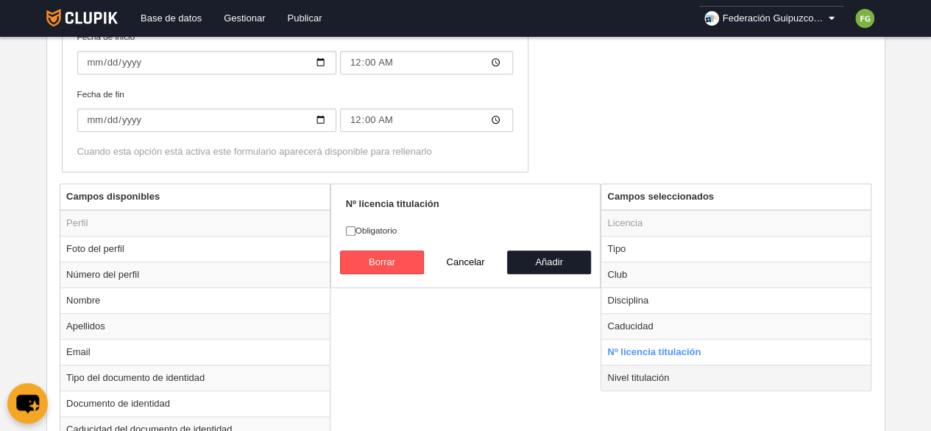
click at [652, 373] on td "Nivel titulación" at bounding box center [735, 377] width 269 height 26
radio input "false"
radio input "true"
checkbox input "true"
select select
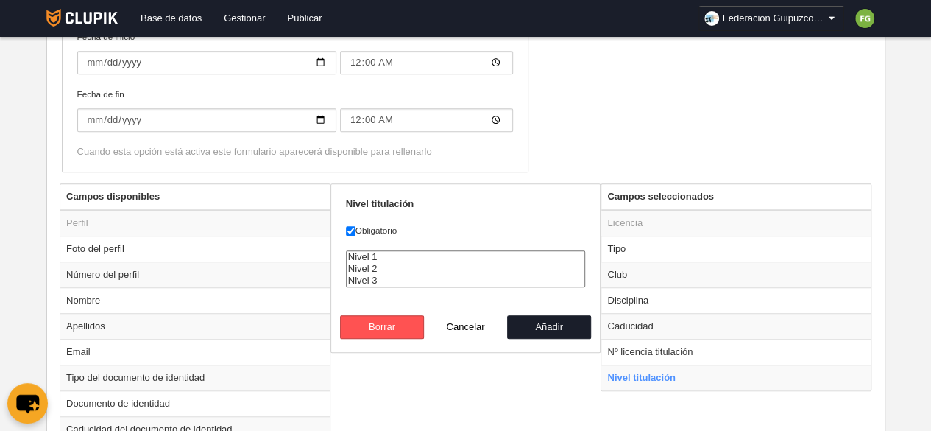
click at [460, 320] on button "Cancelar" at bounding box center [466, 327] width 84 height 24
radio input "false"
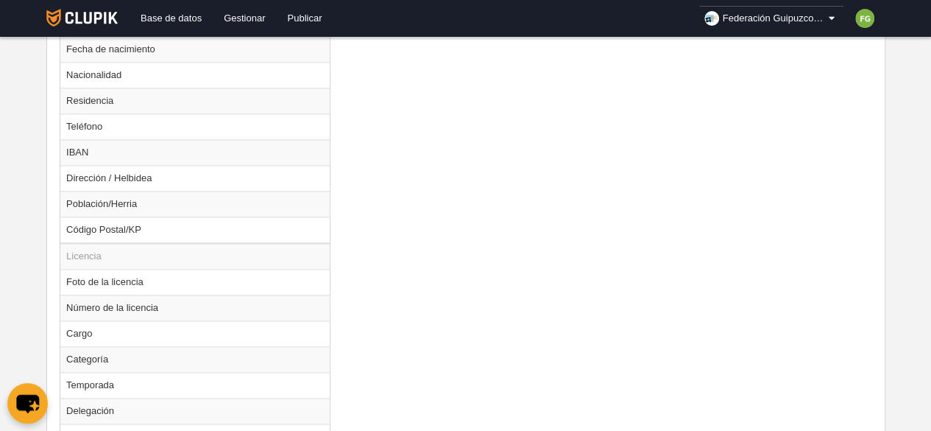
scroll to position [1057, 0]
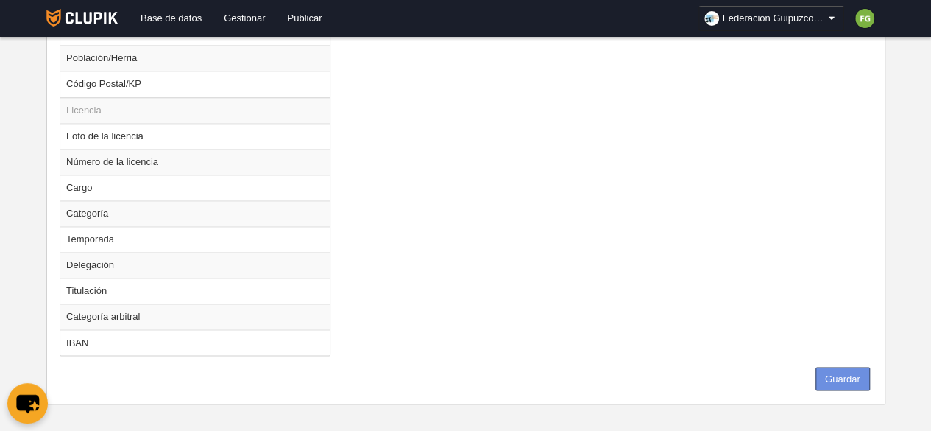
click at [849, 372] on button "Guardar" at bounding box center [843, 379] width 54 height 24
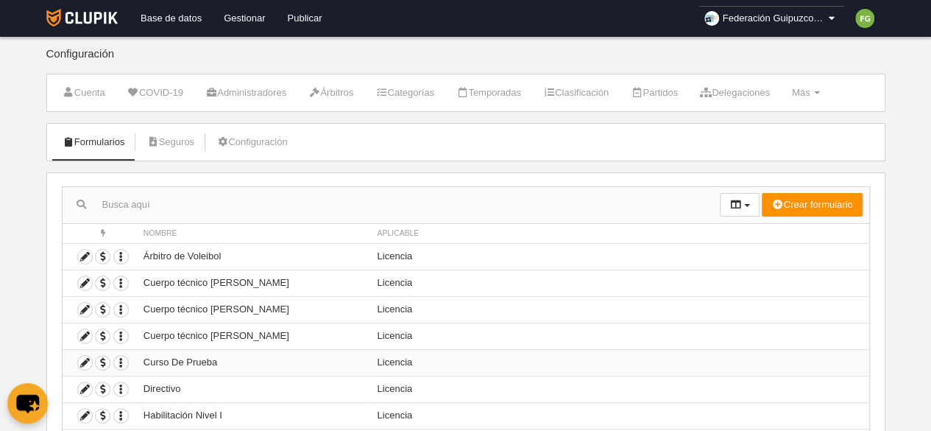
scroll to position [152, 0]
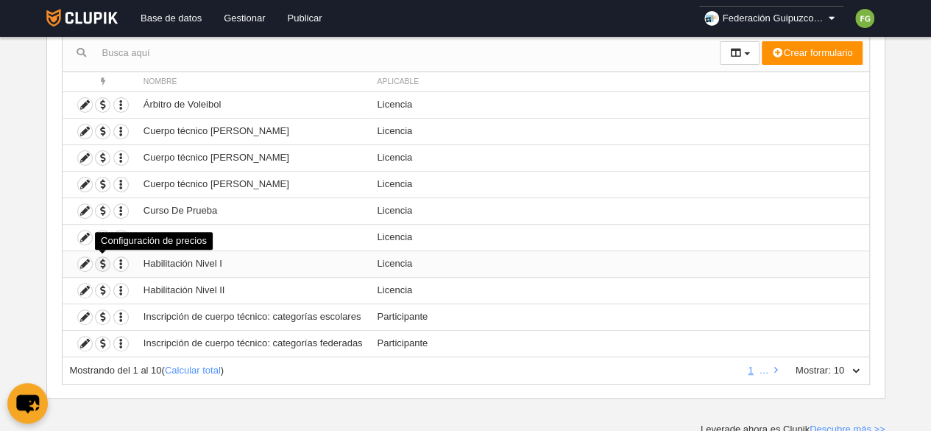
click at [102, 259] on span "button" at bounding box center [103, 264] width 14 height 14
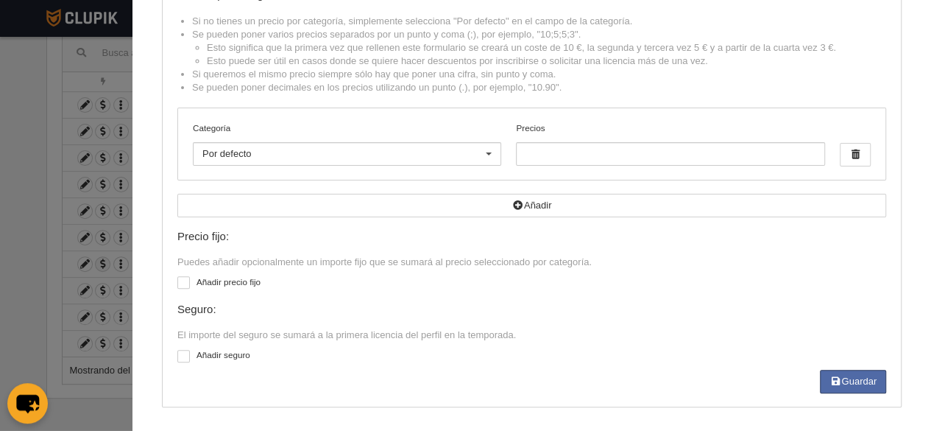
scroll to position [0, 0]
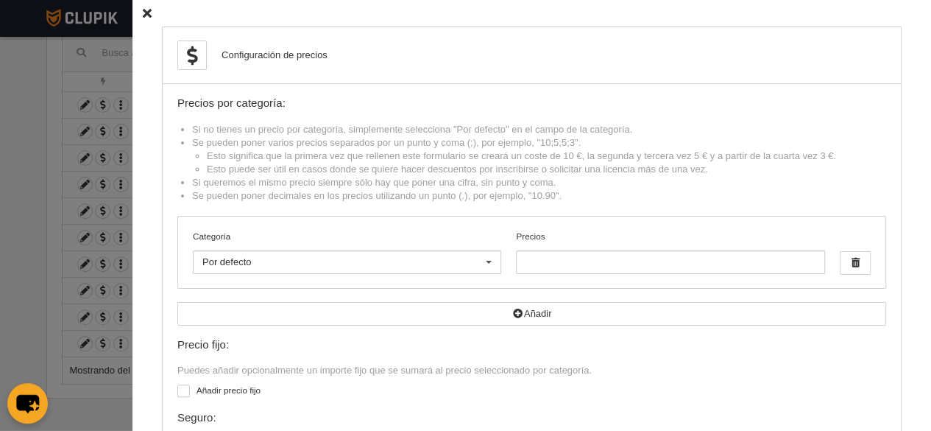
click at [143, 10] on icon at bounding box center [147, 14] width 9 height 10
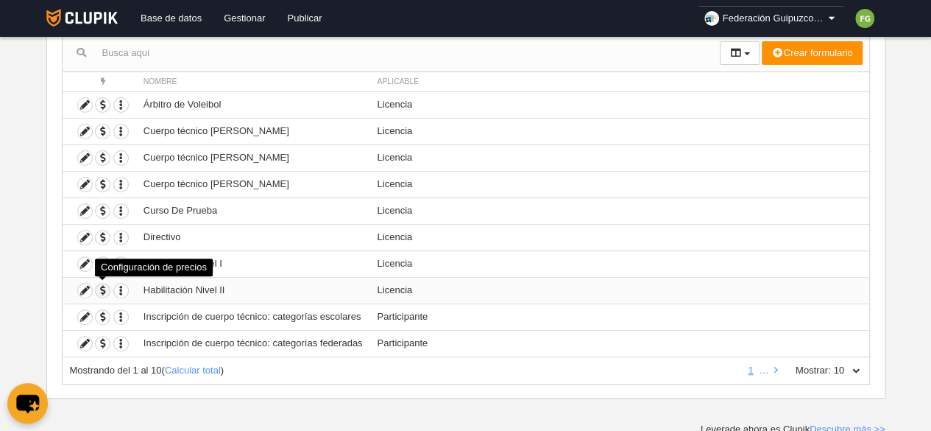
click at [99, 290] on span "button" at bounding box center [103, 290] width 14 height 14
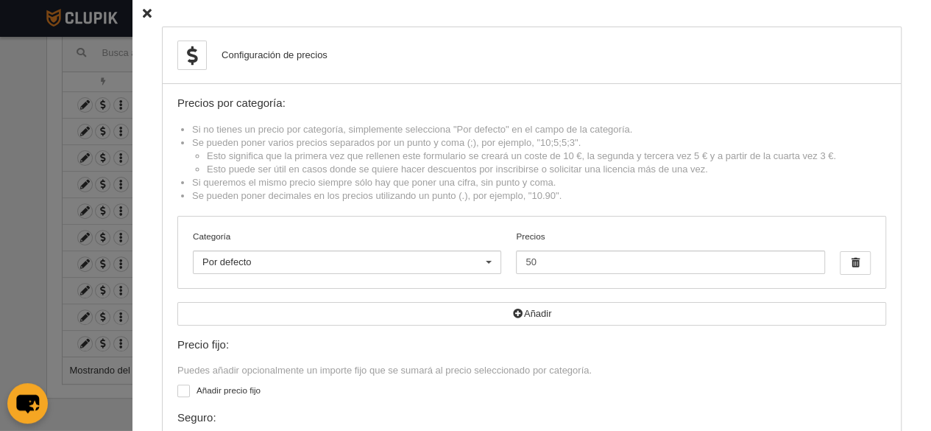
click at [143, 15] on icon at bounding box center [147, 14] width 9 height 10
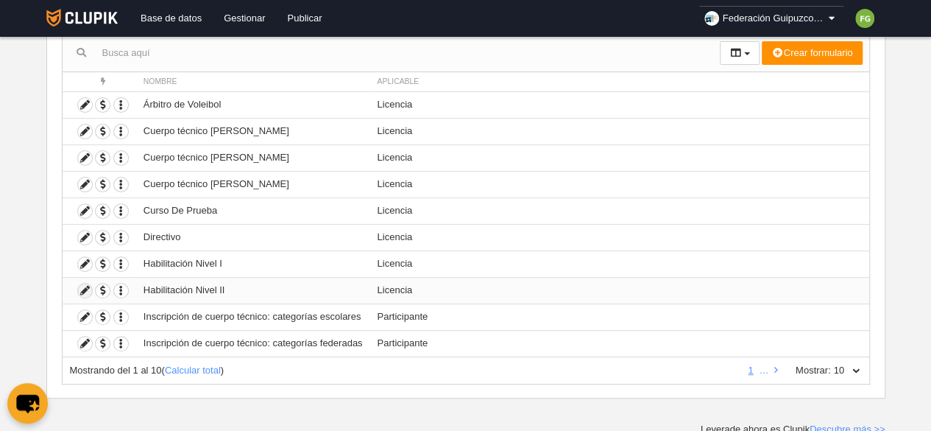
click at [82, 286] on icon at bounding box center [85, 290] width 14 height 14
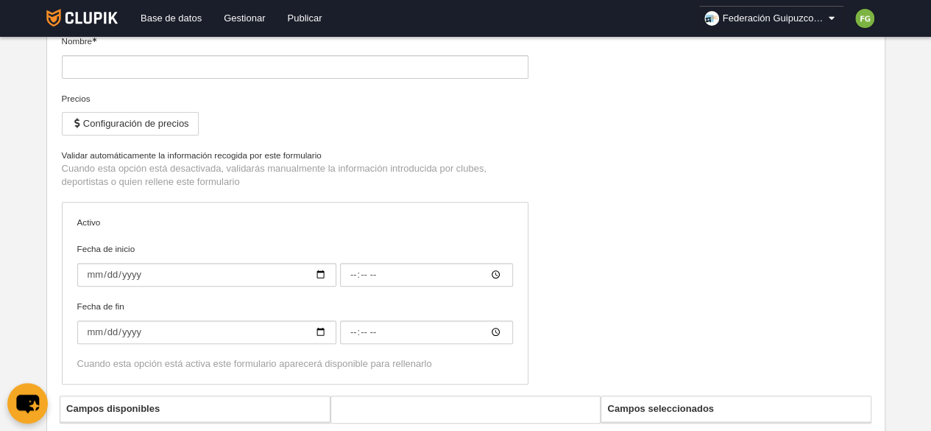
type input "Habilitación Nivel II"
checkbox input "true"
type input "[DATE]"
type input "00:00"
type input "[DATE]"
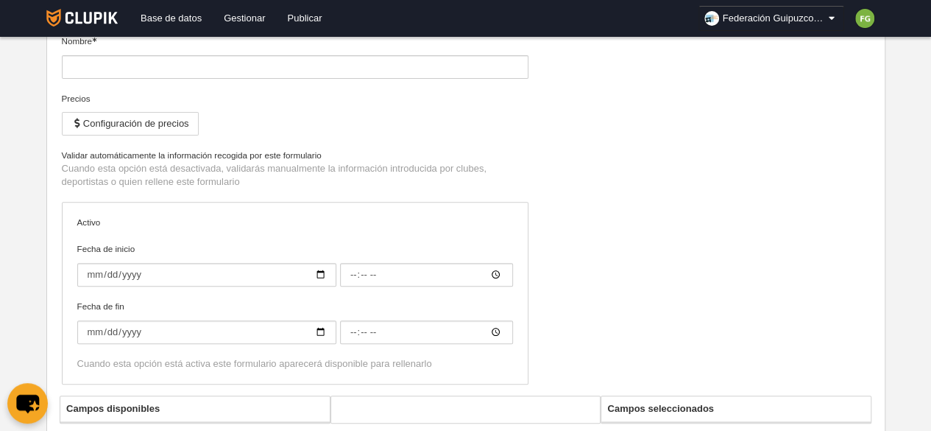
type input "00:00"
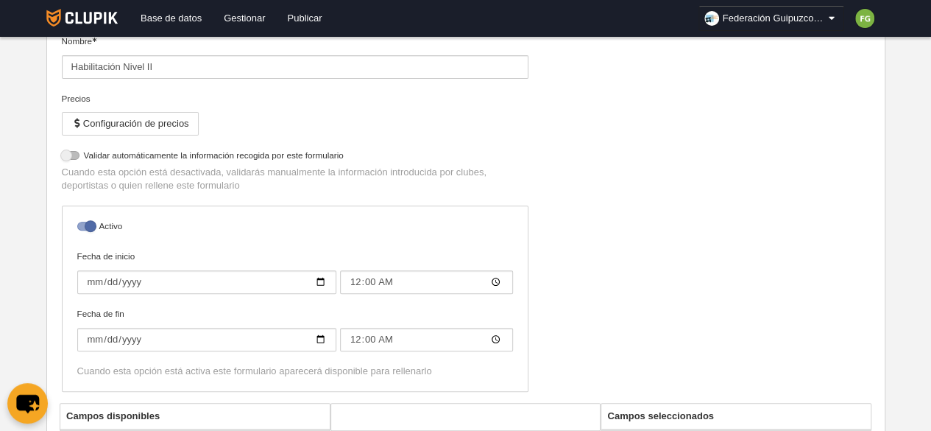
select select "selected"
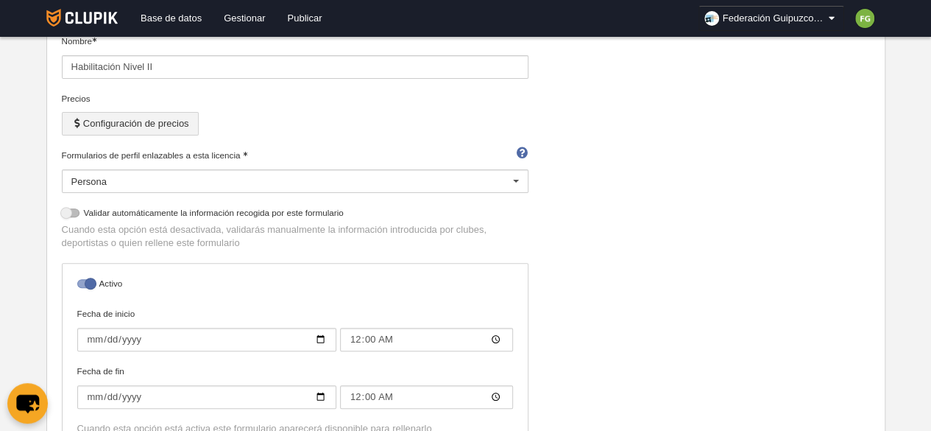
click at [186, 124] on button "Configuración de precios" at bounding box center [130, 124] width 137 height 24
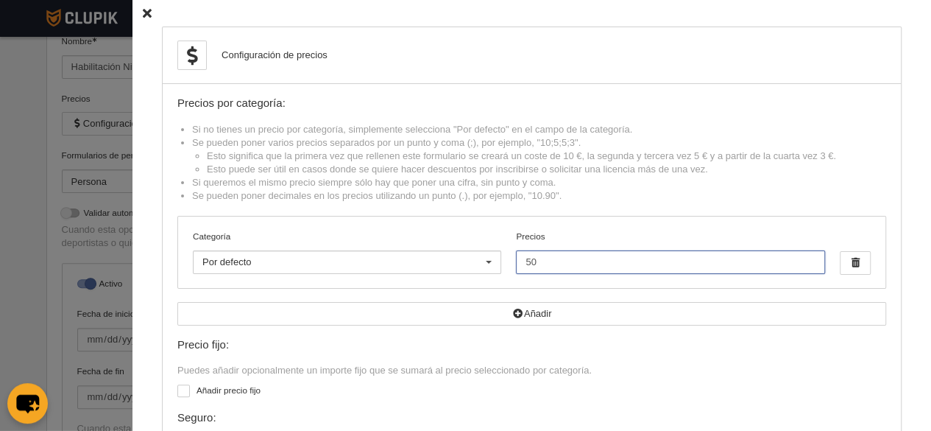
drag, startPoint x: 530, startPoint y: 260, endPoint x: 401, endPoint y: 260, distance: 128.8
click at [401, 260] on div "Categoría Por defecto Por defecto [PERSON_NAME] Femenino participación Cadete F…" at bounding box center [531, 251] width 707 height 71
type input "100"
click at [689, 361] on div "Precio fijo: Puedes añadir opcionalmente un importe fijo que se sumará al preci…" at bounding box center [531, 409] width 709 height 140
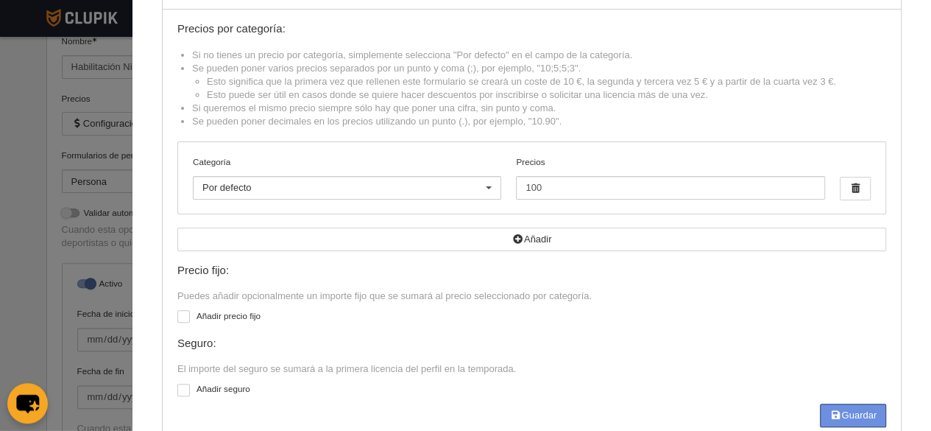
click at [858, 415] on button "Guardar" at bounding box center [853, 415] width 66 height 24
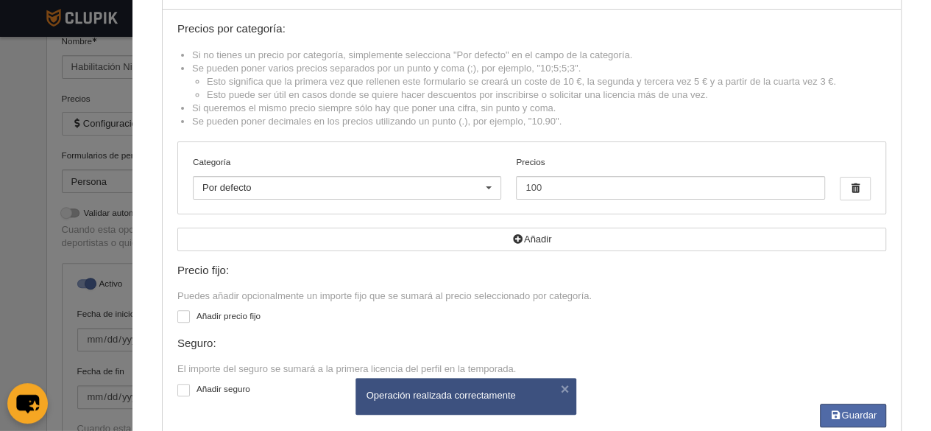
scroll to position [0, 0]
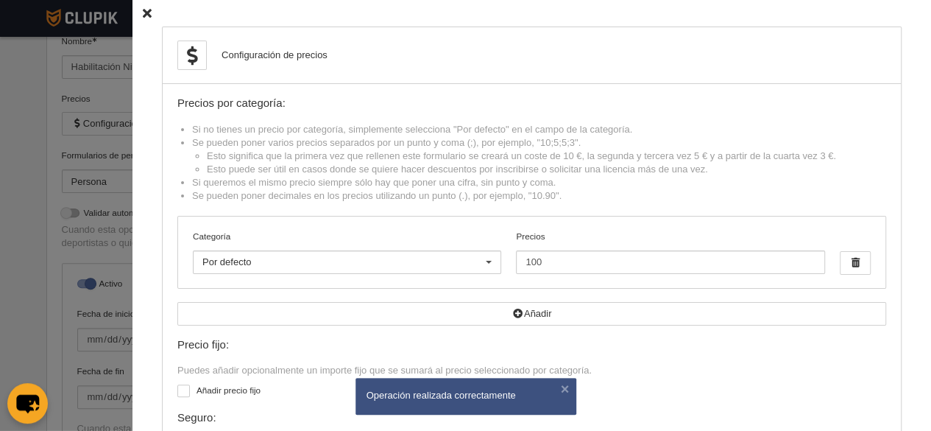
click at [143, 15] on icon at bounding box center [147, 14] width 9 height 10
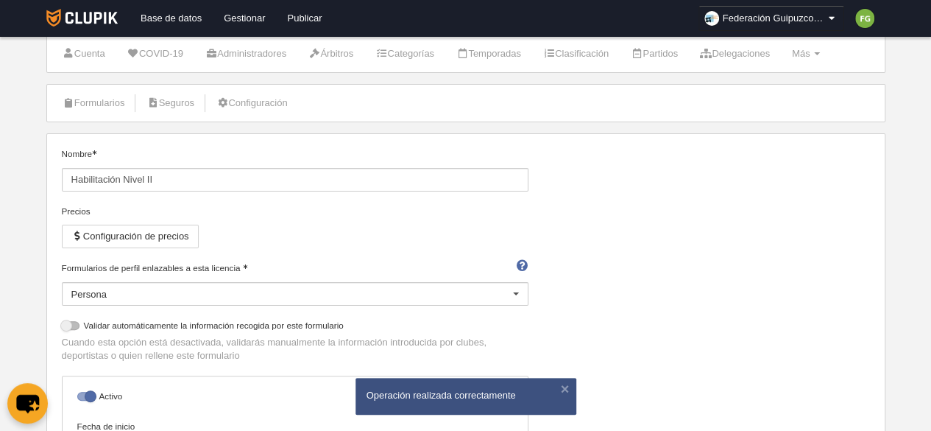
scroll to position [25, 0]
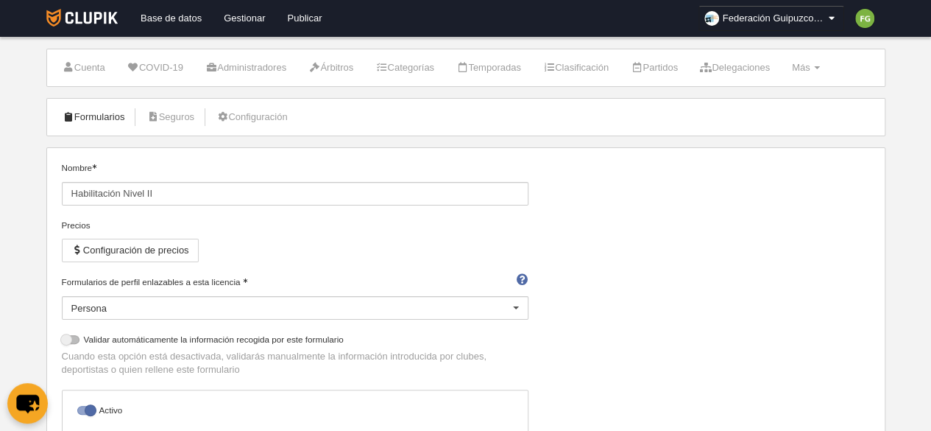
click at [113, 119] on link "Formularios" at bounding box center [93, 117] width 79 height 22
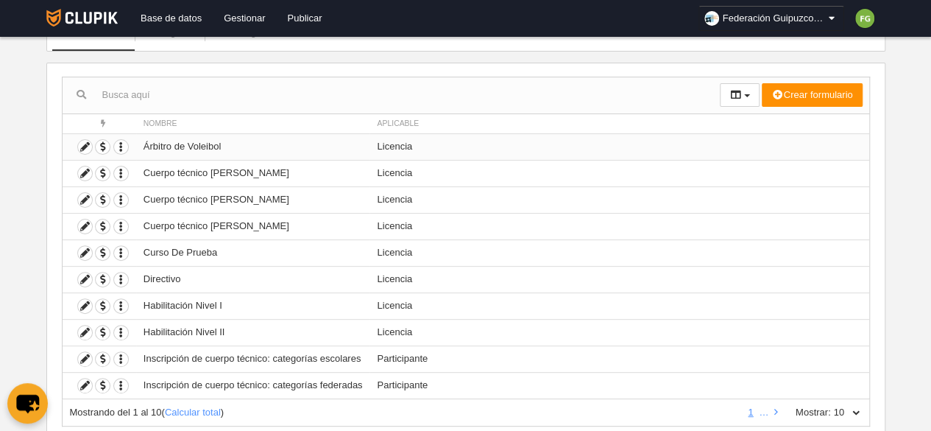
scroll to position [110, 0]
click at [83, 300] on icon at bounding box center [85, 305] width 14 height 14
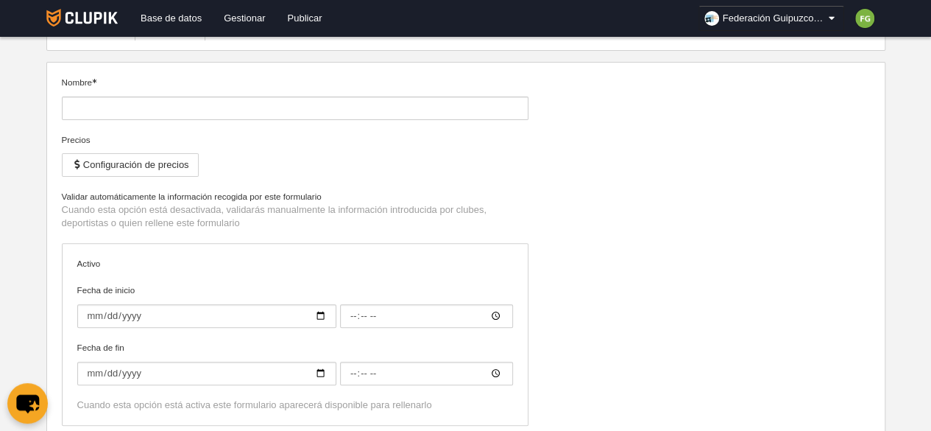
type input "Habilitación Nivel I"
checkbox input "true"
type input "[DATE]"
type input "00:00"
type input "[DATE]"
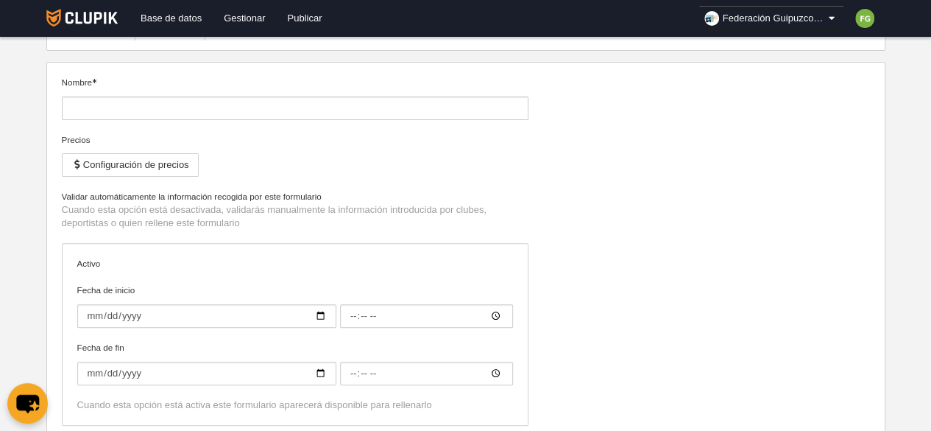
type input "00:00"
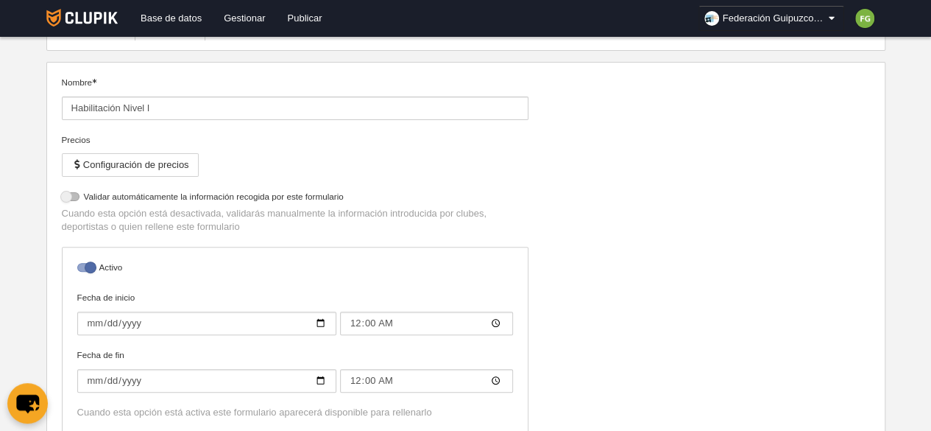
select select "selected"
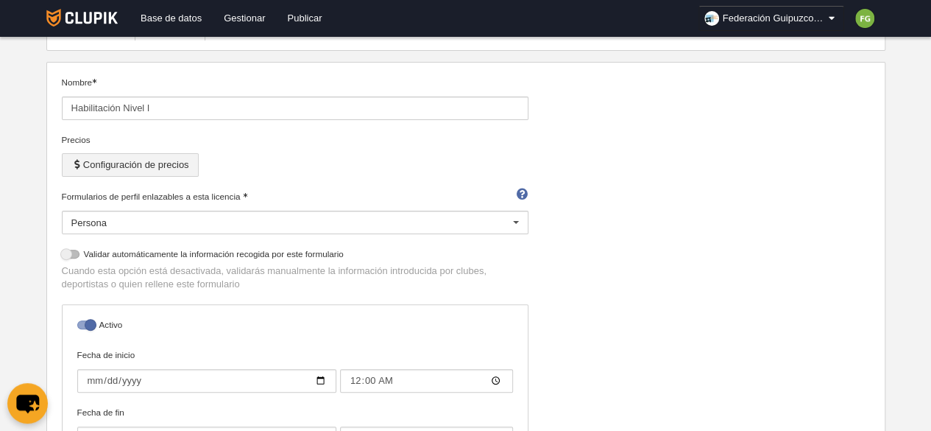
click at [169, 165] on button "Configuración de precios" at bounding box center [130, 165] width 137 height 24
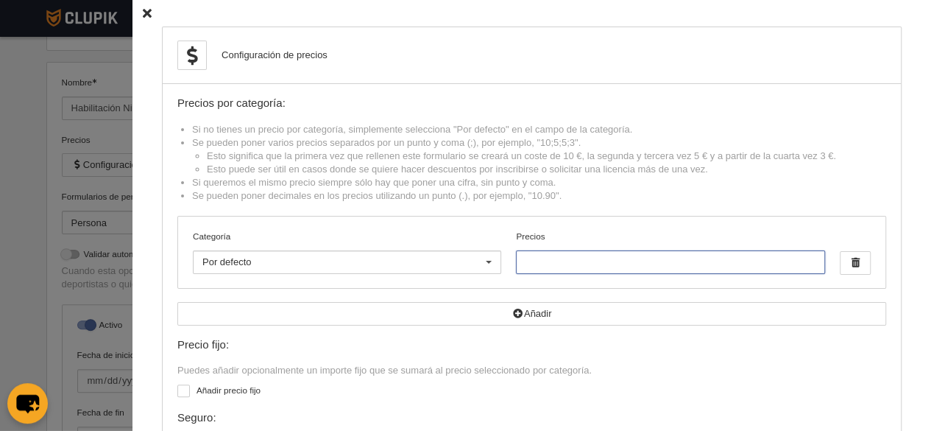
click at [547, 255] on input "Precios" at bounding box center [670, 262] width 308 height 24
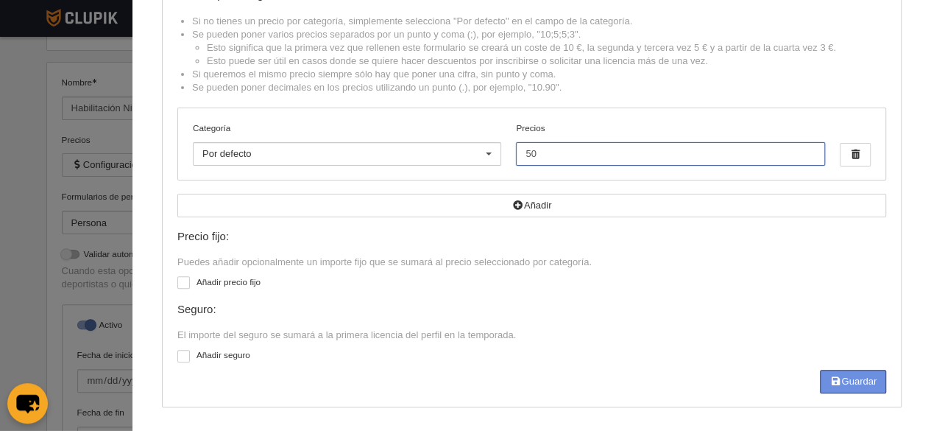
type input "50"
click at [851, 382] on button "Guardar" at bounding box center [853, 382] width 66 height 24
click at [32, 160] on div at bounding box center [465, 215] width 931 height 431
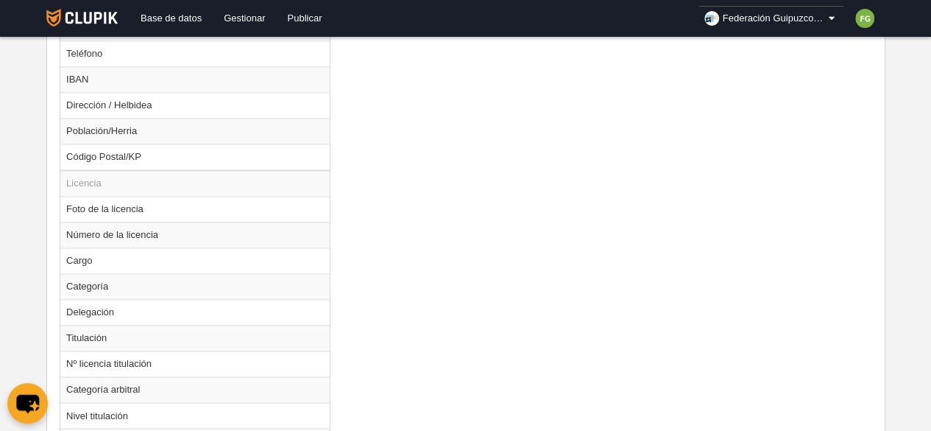
scroll to position [1082, 0]
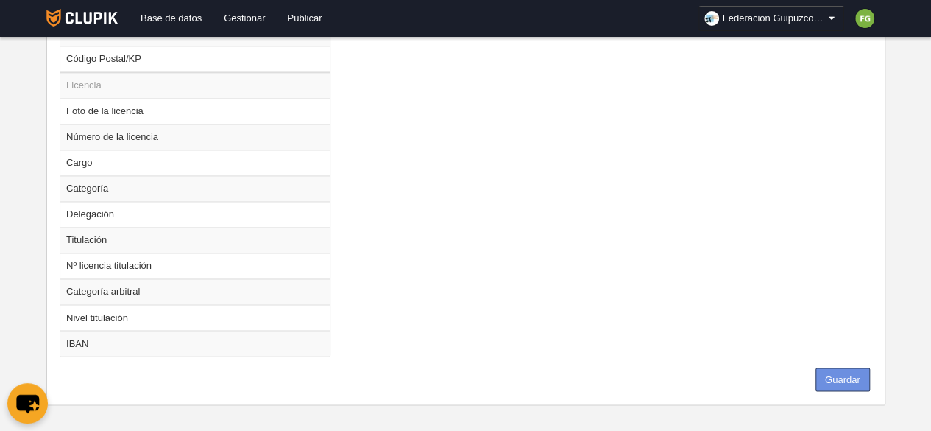
click at [840, 367] on button "Guardar" at bounding box center [843, 379] width 54 height 24
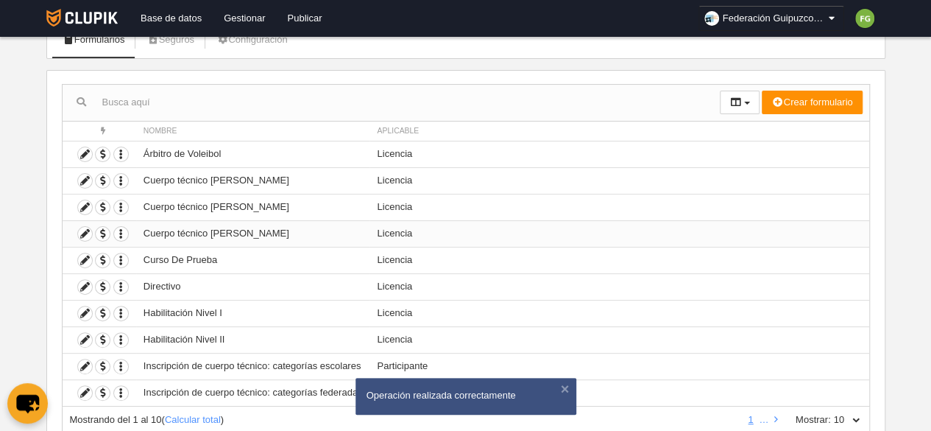
scroll to position [102, 0]
click at [105, 310] on span "button" at bounding box center [103, 314] width 14 height 14
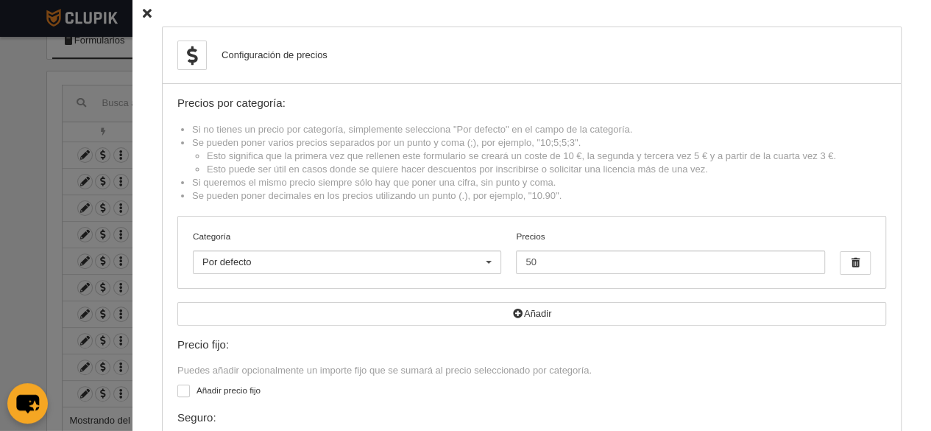
click at [143, 10] on icon at bounding box center [147, 14] width 9 height 10
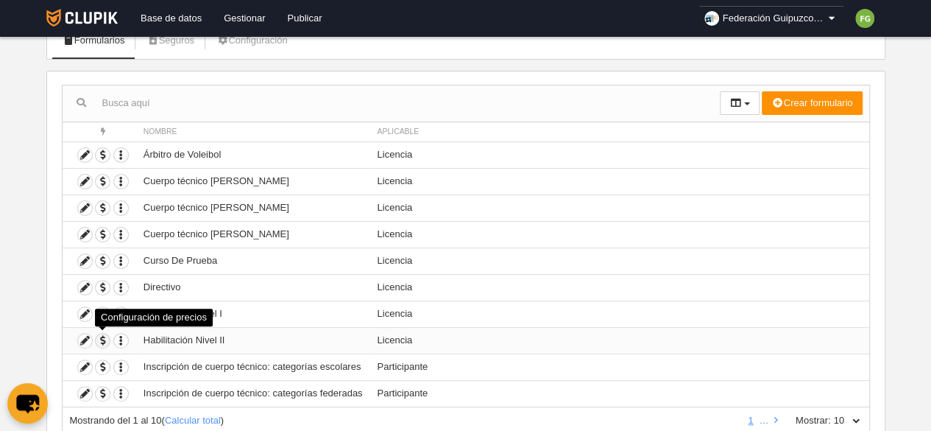
click at [103, 336] on span "button" at bounding box center [103, 341] width 14 height 14
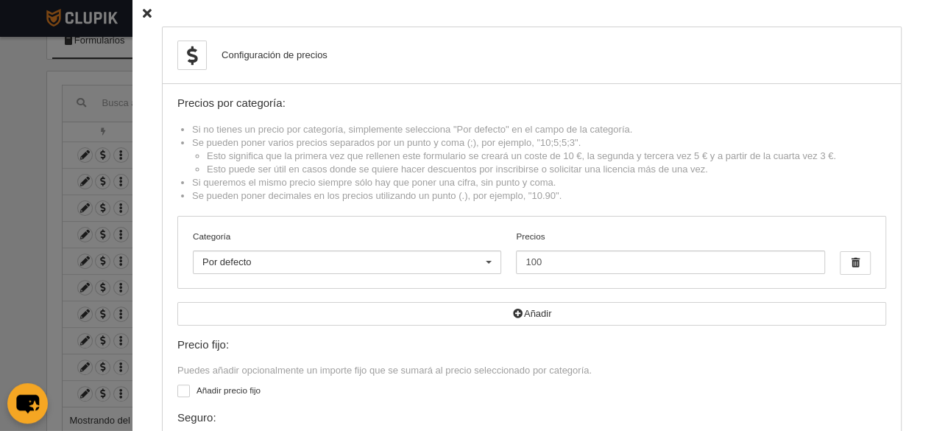
click at [143, 13] on icon at bounding box center [147, 14] width 9 height 10
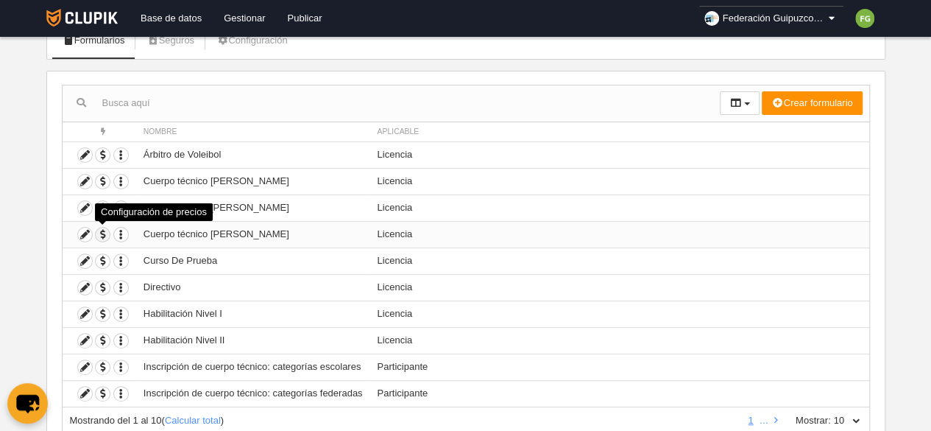
click at [102, 230] on span "button" at bounding box center [103, 234] width 14 height 14
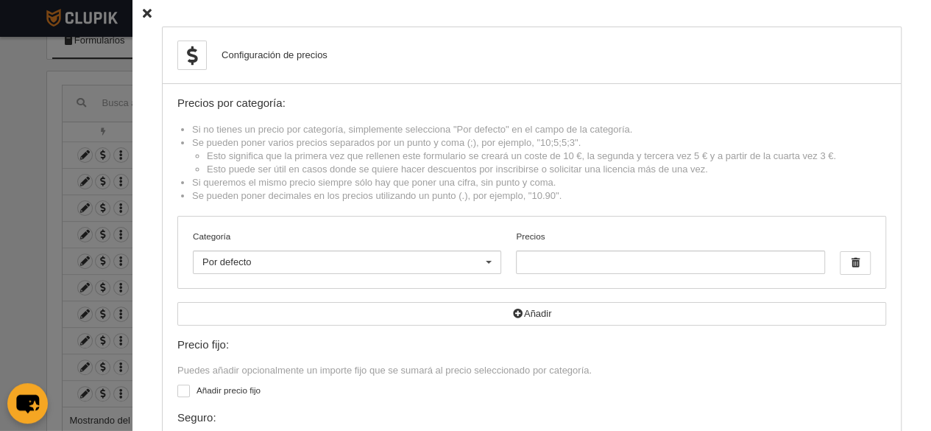
click at [143, 15] on icon at bounding box center [147, 14] width 9 height 10
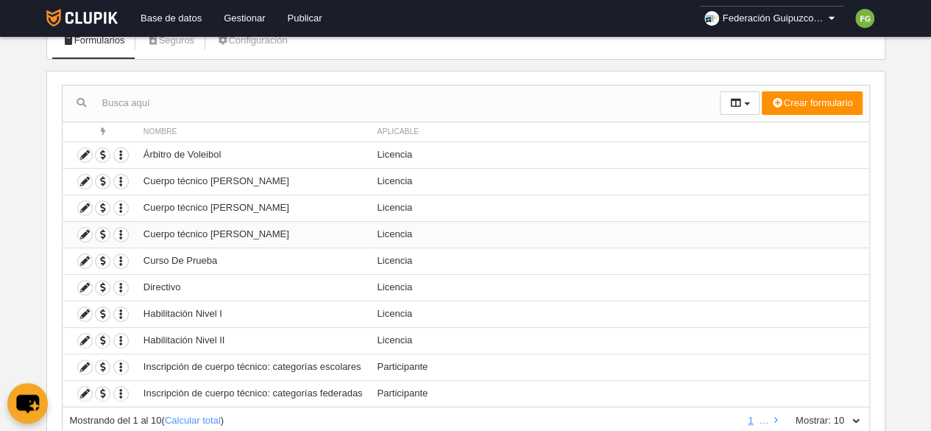
scroll to position [152, 0]
